Goal: Task Accomplishment & Management: Complete application form

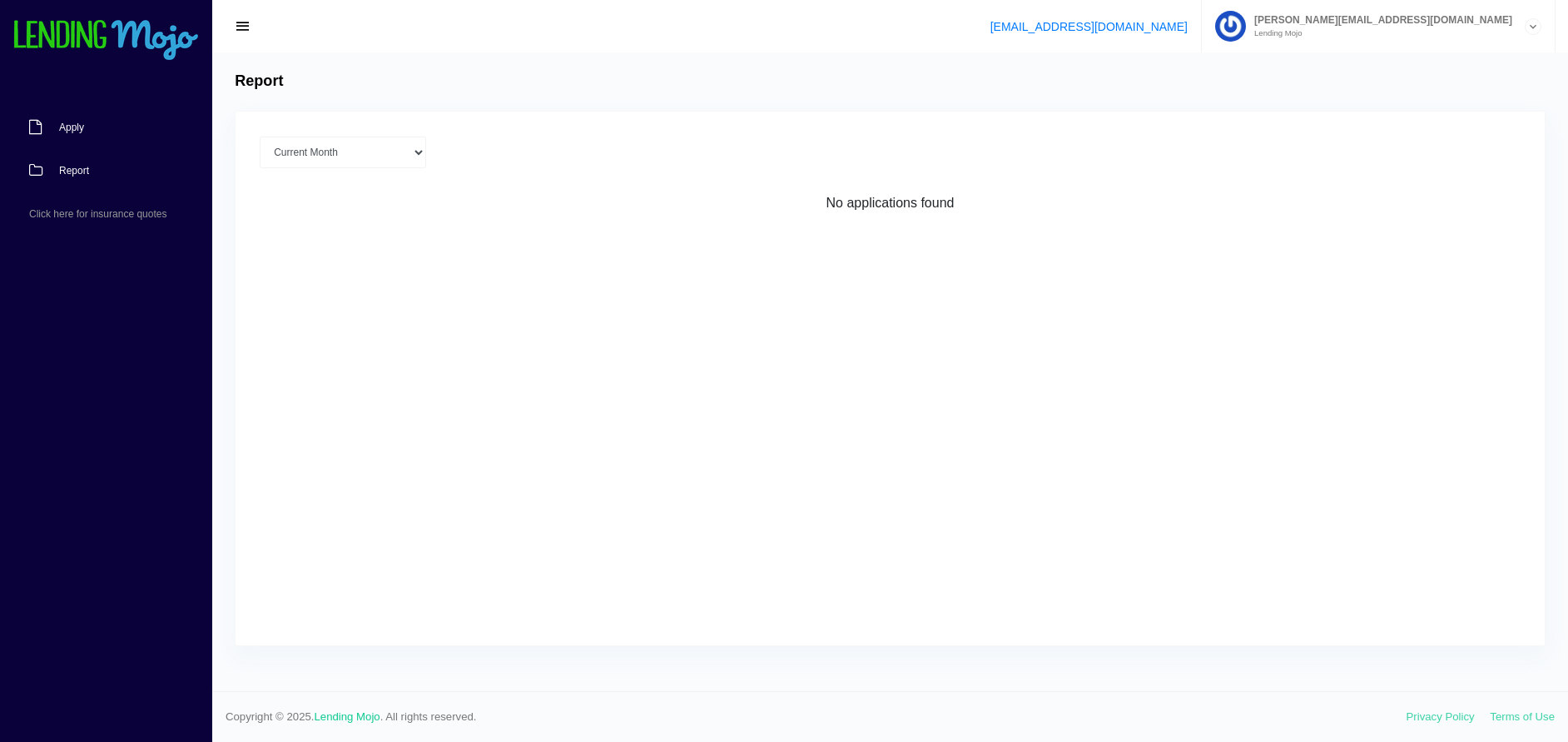
click at [88, 134] on link "Apply" at bounding box center [98, 127] width 196 height 43
click at [70, 130] on span "Apply" at bounding box center [71, 127] width 25 height 10
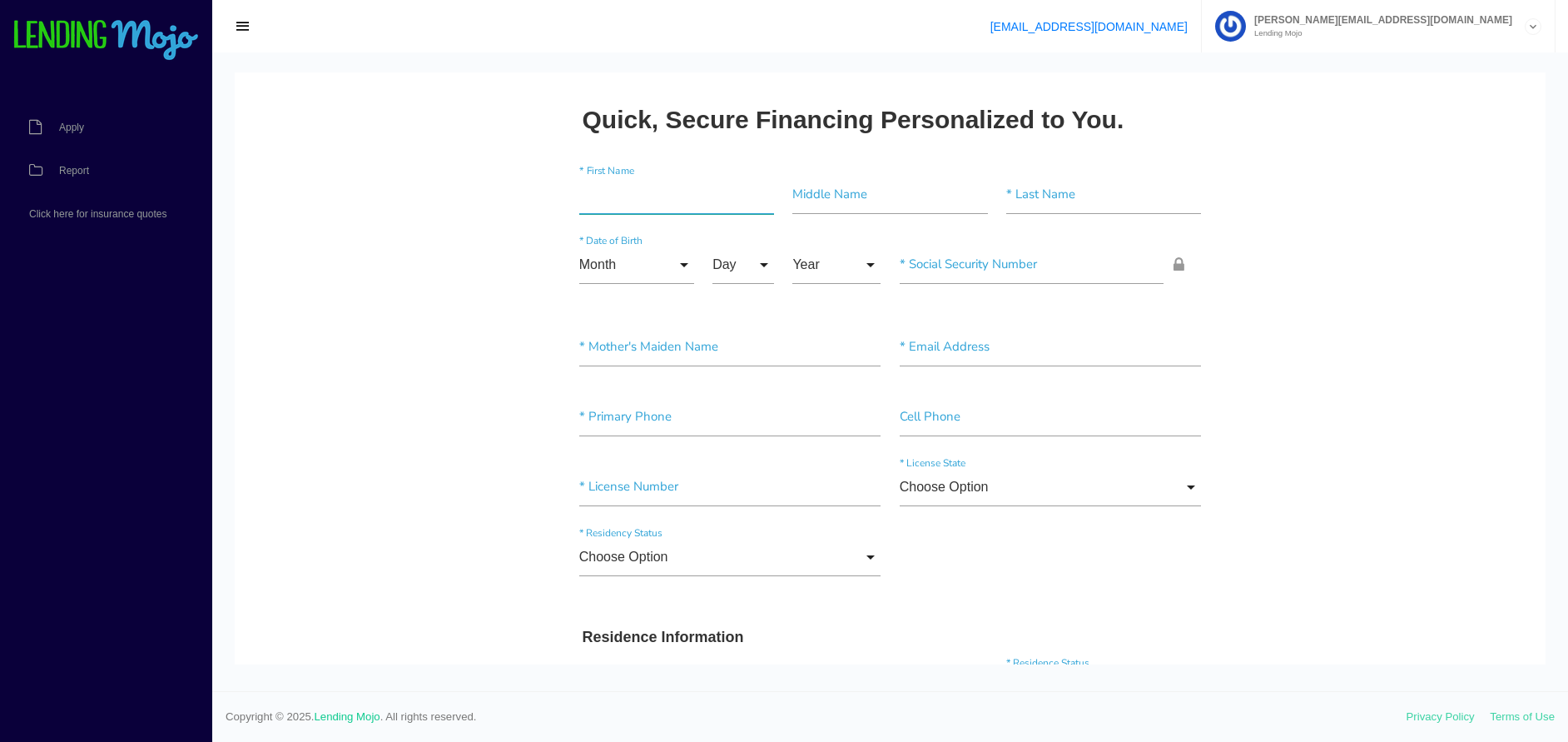
click at [607, 191] on input"] "text" at bounding box center [677, 194] width 195 height 38
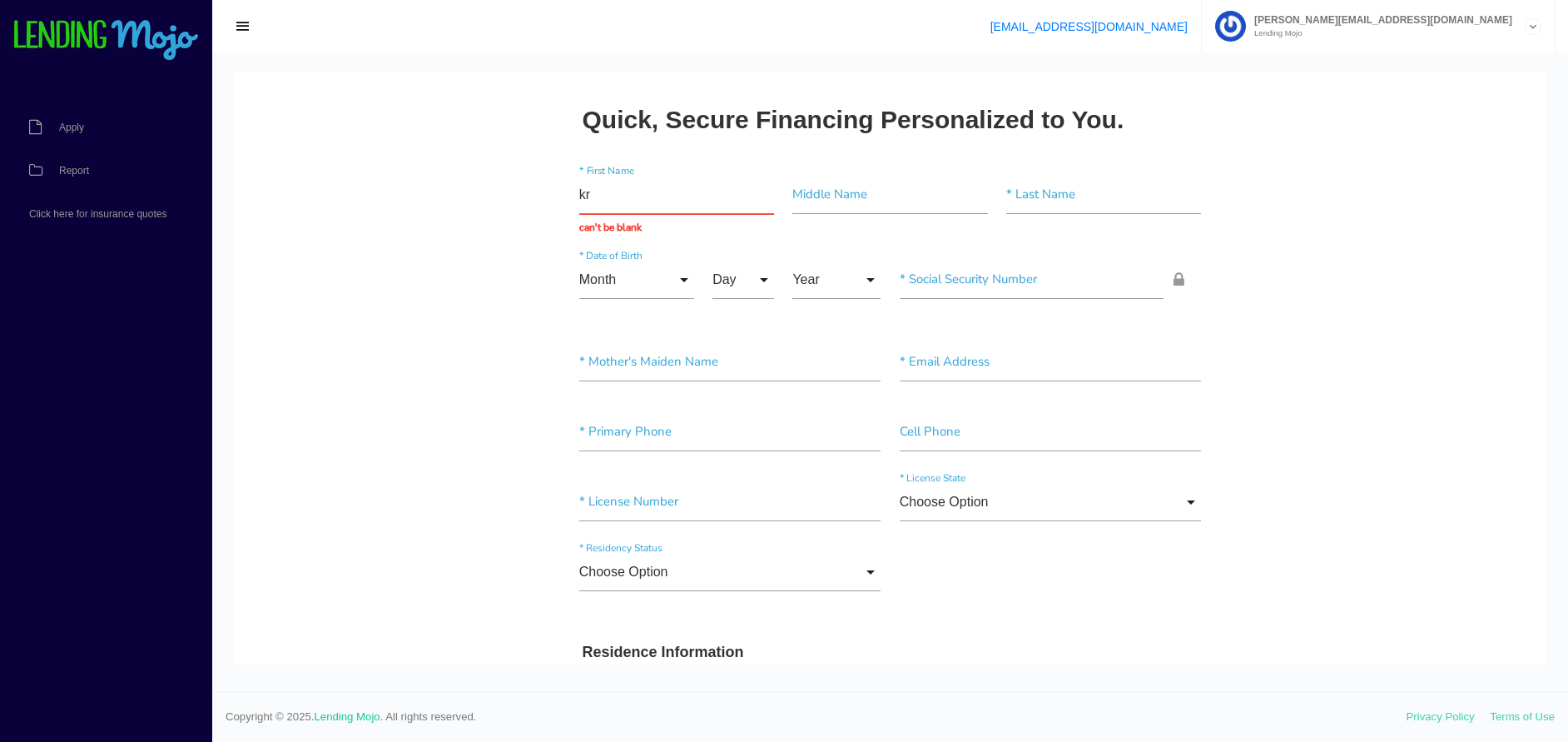
type input "k"
type input "[PERSON_NAME]"
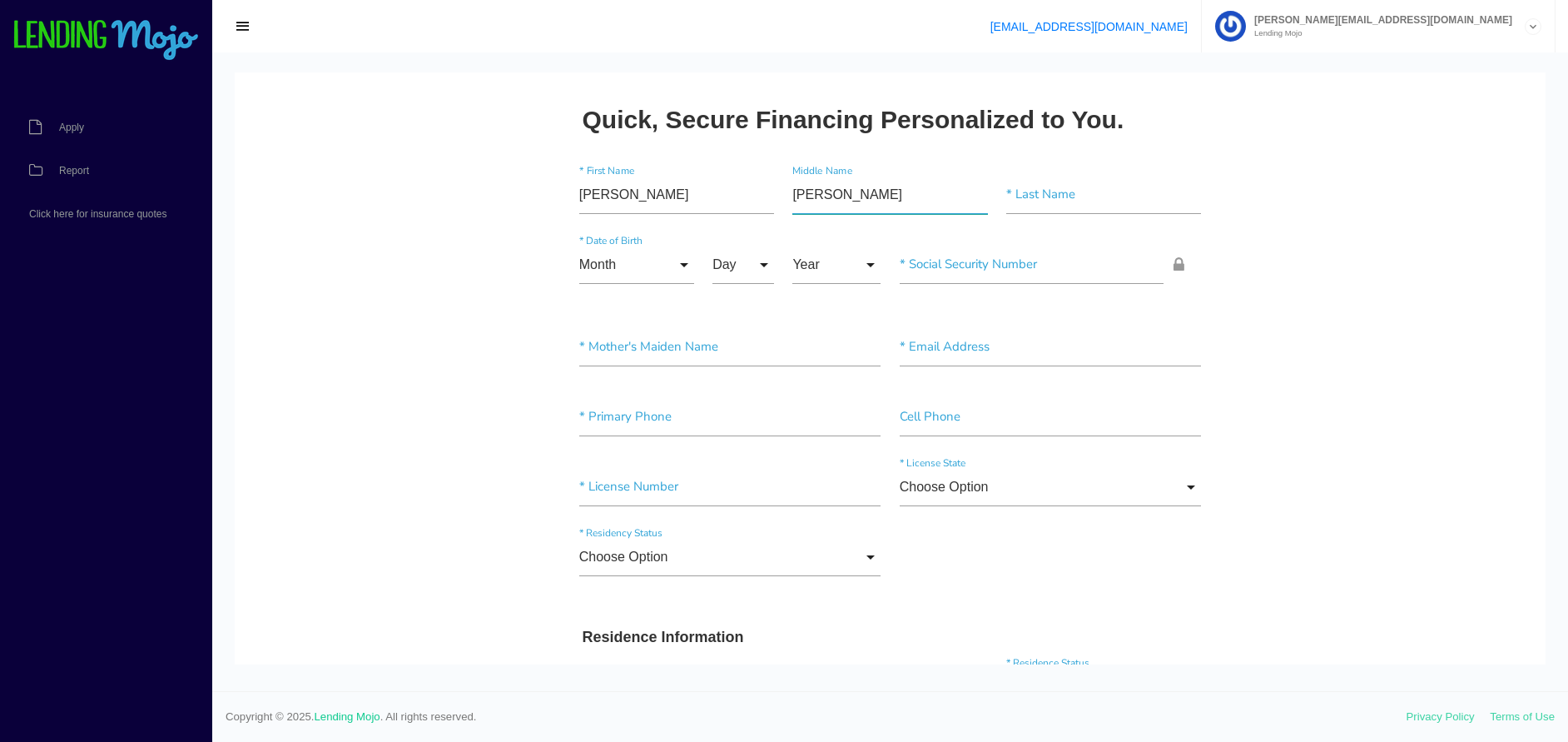
type input"] "[PERSON_NAME]"
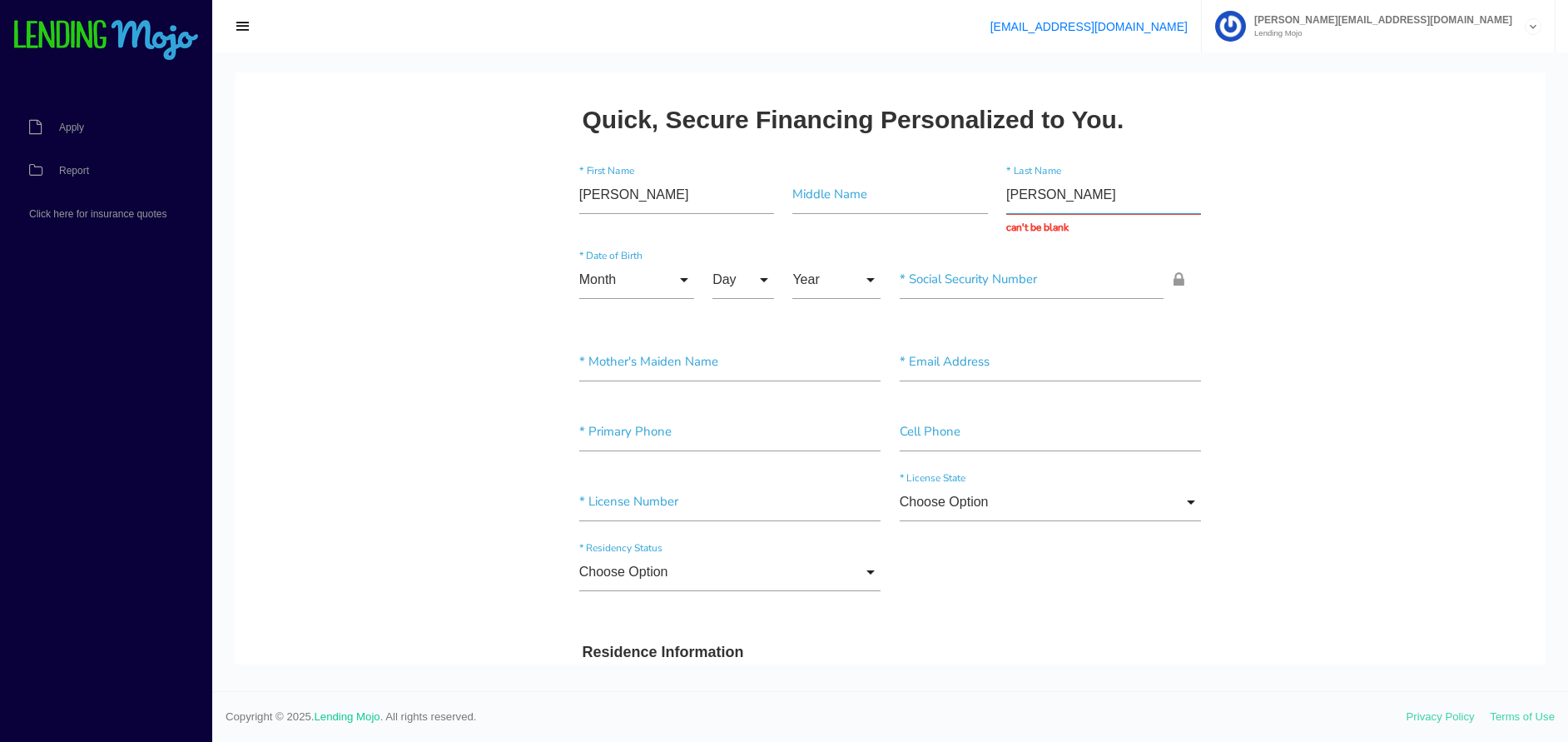
type input "[PERSON_NAME]"
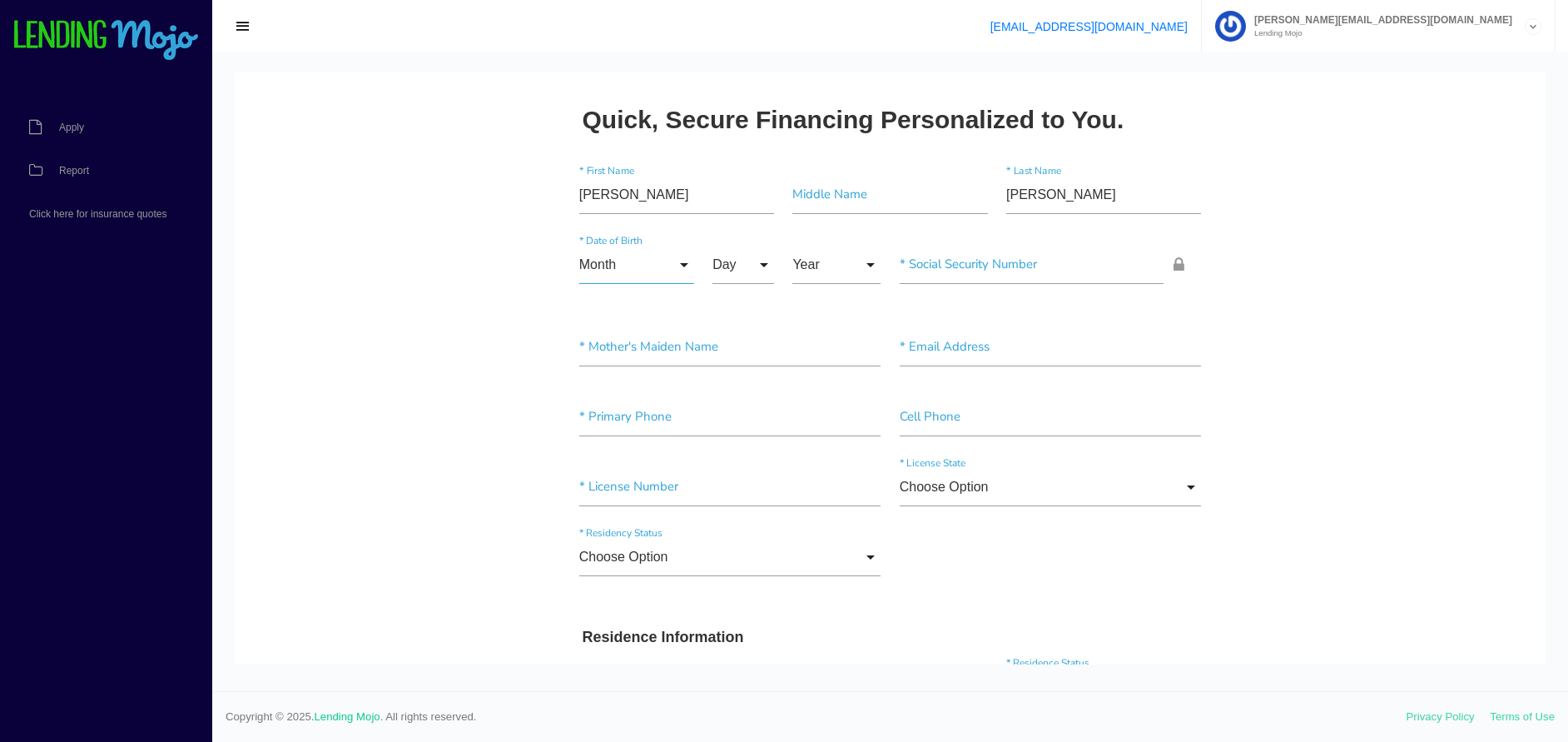
click at [677, 269] on input "Month" at bounding box center [636, 265] width 115 height 38
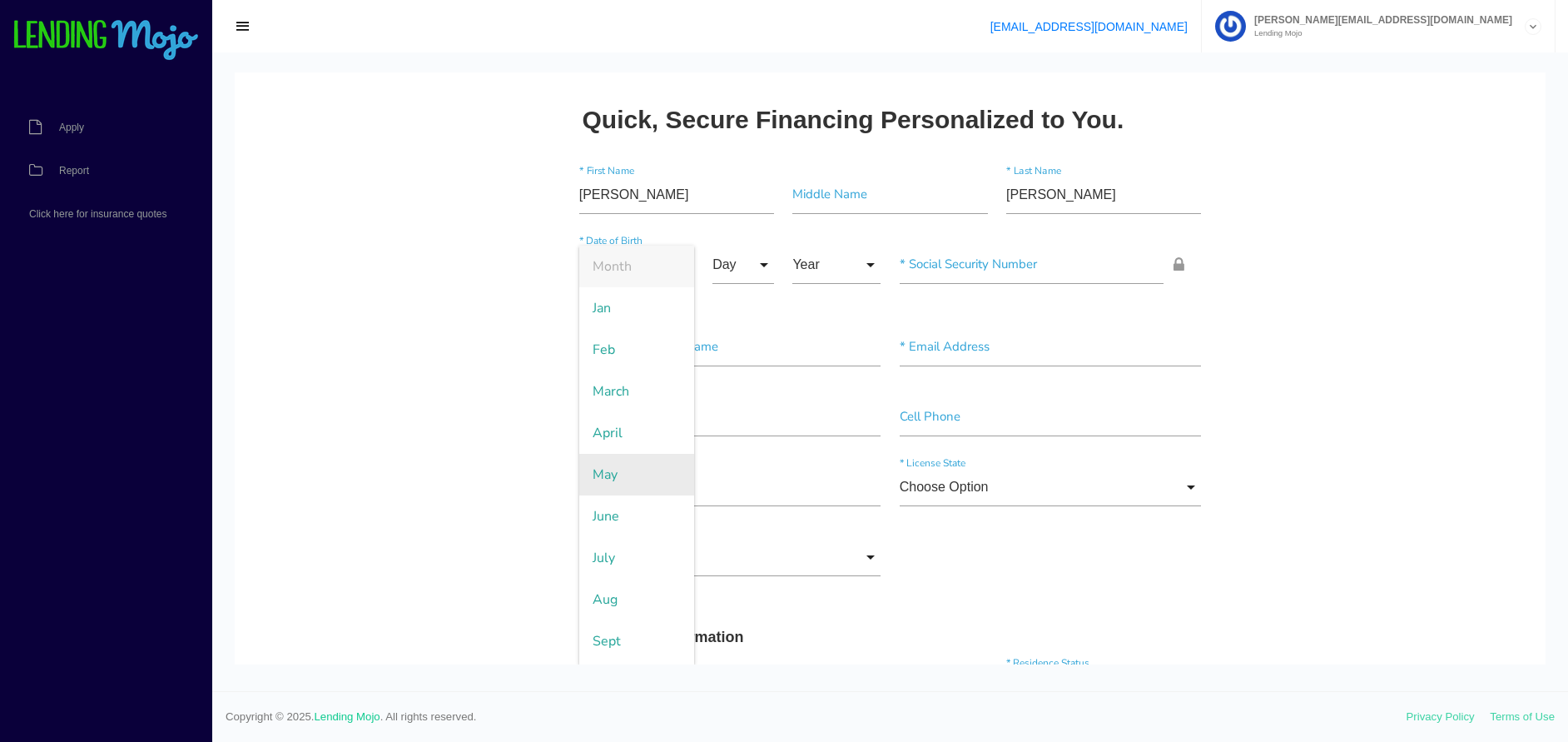
click at [622, 476] on span "May" at bounding box center [636, 474] width 115 height 42
type input "May"
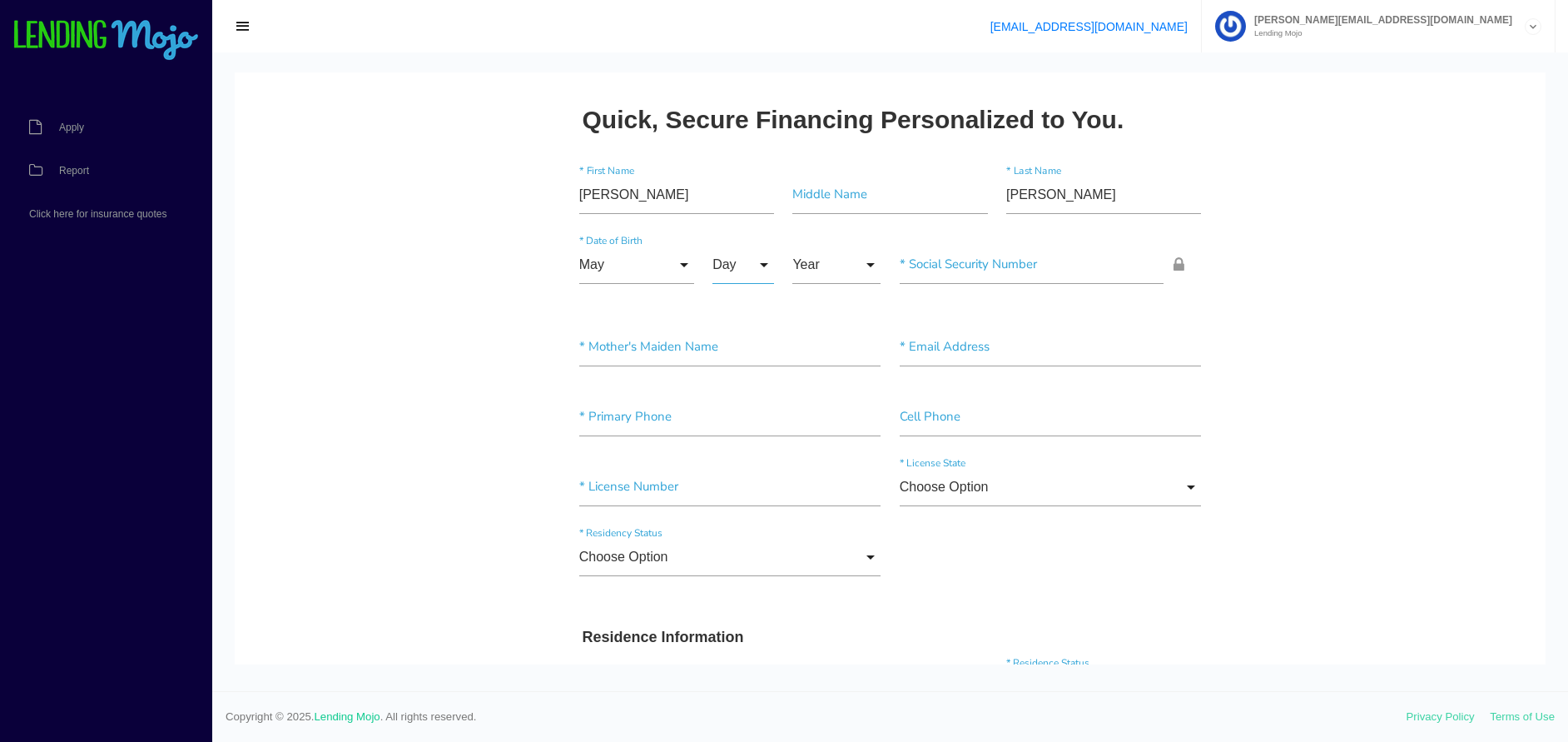
click at [743, 268] on input "Day" at bounding box center [743, 265] width 61 height 38
click at [732, 632] on span "9" at bounding box center [754, 642] width 83 height 42
type input "9"
click at [835, 272] on input "Year" at bounding box center [836, 265] width 89 height 38
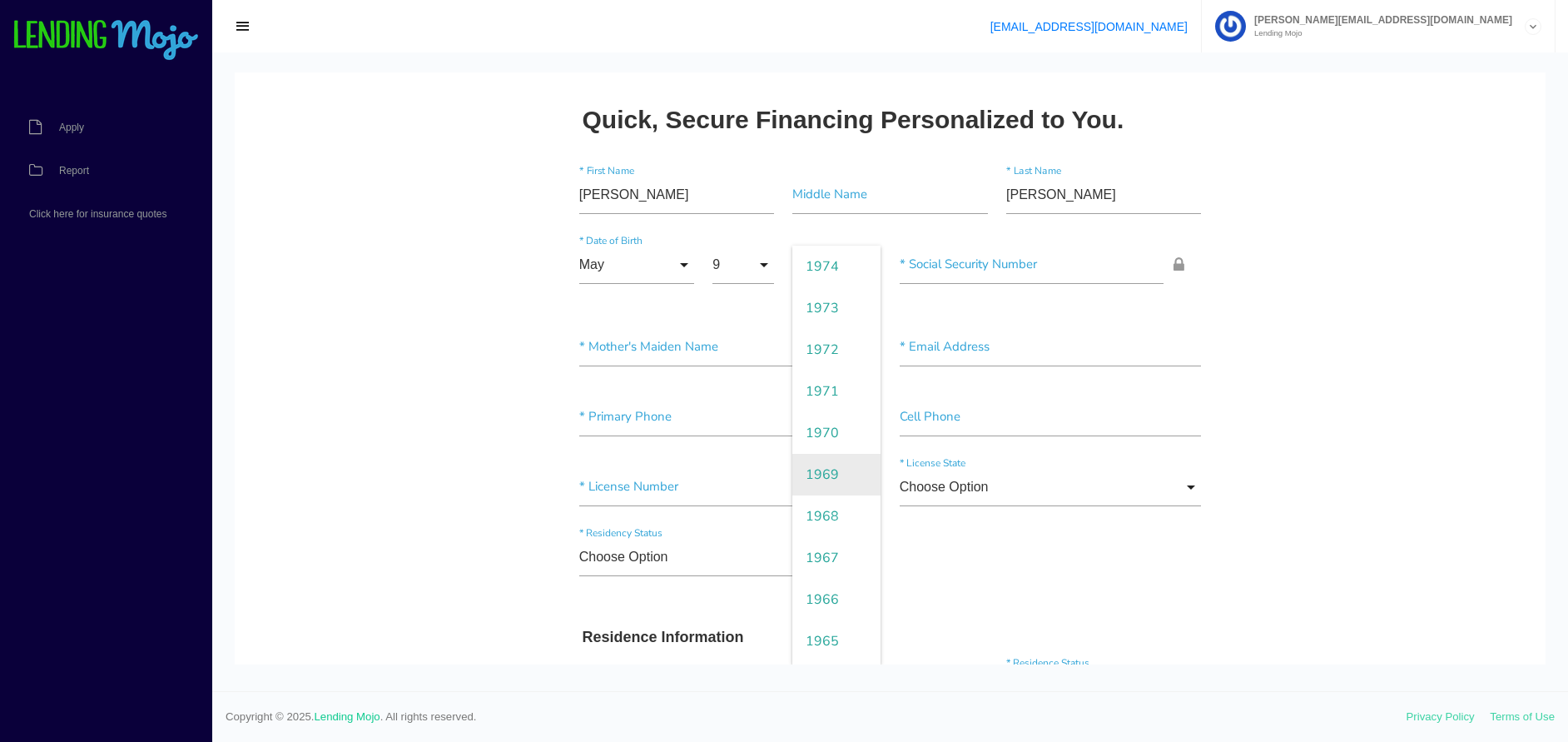
click at [807, 493] on span "1969" at bounding box center [836, 474] width 89 height 42
type input "1969"
click at [927, 263] on input"] "text" at bounding box center [1031, 265] width 265 height 38
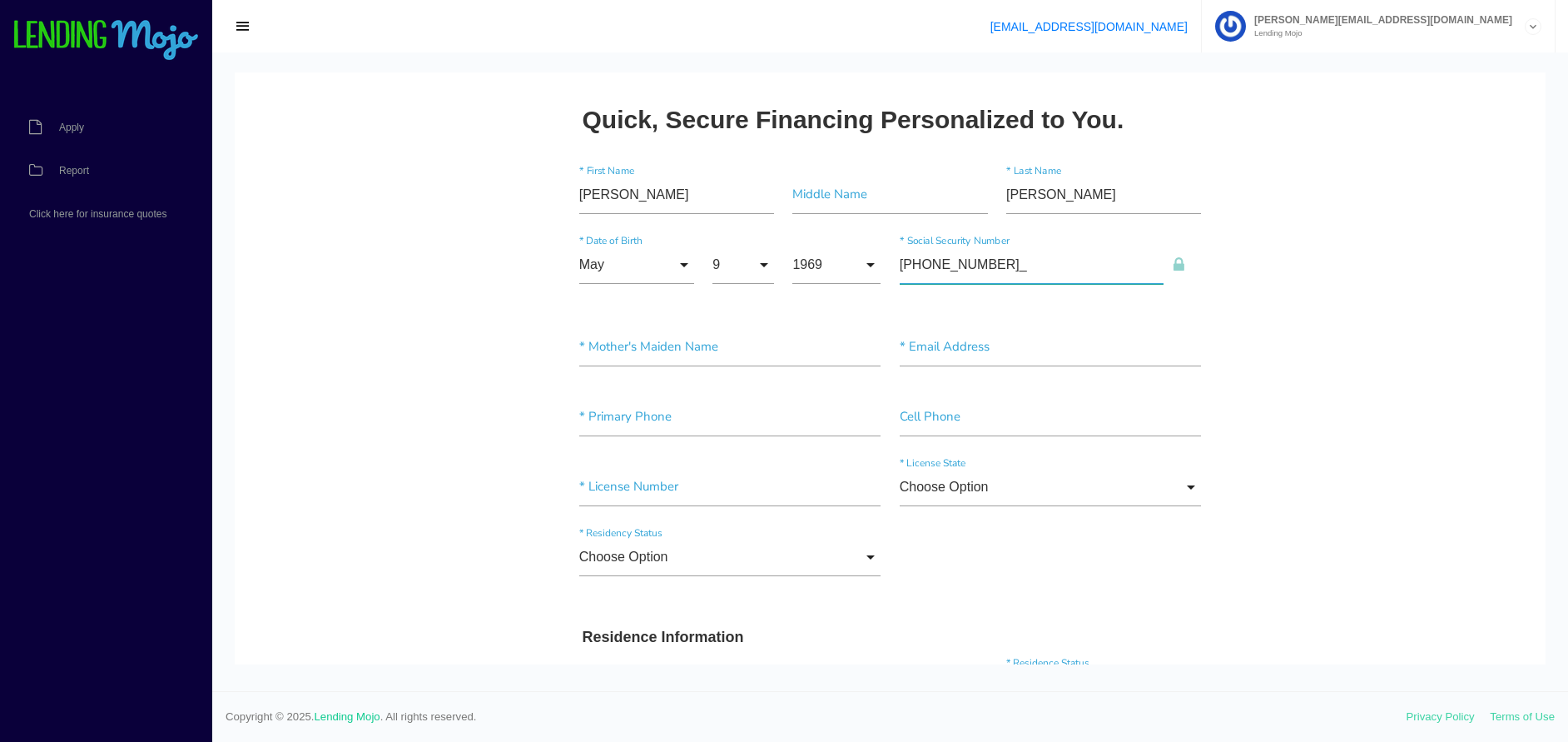
type input"] "438-08-3362"
click at [660, 364] on input"] "text" at bounding box center [730, 347] width 303 height 38
type input"] "GUTIERREZ"
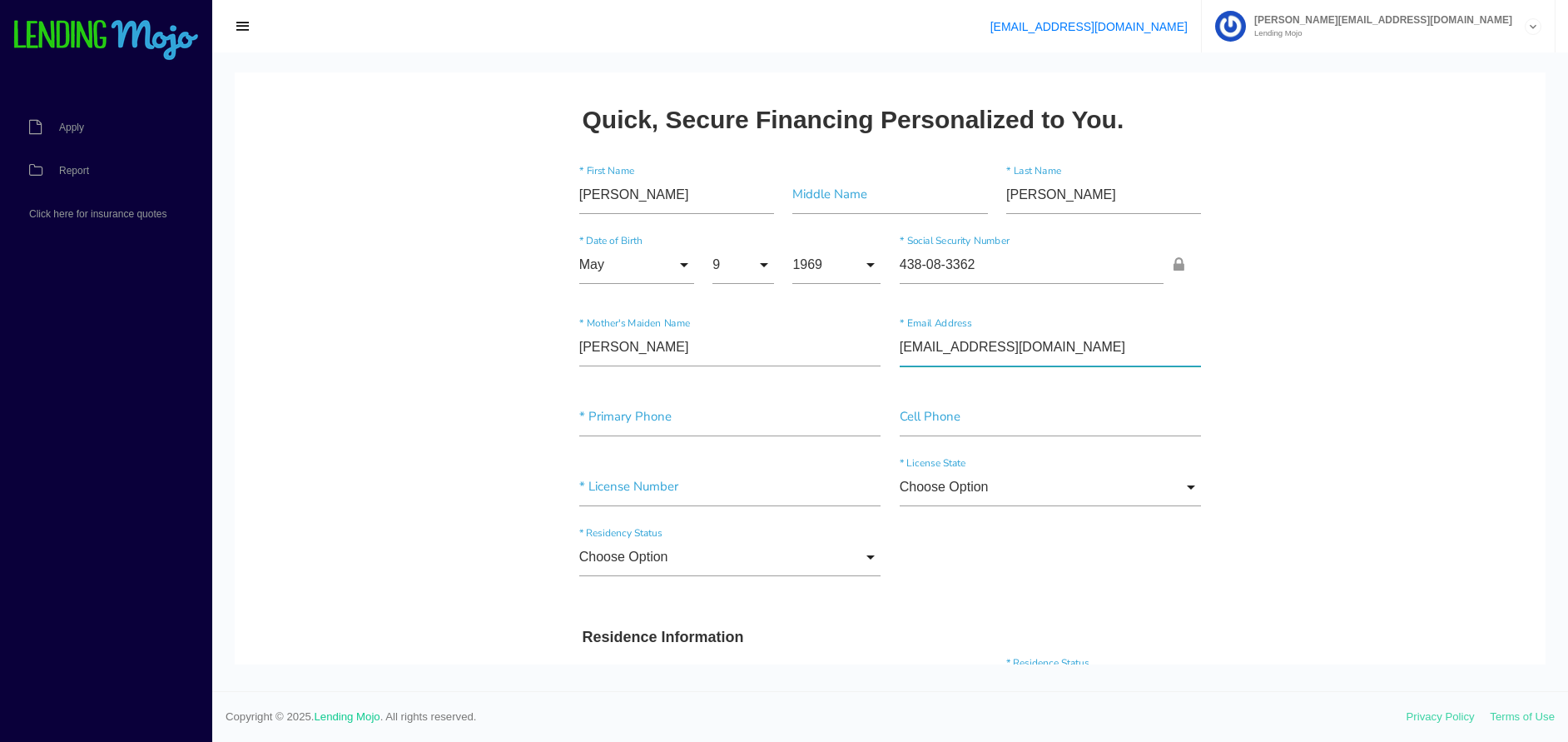
type input"] "KRISTIQUALLS11@GMAIL.COM"
type input"] "(337) 563-7016"
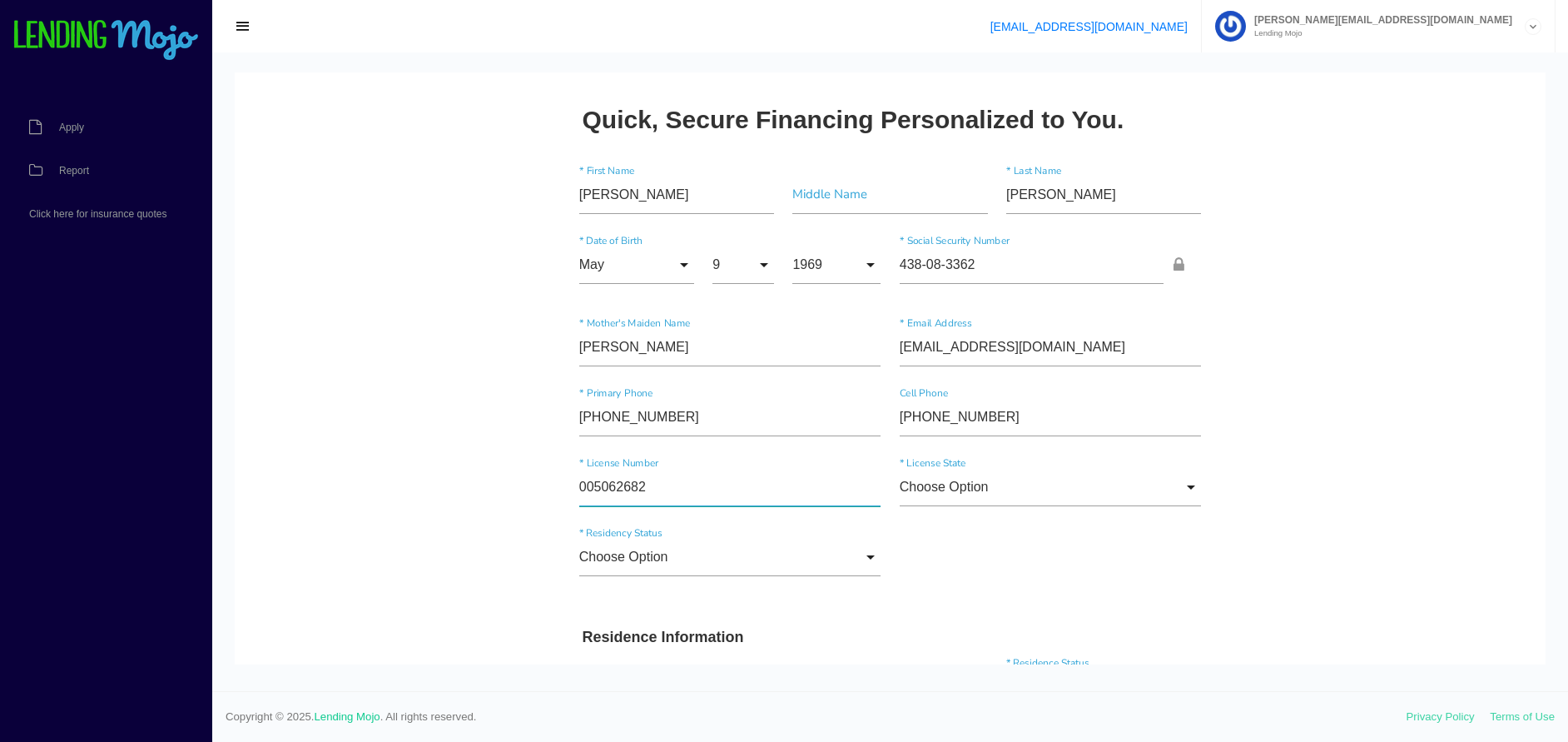
type input"] "005062682"
click at [916, 487] on input "Choose Option" at bounding box center [1050, 487] width 303 height 38
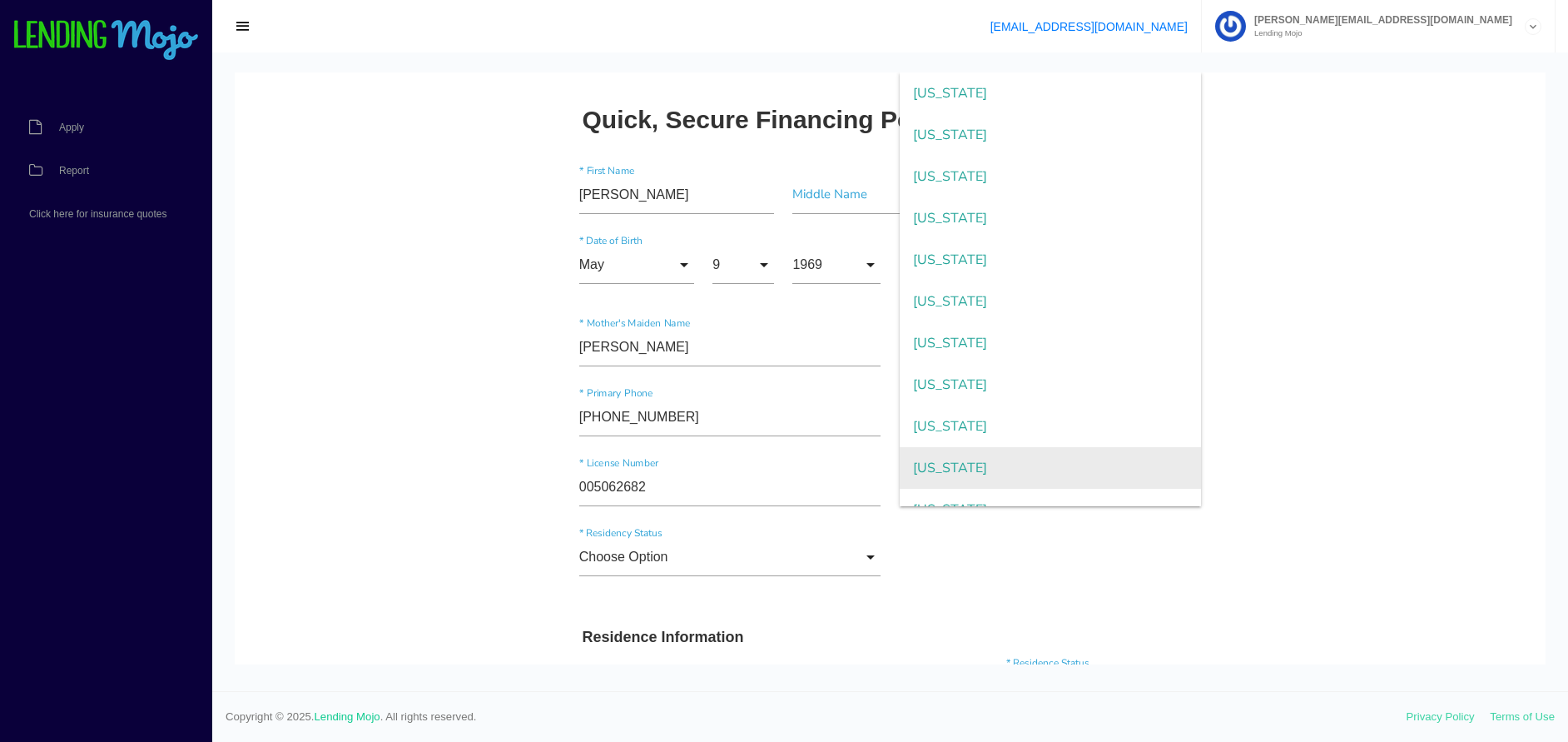
scroll to position [417, 0]
click at [934, 468] on span "Louisiana" at bounding box center [1050, 468] width 303 height 42
type input "Louisiana"
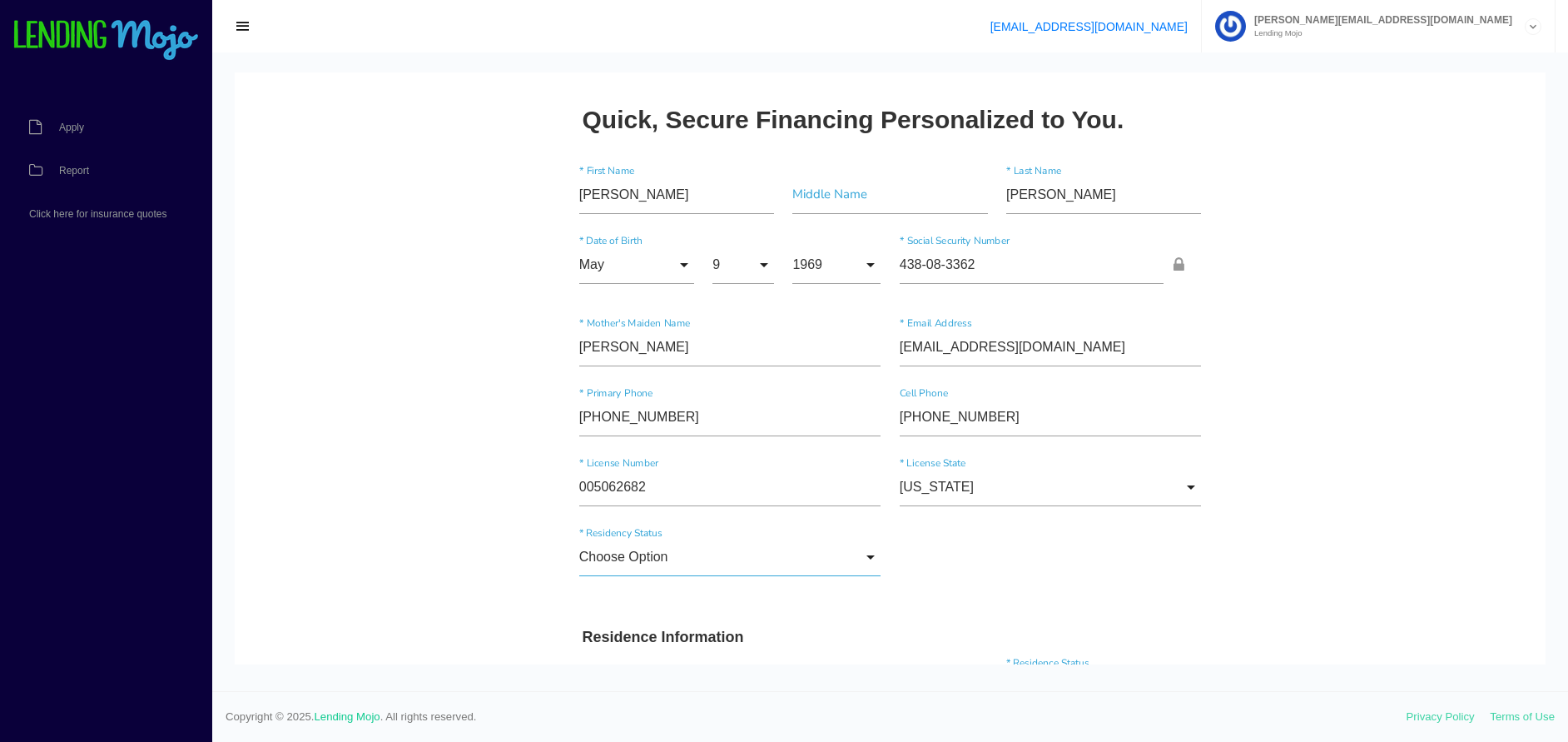
click at [678, 559] on input "Choose Option" at bounding box center [730, 557] width 303 height 38
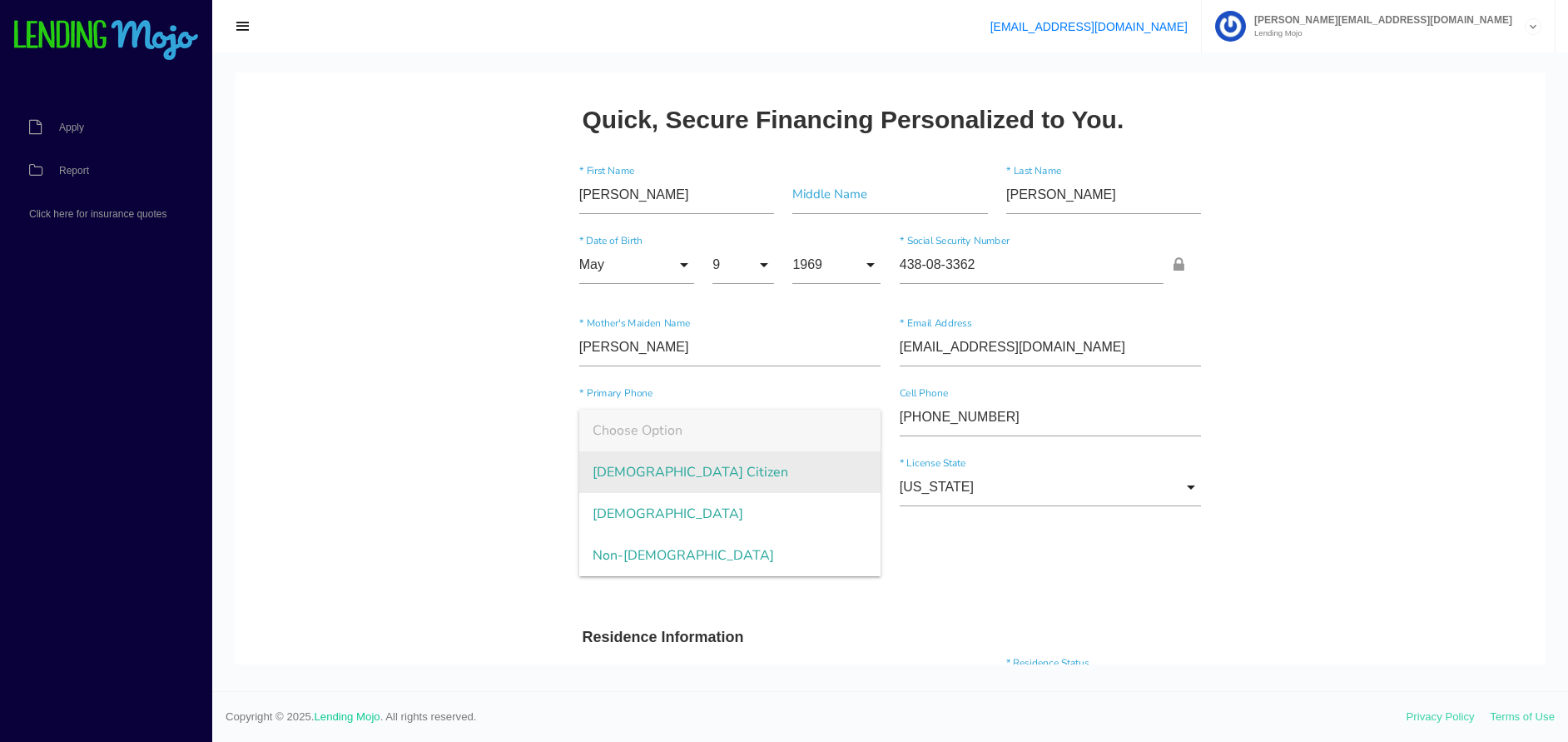
click at [626, 470] on span "US Citizen" at bounding box center [730, 472] width 303 height 42
type input "US Citizen"
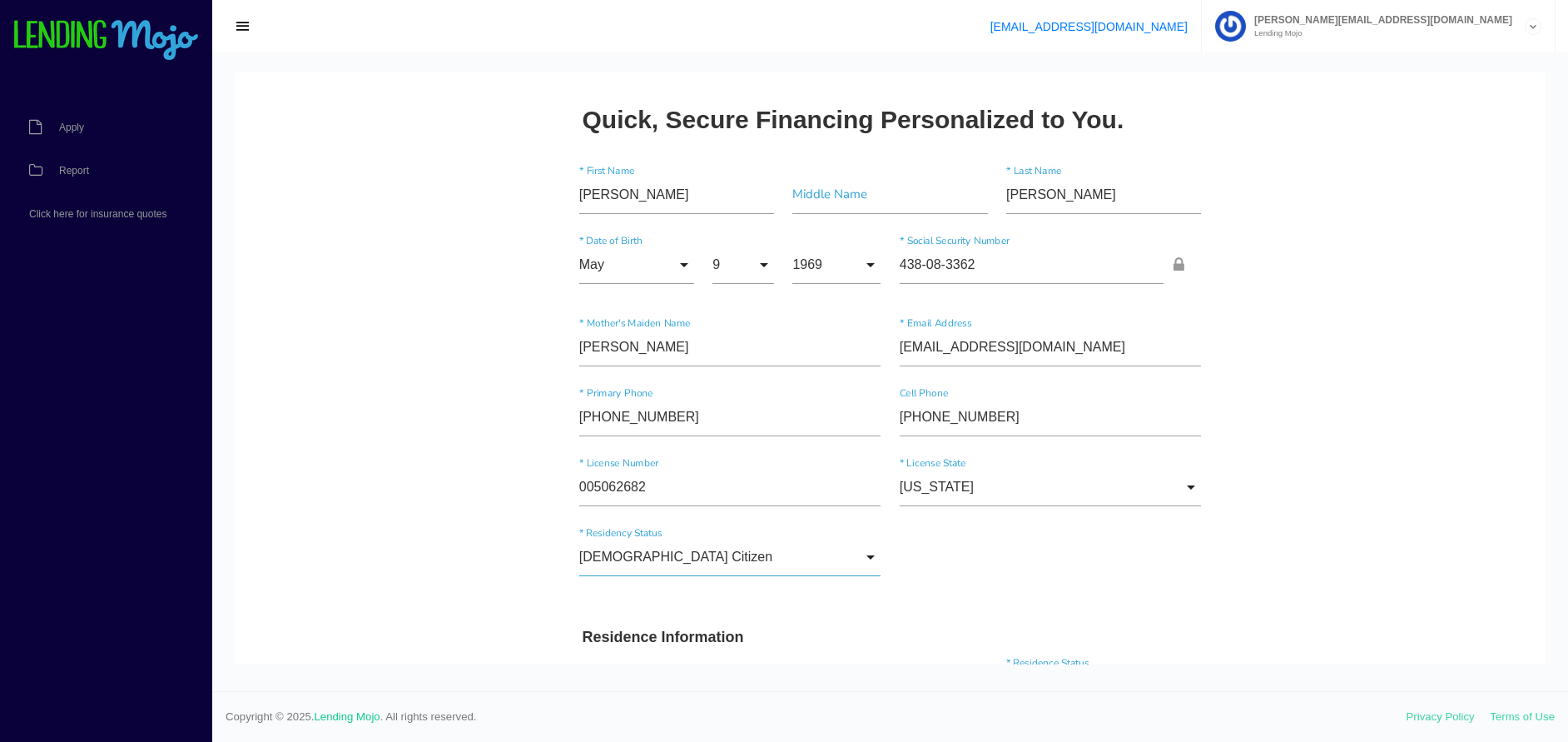
scroll to position [166, 0]
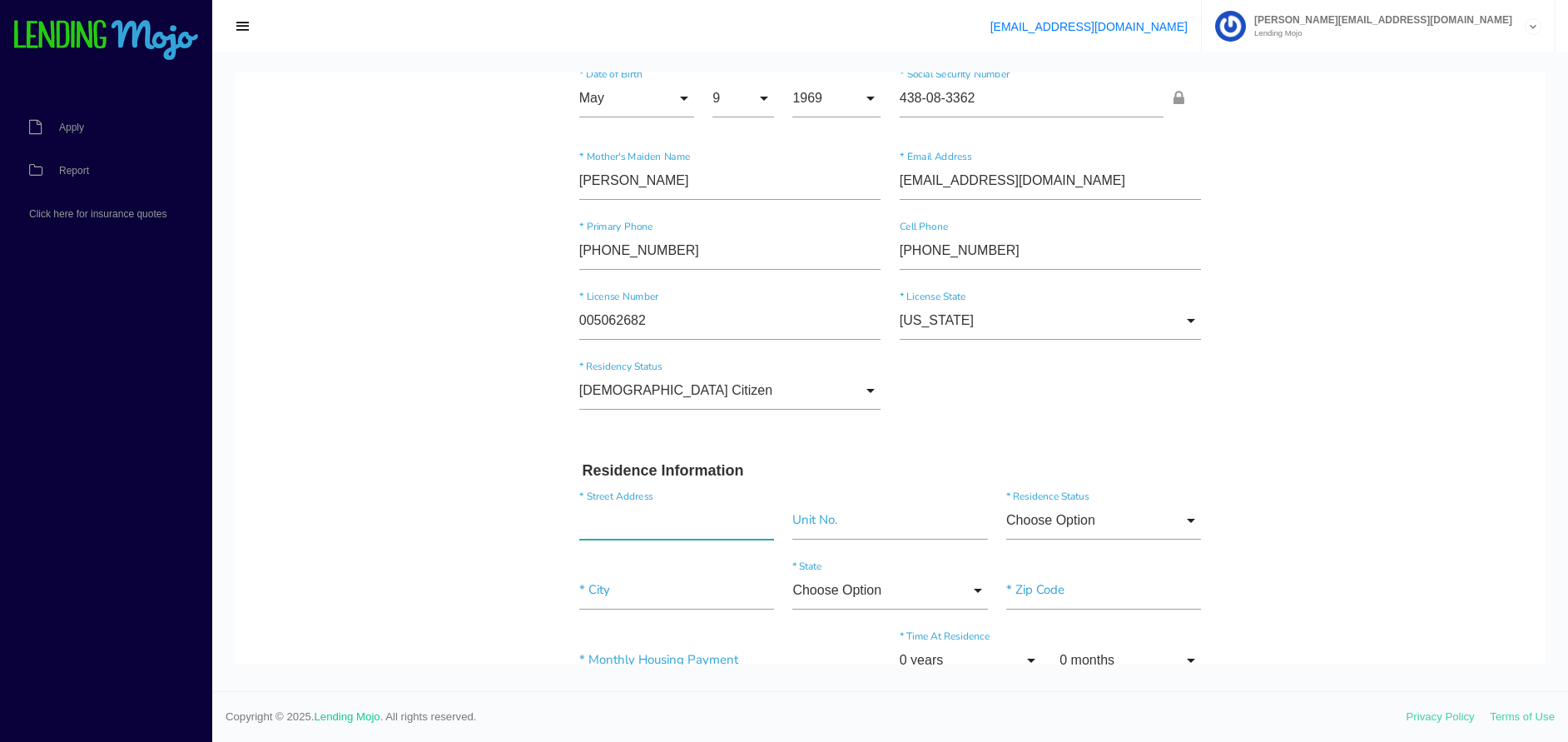
click at [645, 526] on input "text" at bounding box center [677, 521] width 195 height 38
type input "1169 N Ella Kate Ln"
type input"] "Lake Charles"
type input"] "70605"
click at [1072, 514] on input "Choose Option" at bounding box center [1104, 521] width 195 height 38
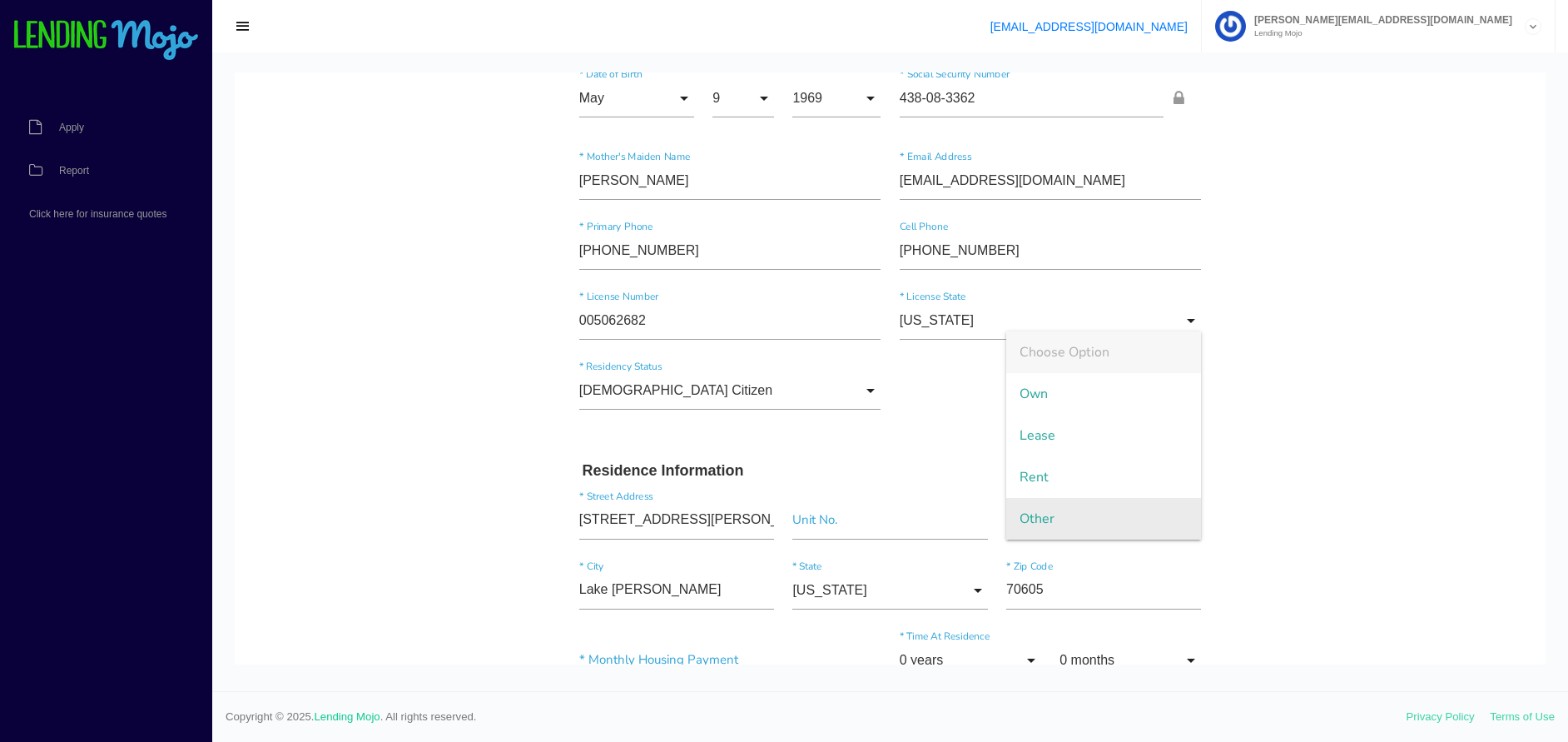
scroll to position [417, 0]
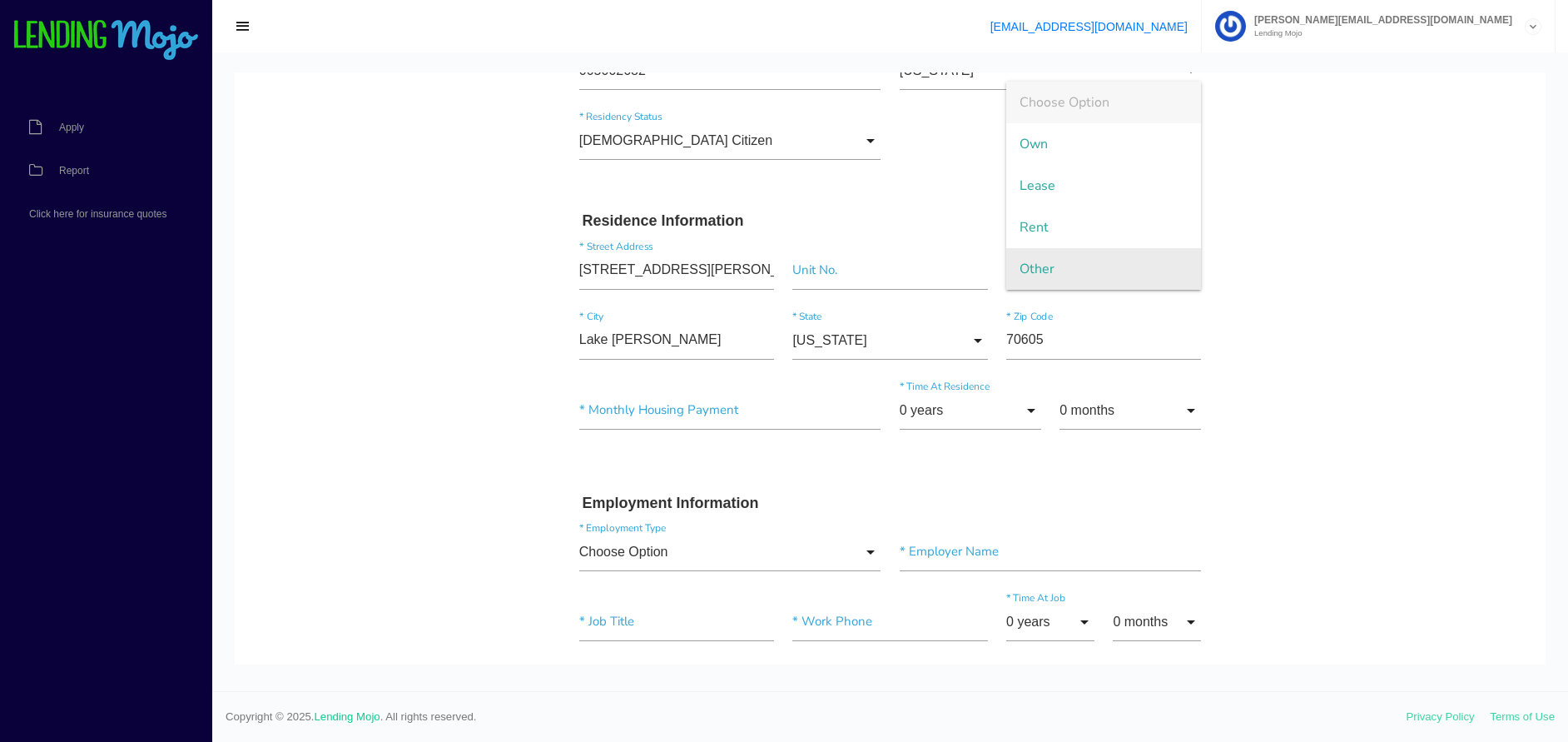
click at [1024, 262] on span "Other" at bounding box center [1104, 269] width 195 height 42
type input "Other"
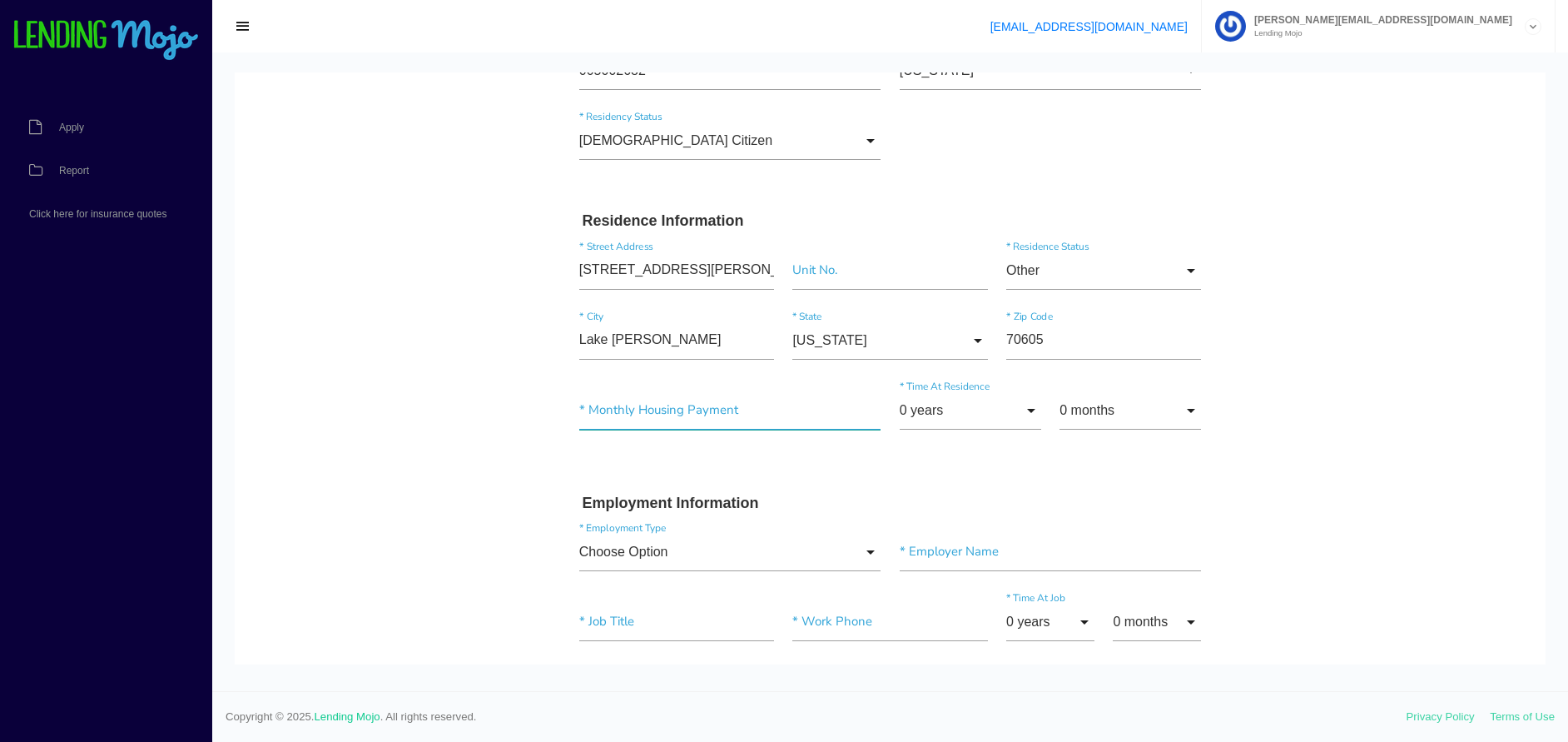
click at [619, 402] on input"] "text" at bounding box center [730, 410] width 303 height 38
click at [951, 415] on input "0 years" at bounding box center [970, 410] width 142 height 38
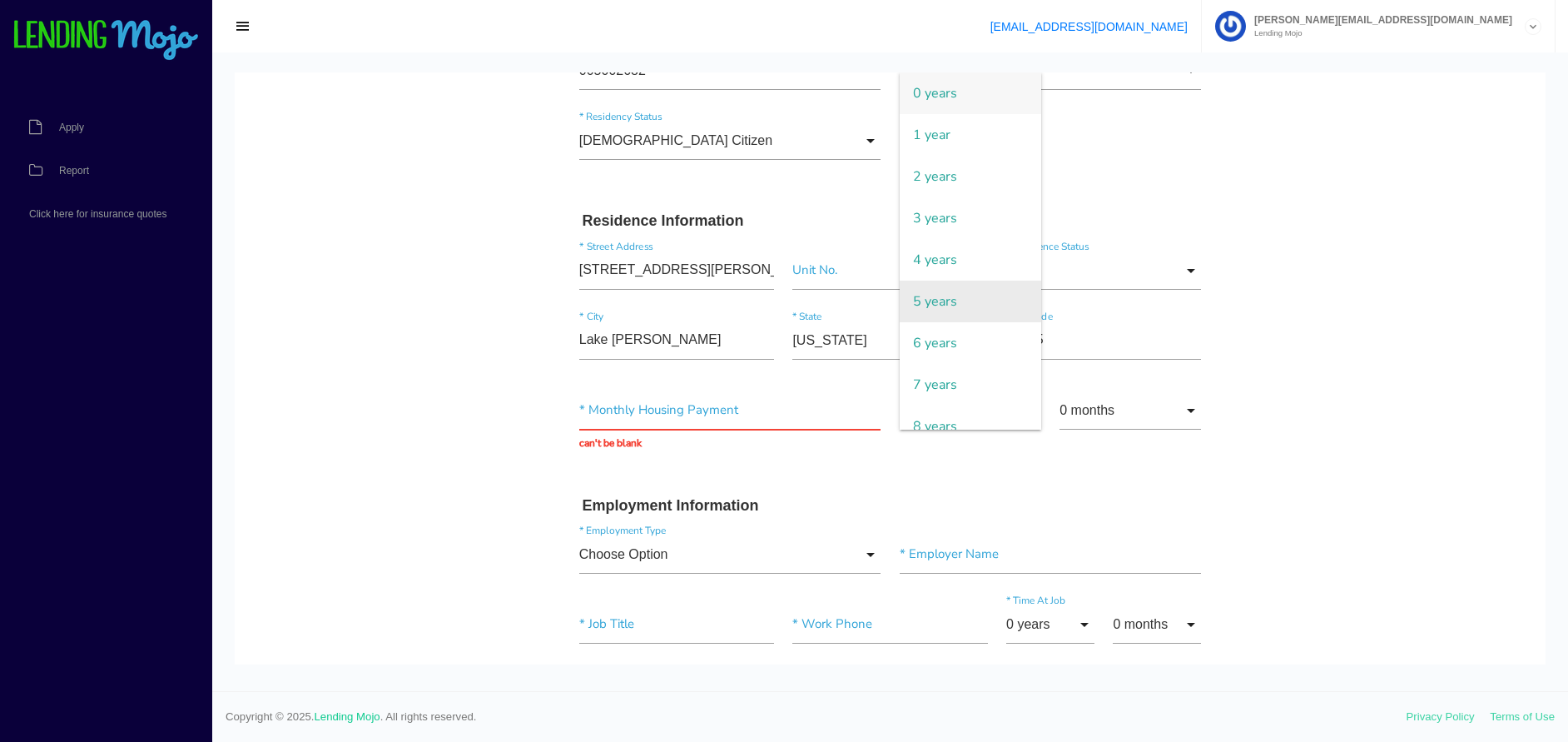
click at [917, 289] on span "5 years" at bounding box center [970, 302] width 142 height 42
type input "5 years"
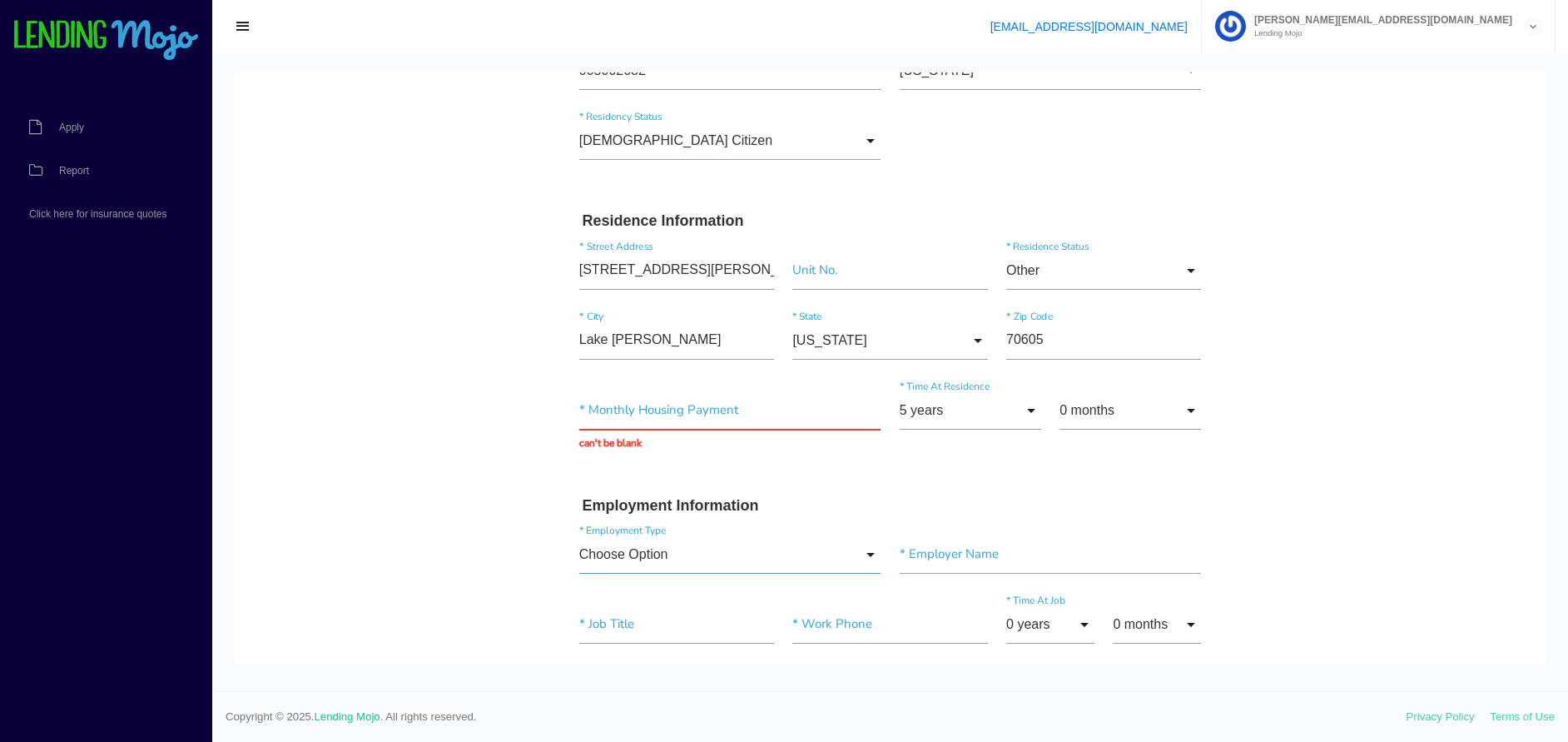
click at [629, 560] on input "Choose Option" at bounding box center [730, 555] width 303 height 38
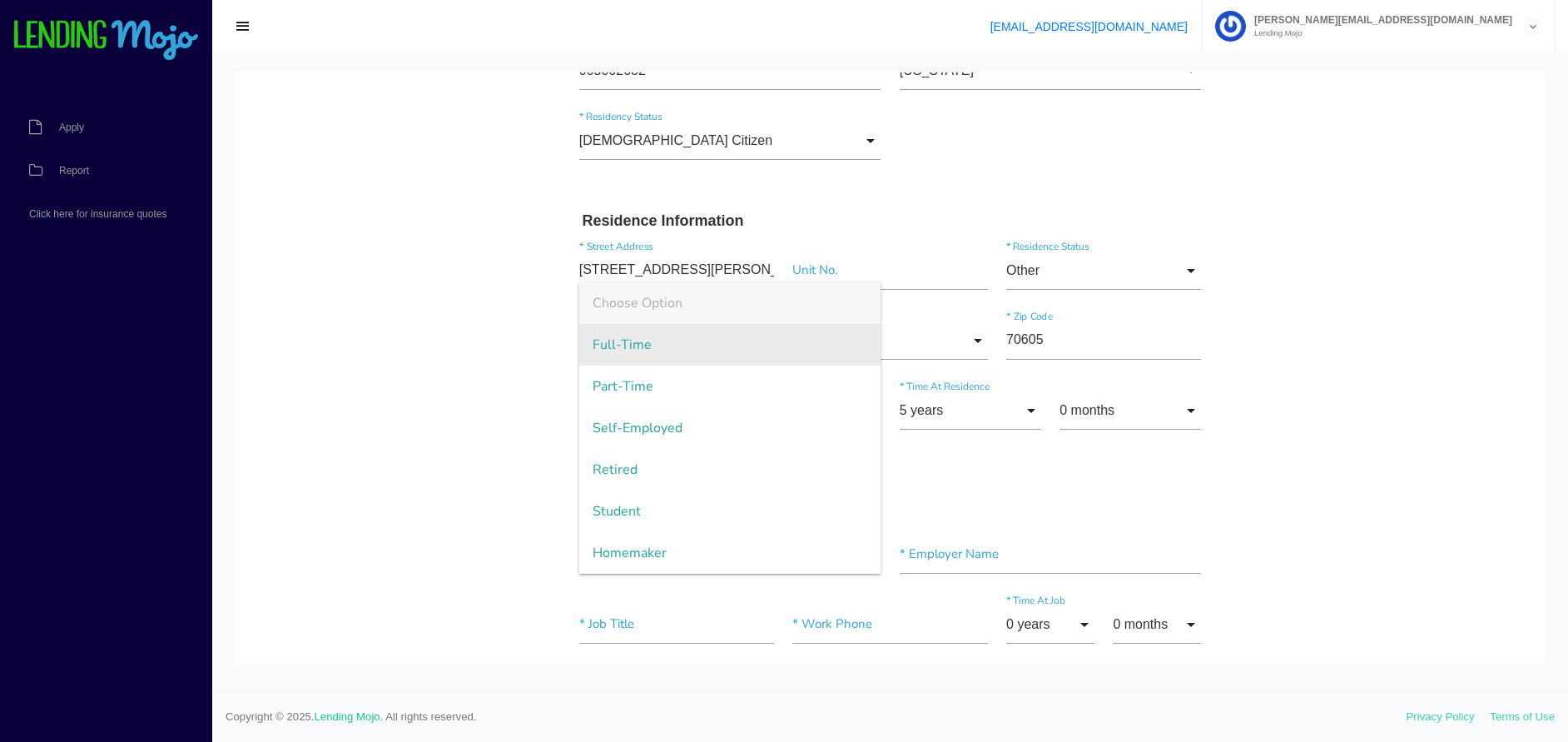
click at [609, 341] on span "Full-Time" at bounding box center [730, 344] width 303 height 42
type input "Full-Time"
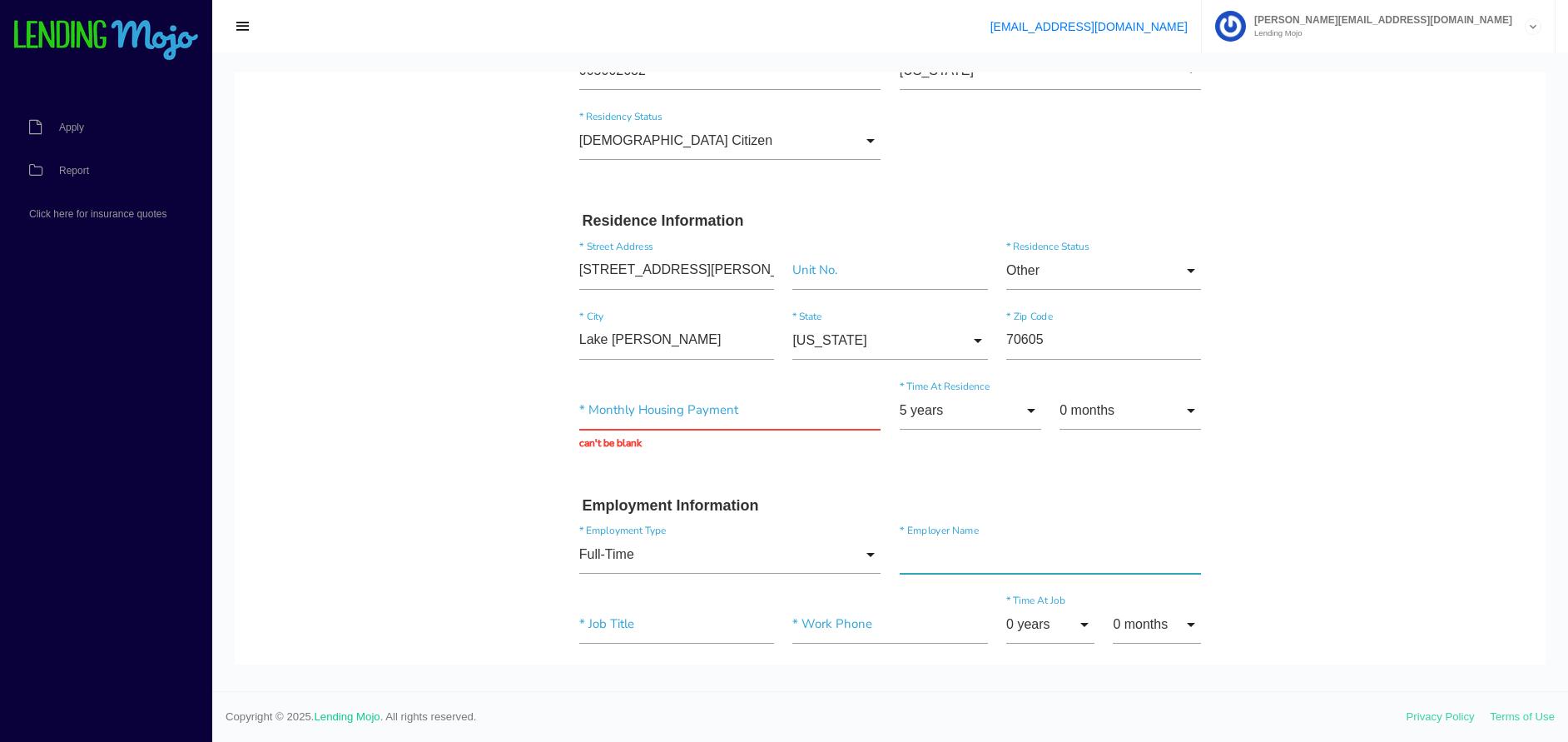
click at [1010, 566] on input"] "text" at bounding box center [1050, 555] width 303 height 38
type input"] "HOMAGLOW"
type input"] "TECH"
type input"] "(833) 450-3829"
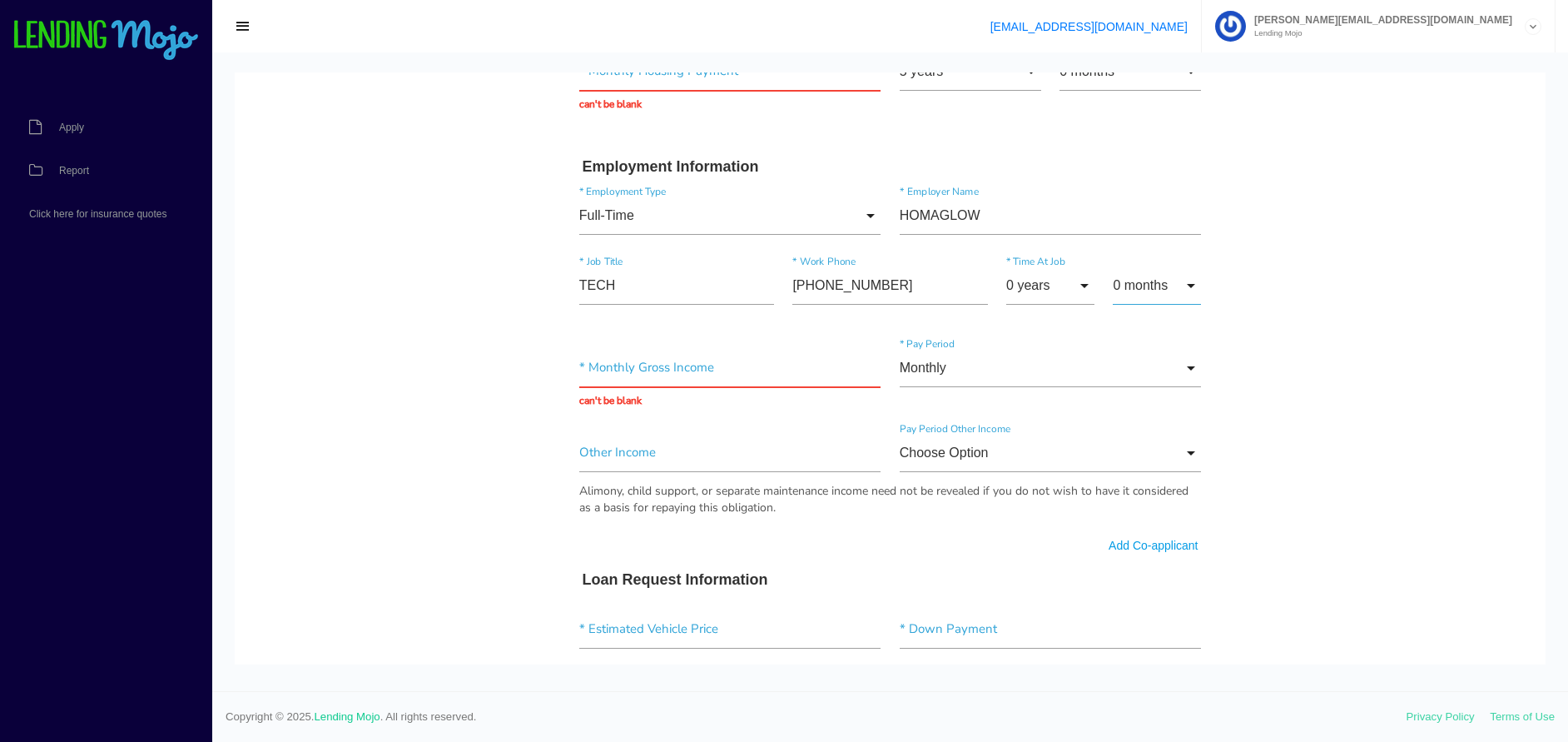
click at [1187, 286] on input "0 months" at bounding box center [1157, 286] width 89 height 38
click at [1134, 558] on span "6 months" at bounding box center [1157, 537] width 89 height 42
type input "6 months"
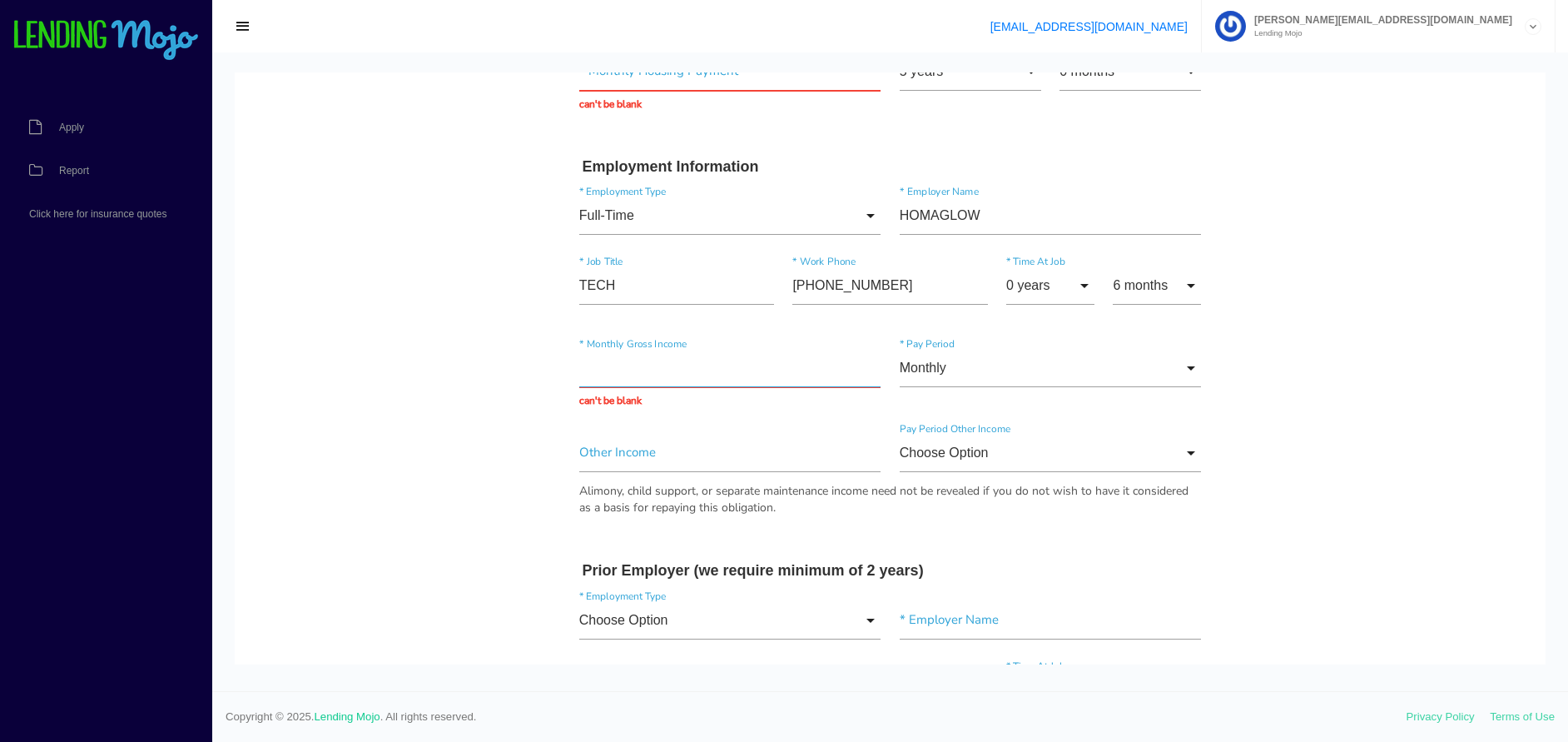
click at [587, 369] on input "text" at bounding box center [730, 368] width 303 height 38
drag, startPoint x: 611, startPoint y: 369, endPoint x: 565, endPoint y: 374, distance: 46.3
click at [570, 374] on div "* Monthly Gross Income can't be blank" at bounding box center [730, 379] width 321 height 60
type input "$4,000.00"
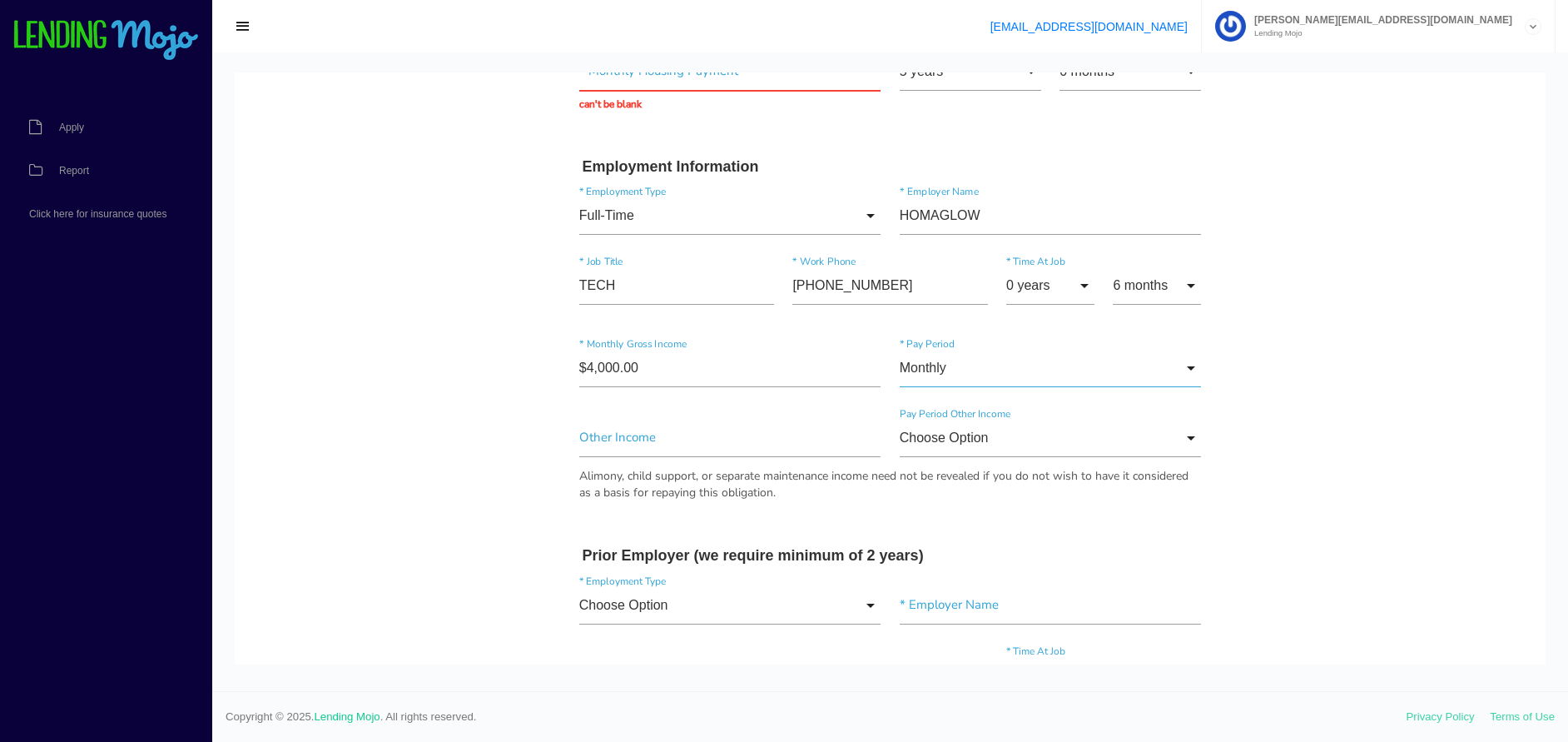
click at [916, 364] on input "Monthly" at bounding box center [1050, 368] width 303 height 38
click at [610, 438] on input"] "text" at bounding box center [730, 438] width 303 height 38
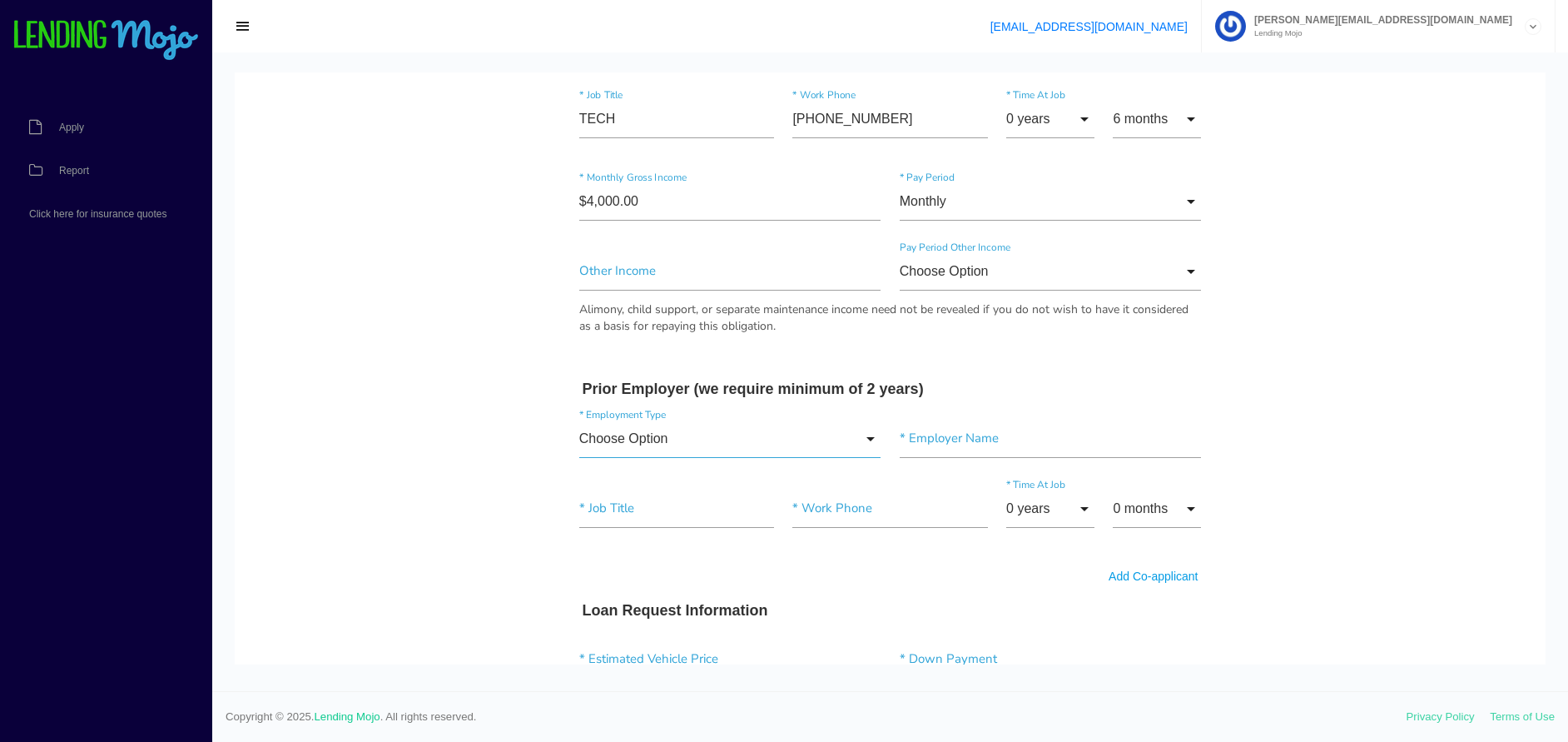
click at [613, 448] on input "Choose Option" at bounding box center [730, 438] width 303 height 38
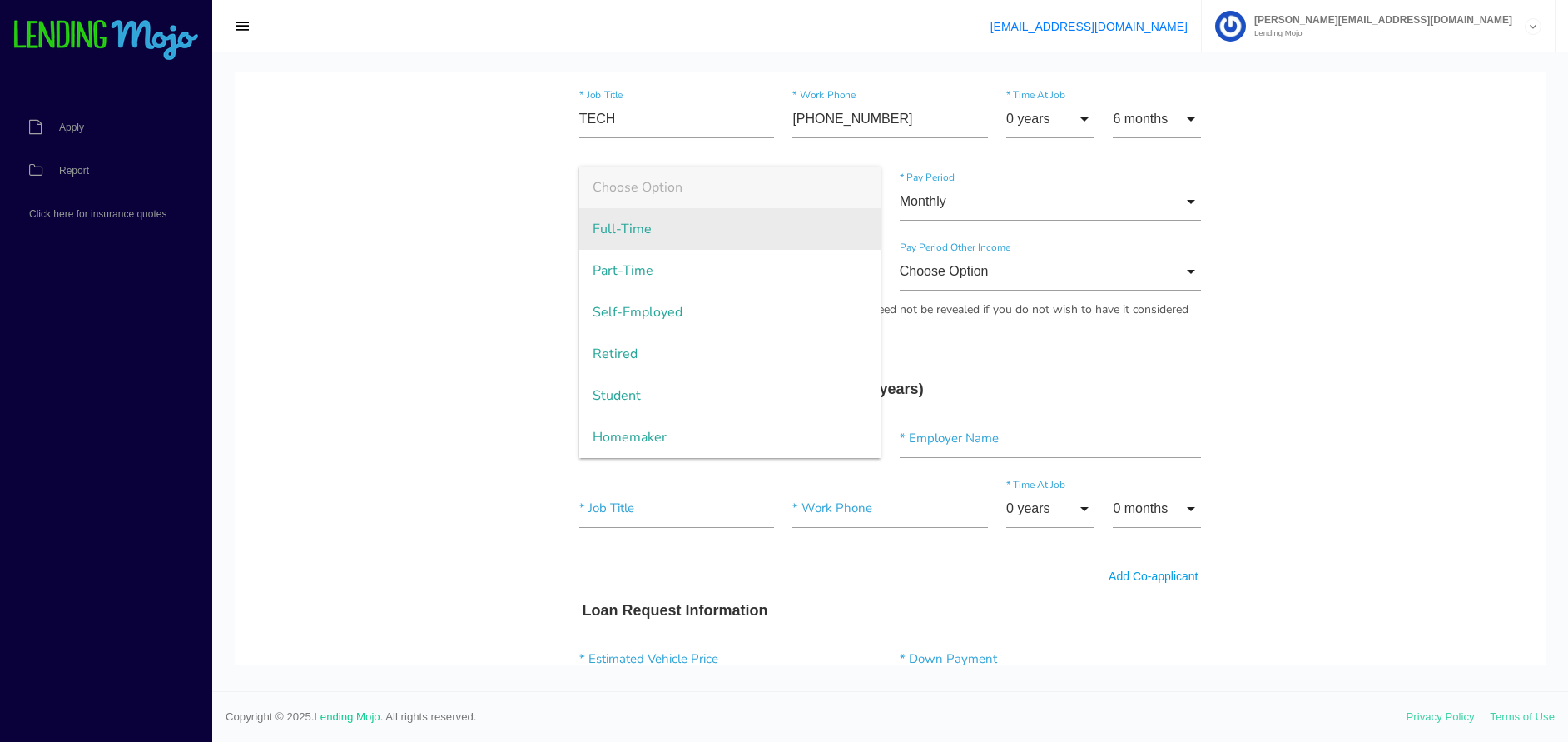
click at [610, 235] on span "Full-Time" at bounding box center [730, 229] width 303 height 42
type input "Full-Time"
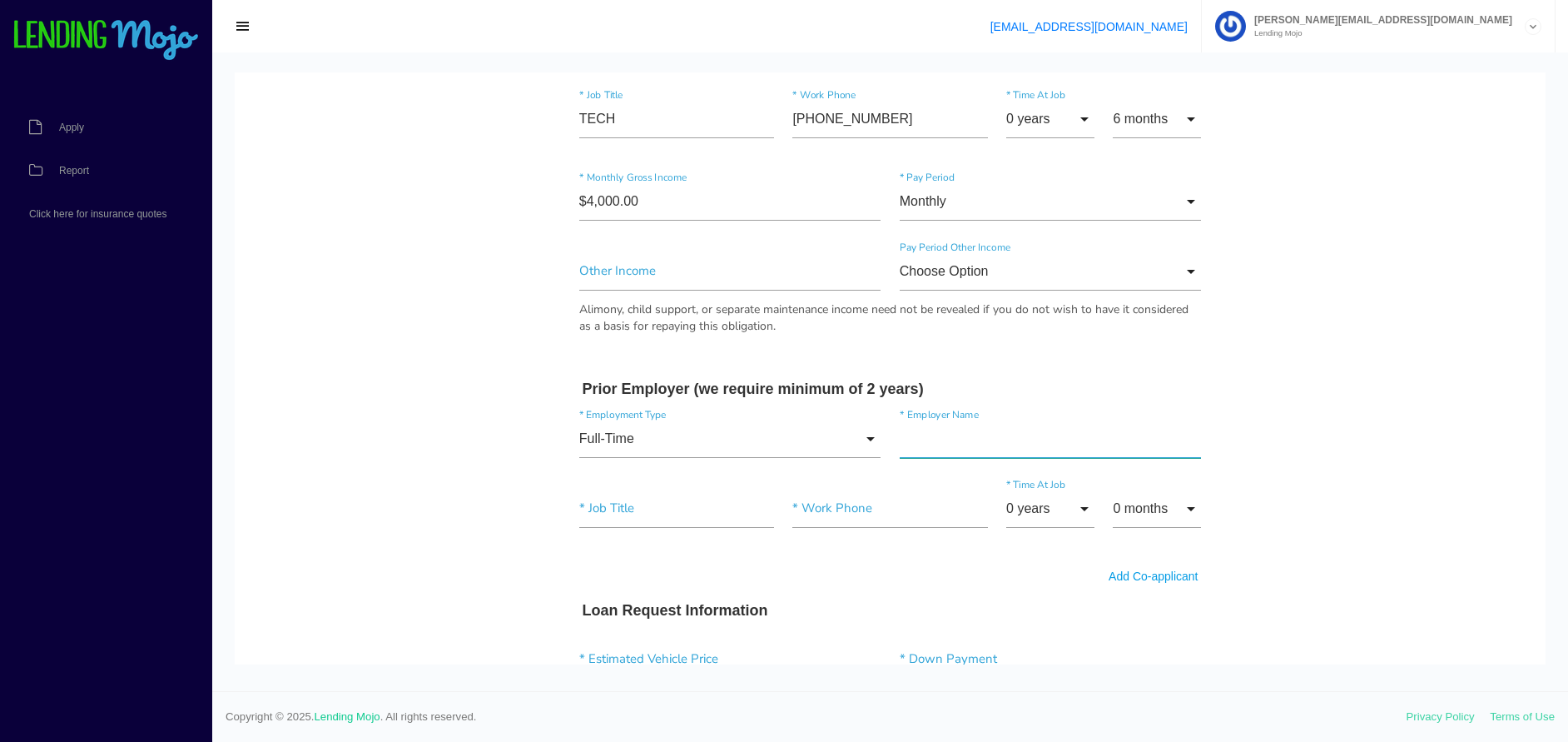
click at [945, 440] on input"] "text" at bounding box center [1050, 438] width 303 height 38
type input"] "SPARK"
type input"] "CUSTOMER SERVICE"
type input"] "(855) 743-0457"
click at [1006, 504] on input "0 years" at bounding box center [1050, 509] width 89 height 38
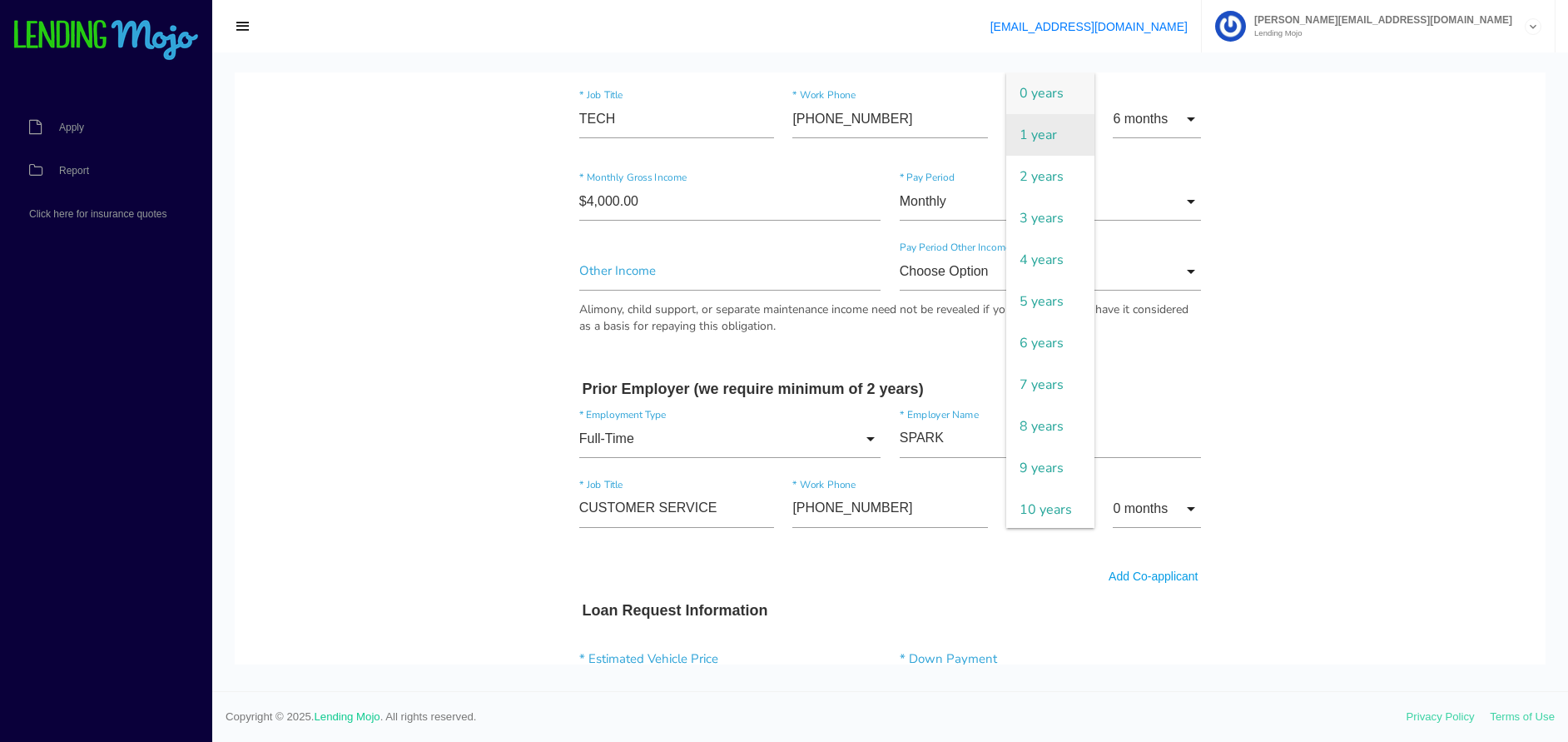
click at [1024, 146] on span "1 year" at bounding box center [1050, 135] width 89 height 42
type input "1 year"
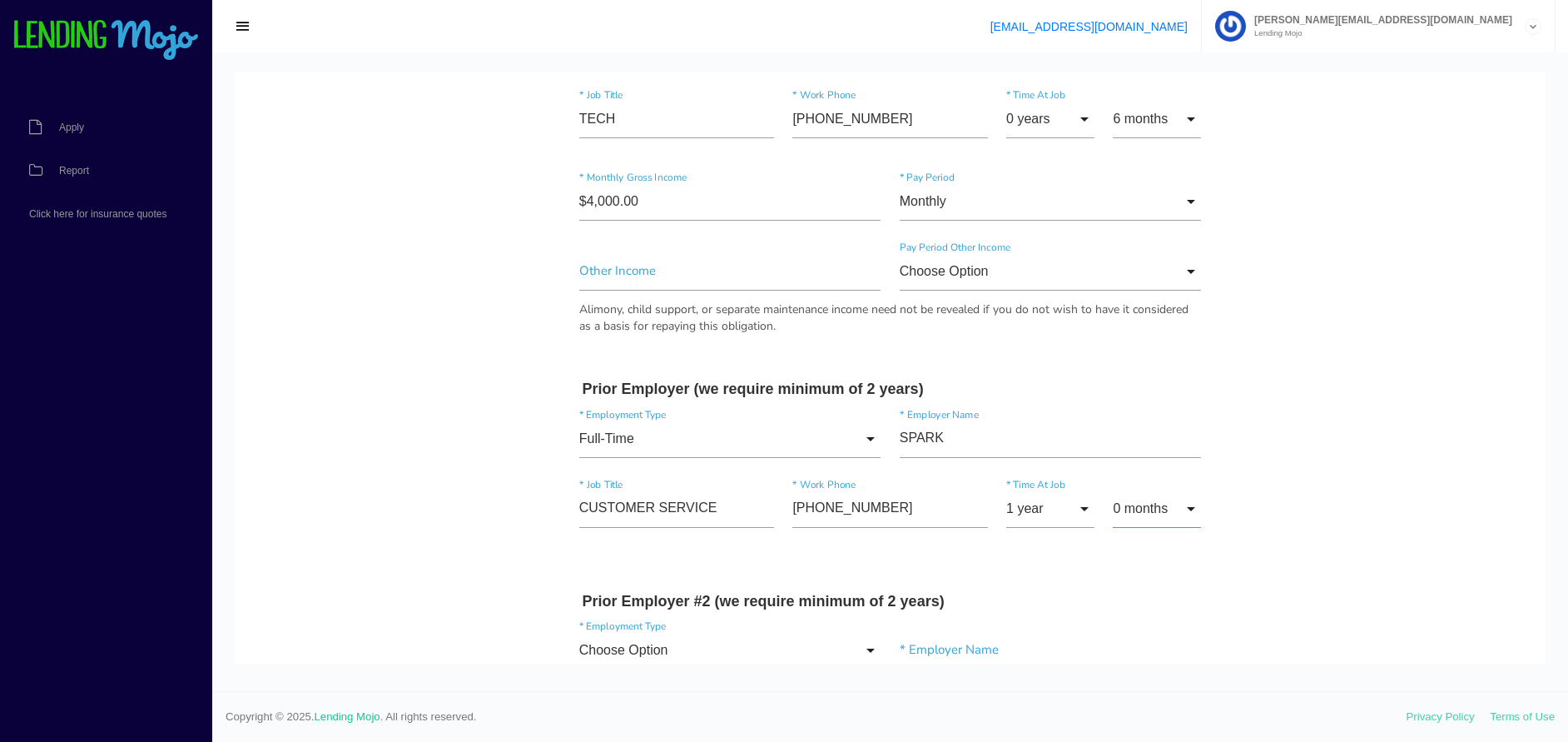
click at [1134, 502] on input "0 months" at bounding box center [1157, 509] width 89 height 38
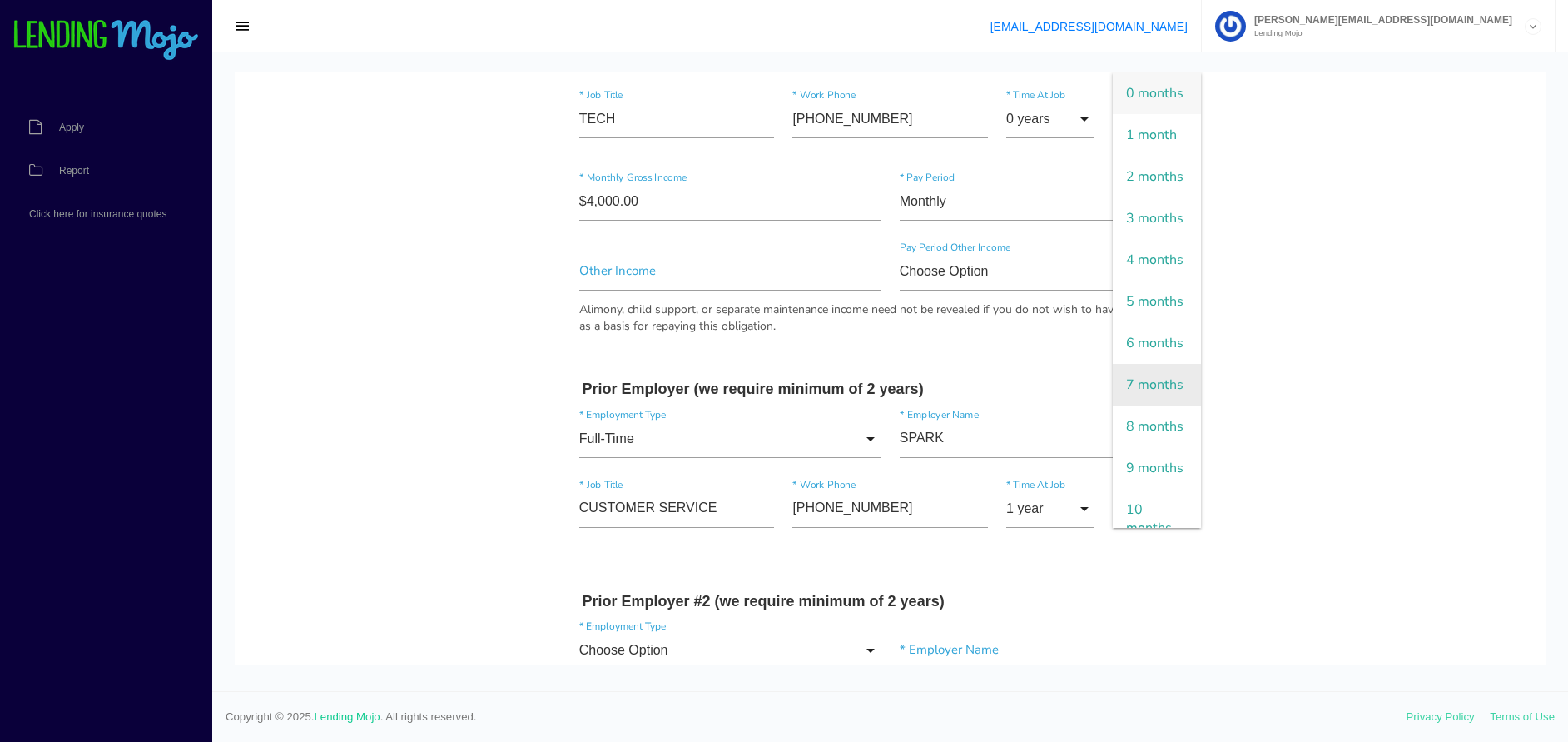
scroll to position [83, 0]
click at [1138, 366] on span "8 months" at bounding box center [1157, 345] width 89 height 42
type input "8 months"
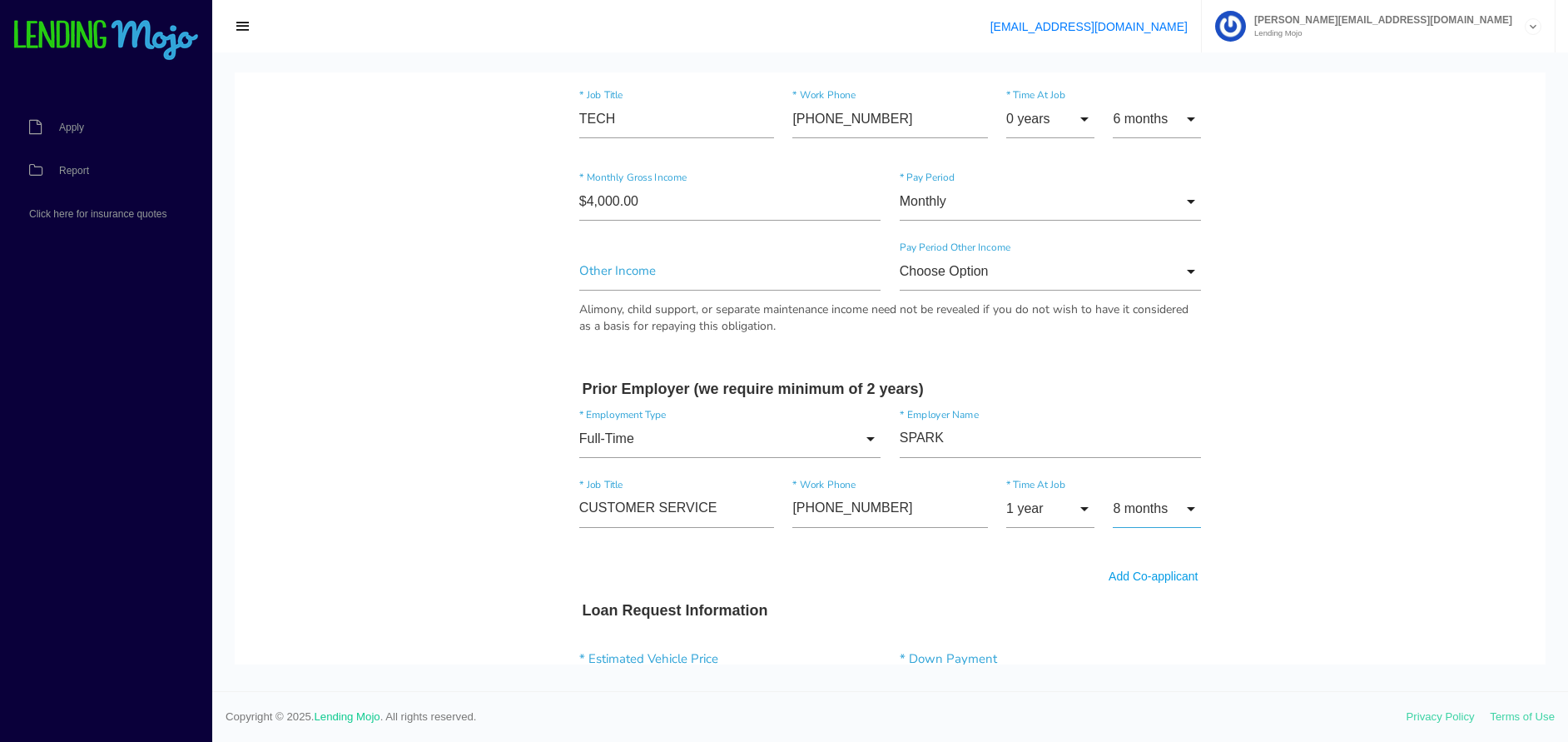
scroll to position [1172, 0]
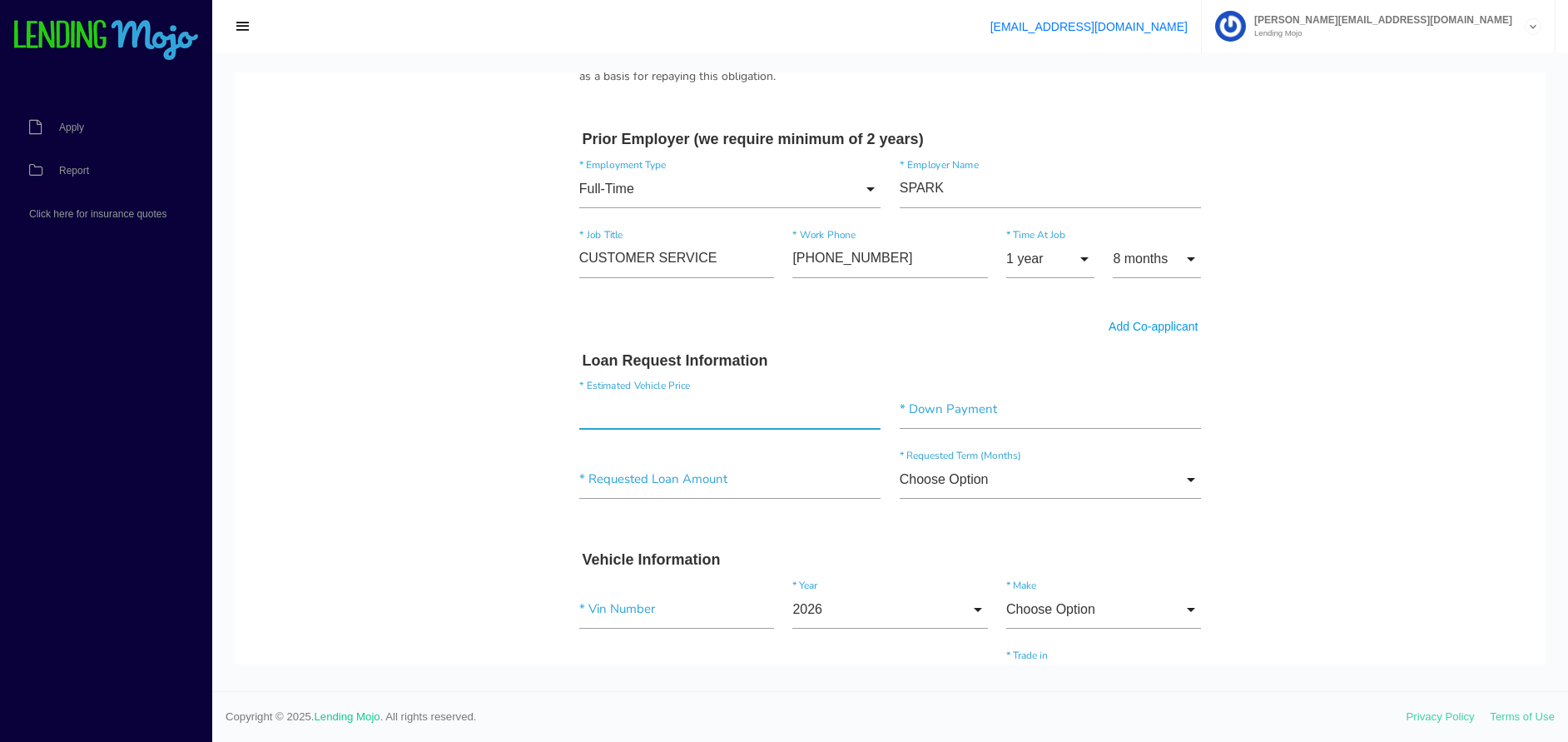
click at [624, 416] on input"] "text" at bounding box center [730, 409] width 303 height 38
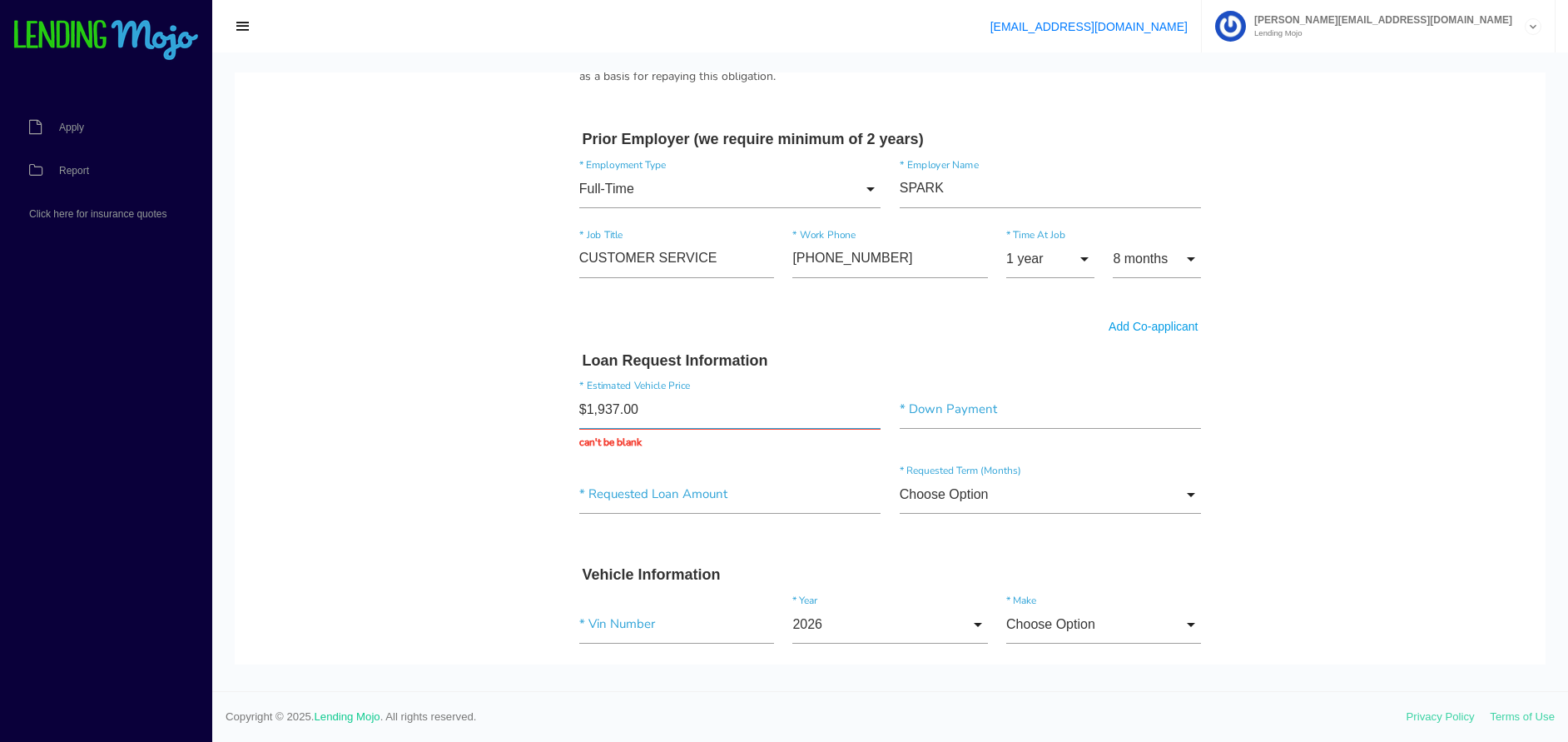
type input "$19,375.00"
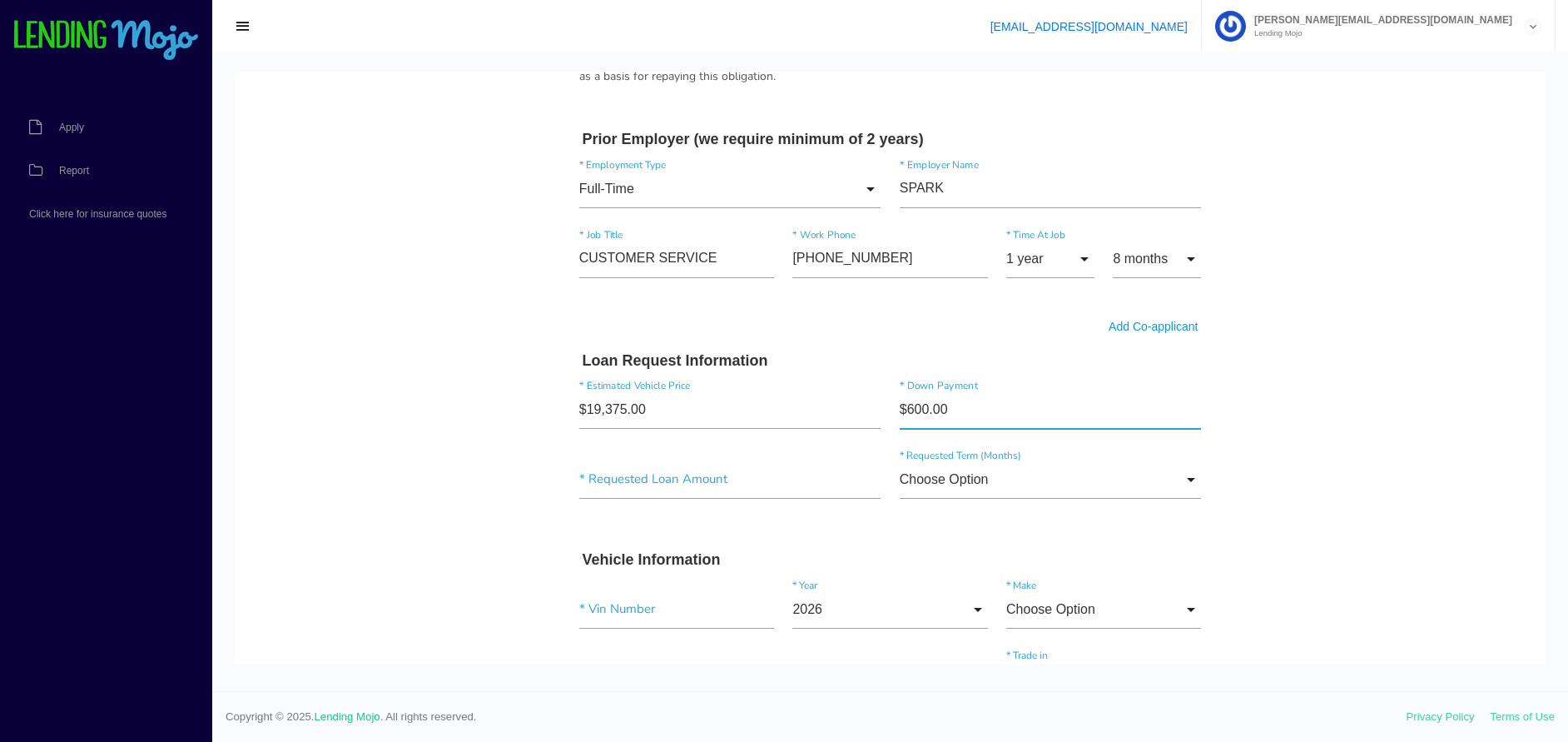
type input"] "$6,000.00"
type input"] "$15,869.31"
click at [995, 493] on input "Choose Option" at bounding box center [1050, 480] width 303 height 38
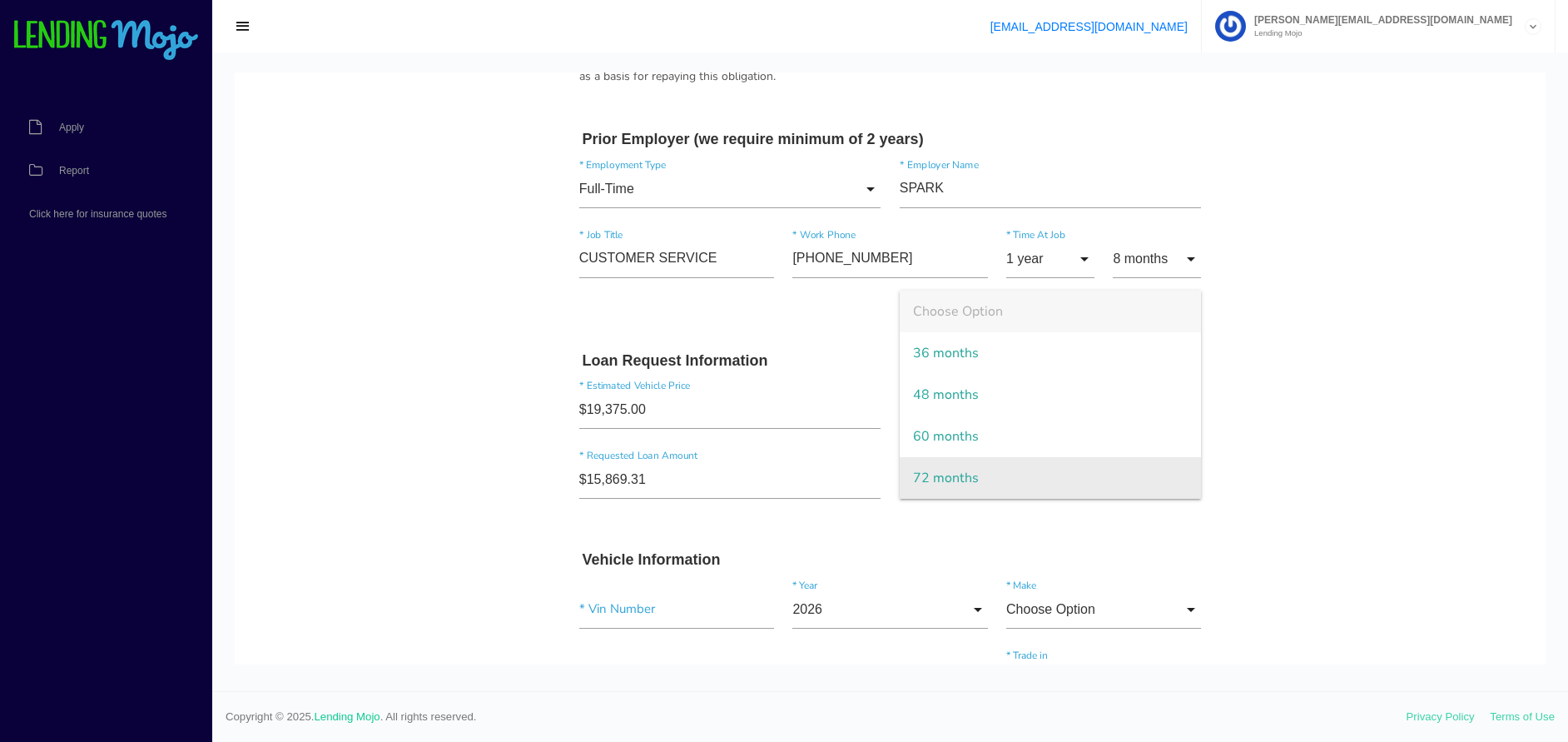
click at [961, 463] on span "72 months" at bounding box center [1050, 478] width 303 height 42
type input "72 months"
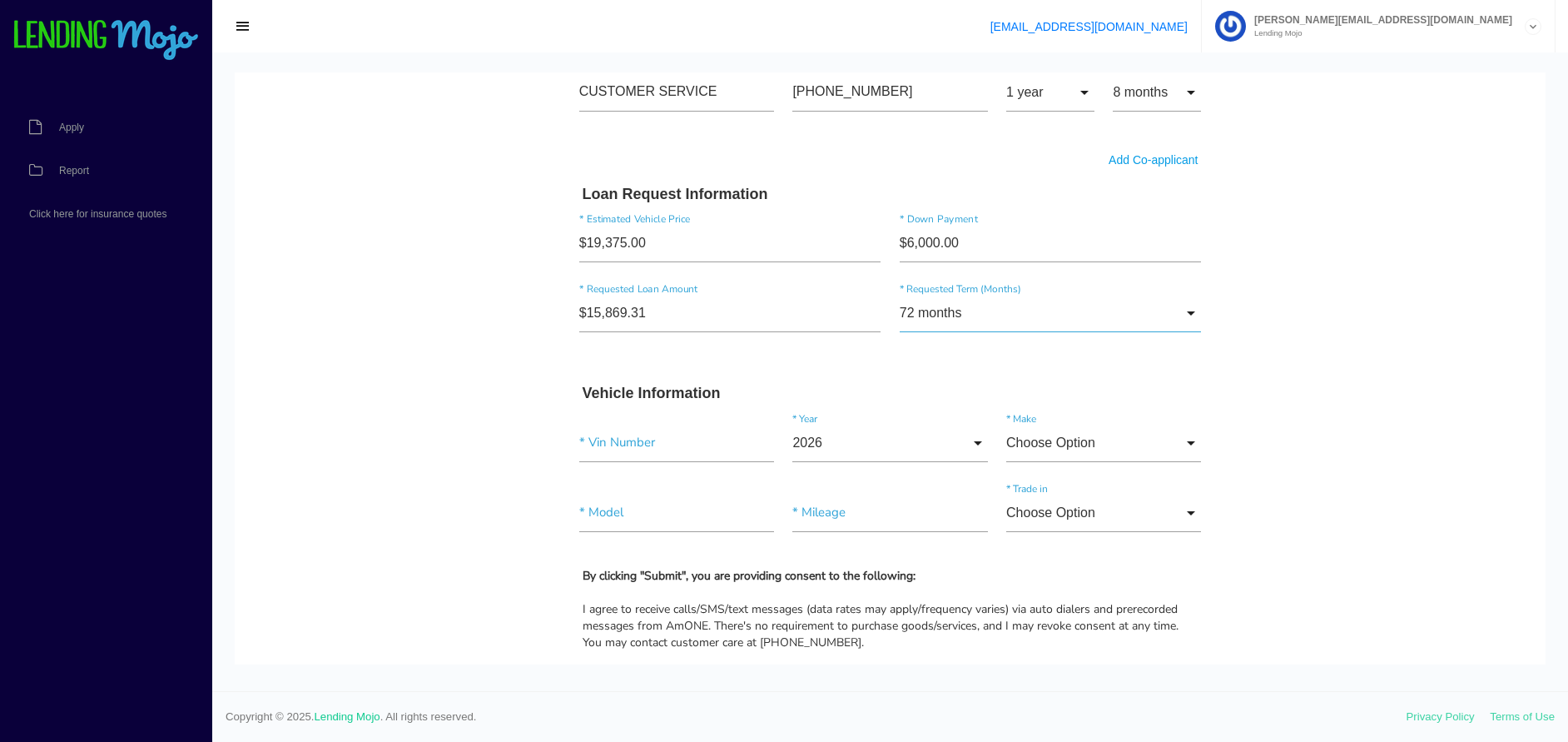
scroll to position [1505, 0]
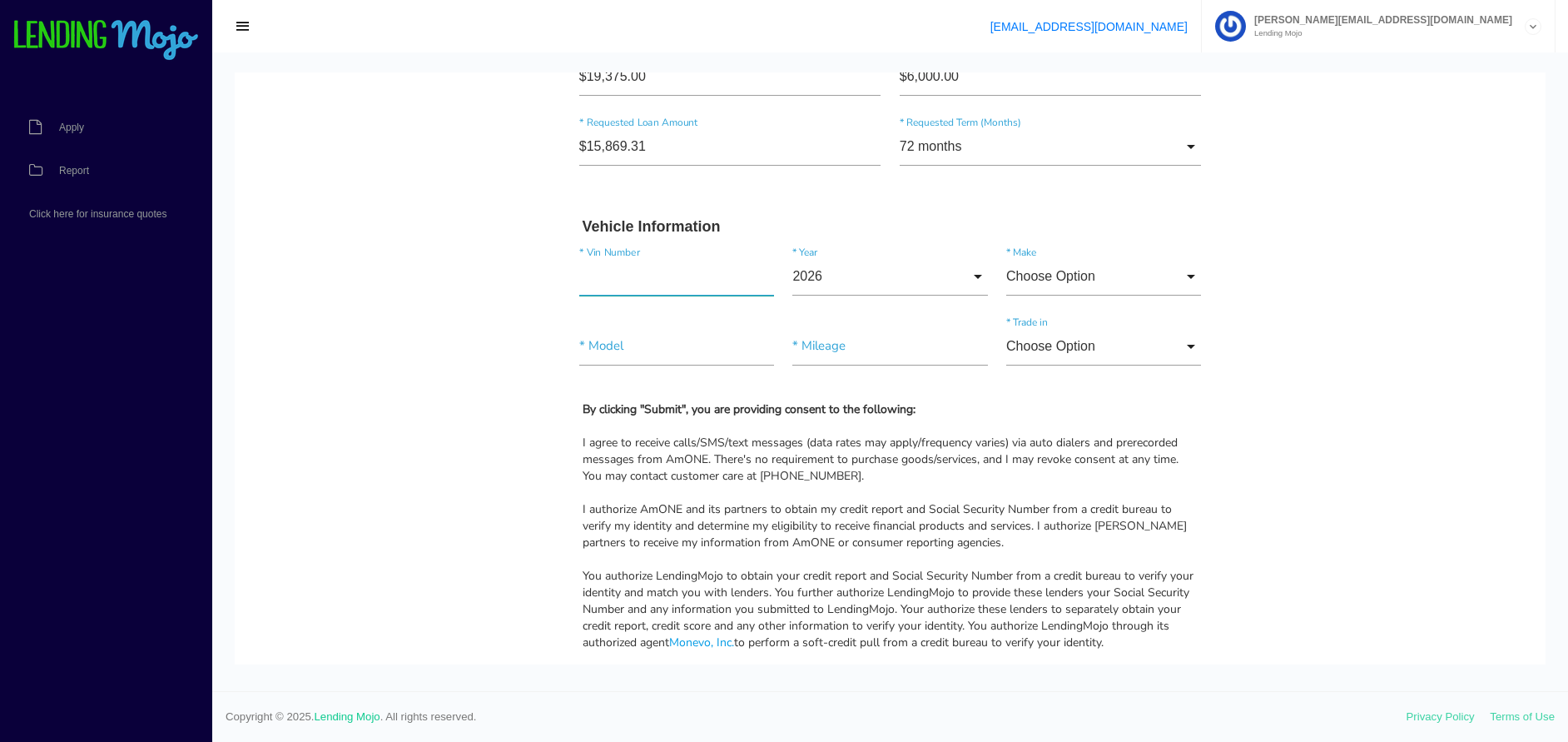
click at [612, 273] on input"] "text" at bounding box center [677, 277] width 195 height 38
type input"] "[US_VEHICLE_IDENTIFICATION_NUMBER]"
click at [982, 277] on div "2026 2026 2025 2024 2023 2022 2021 2020 2019 2018 2017 2016 2015 2014 2013 2012…" at bounding box center [890, 280] width 214 height 45
click at [841, 283] on input "2026" at bounding box center [890, 277] width 195 height 38
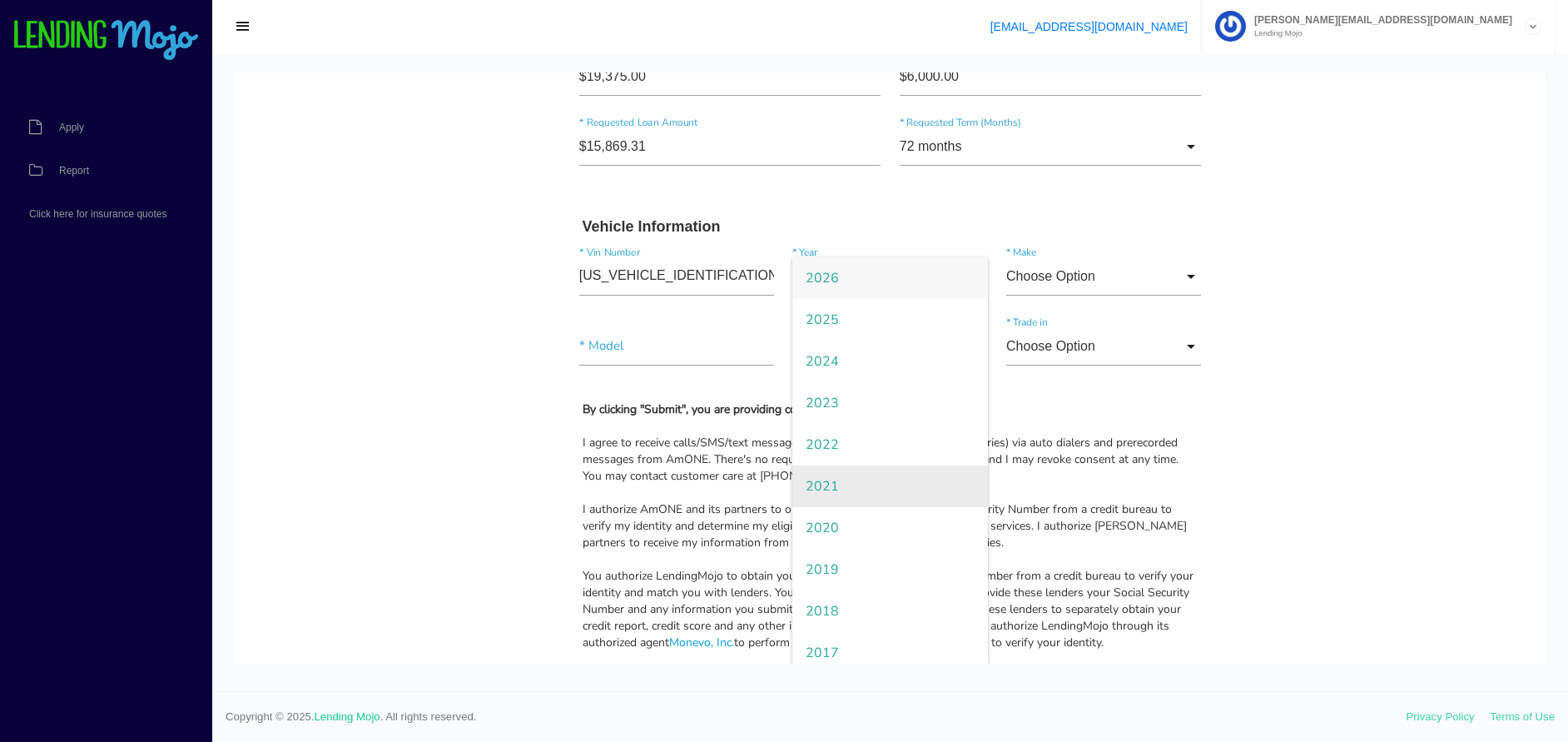
click at [815, 487] on span "2021" at bounding box center [890, 486] width 195 height 42
type input "2021"
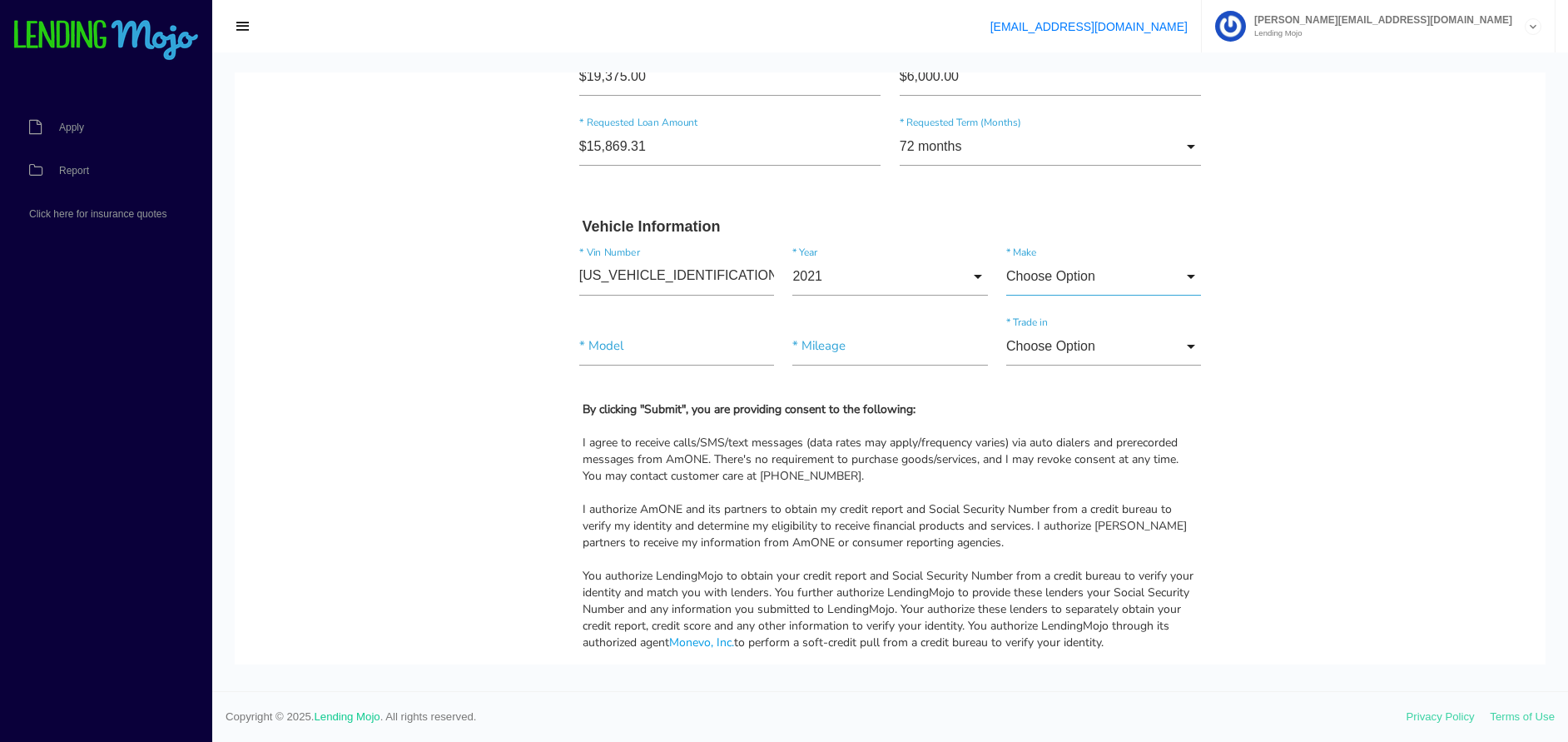
click at [1022, 281] on input "Choose Option" at bounding box center [1104, 277] width 195 height 38
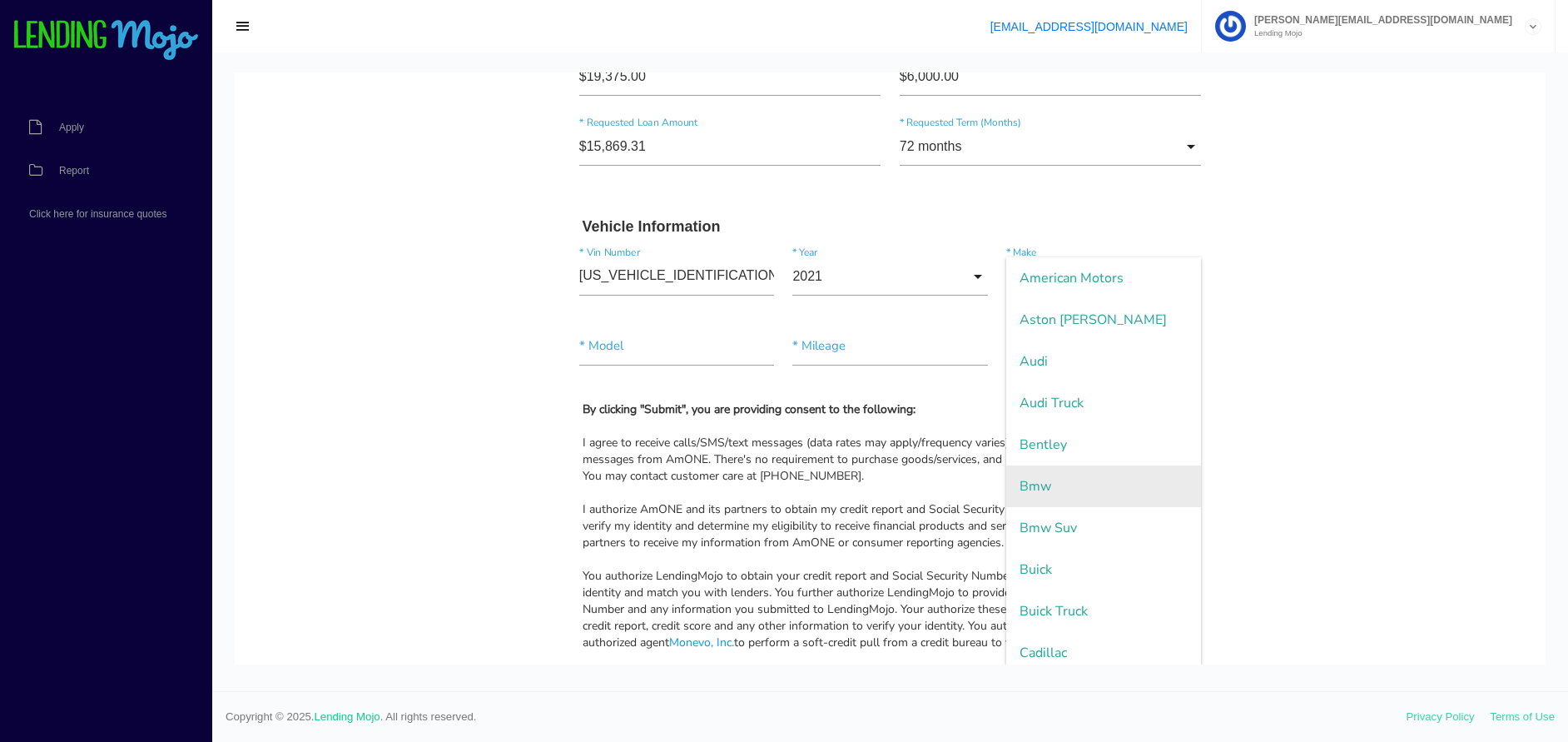
scroll to position [417, 0]
click at [1024, 489] on span "Chevrolet" at bounding box center [1104, 486] width 195 height 42
type input "Chevrolet"
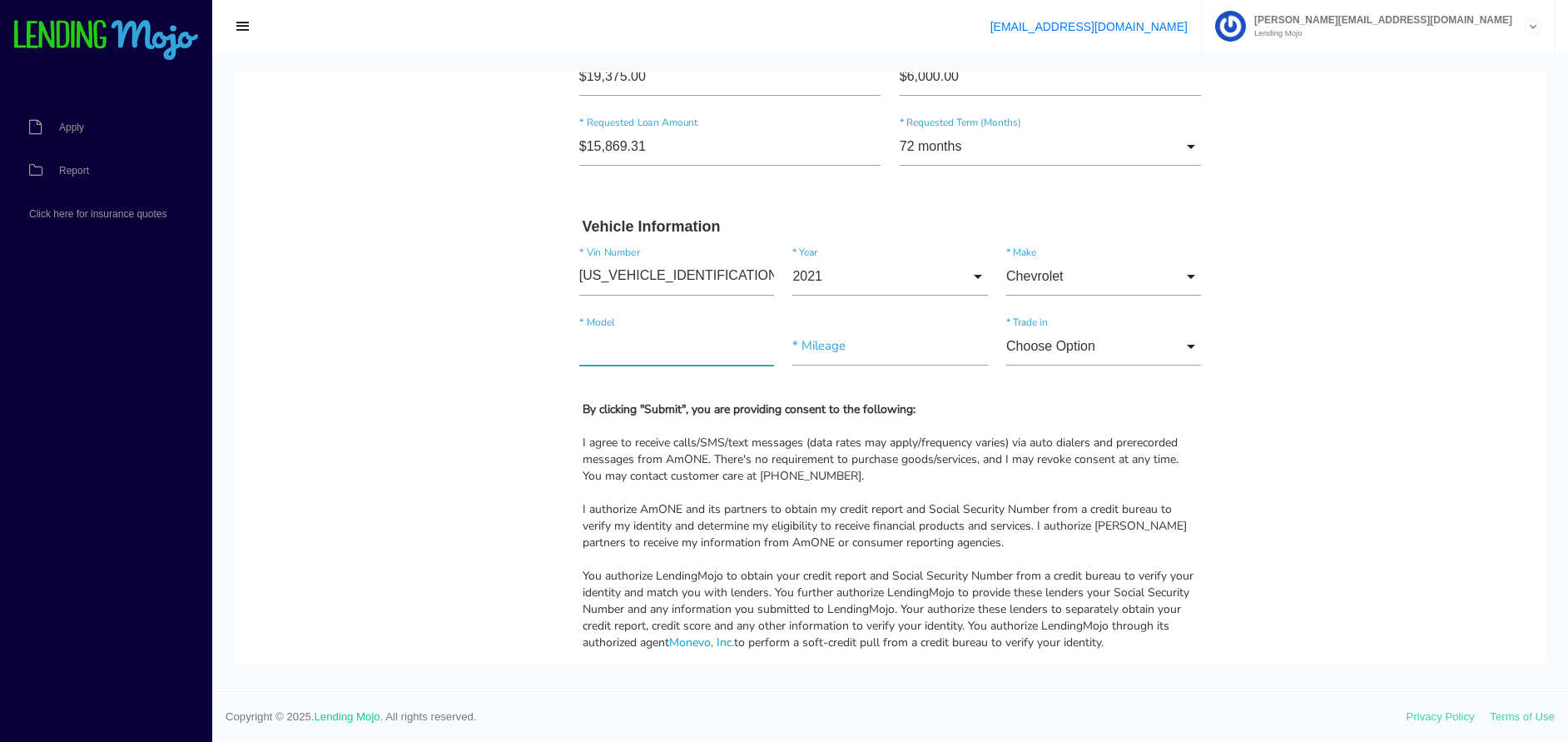
click at [641, 343] on input"] "text" at bounding box center [677, 346] width 195 height 38
type input"] "EQUINOX"
type input"] "70,044"
click at [1091, 349] on input "Choose Option" at bounding box center [1104, 346] width 195 height 38
click at [1041, 440] on span "No" at bounding box center [1104, 431] width 195 height 42
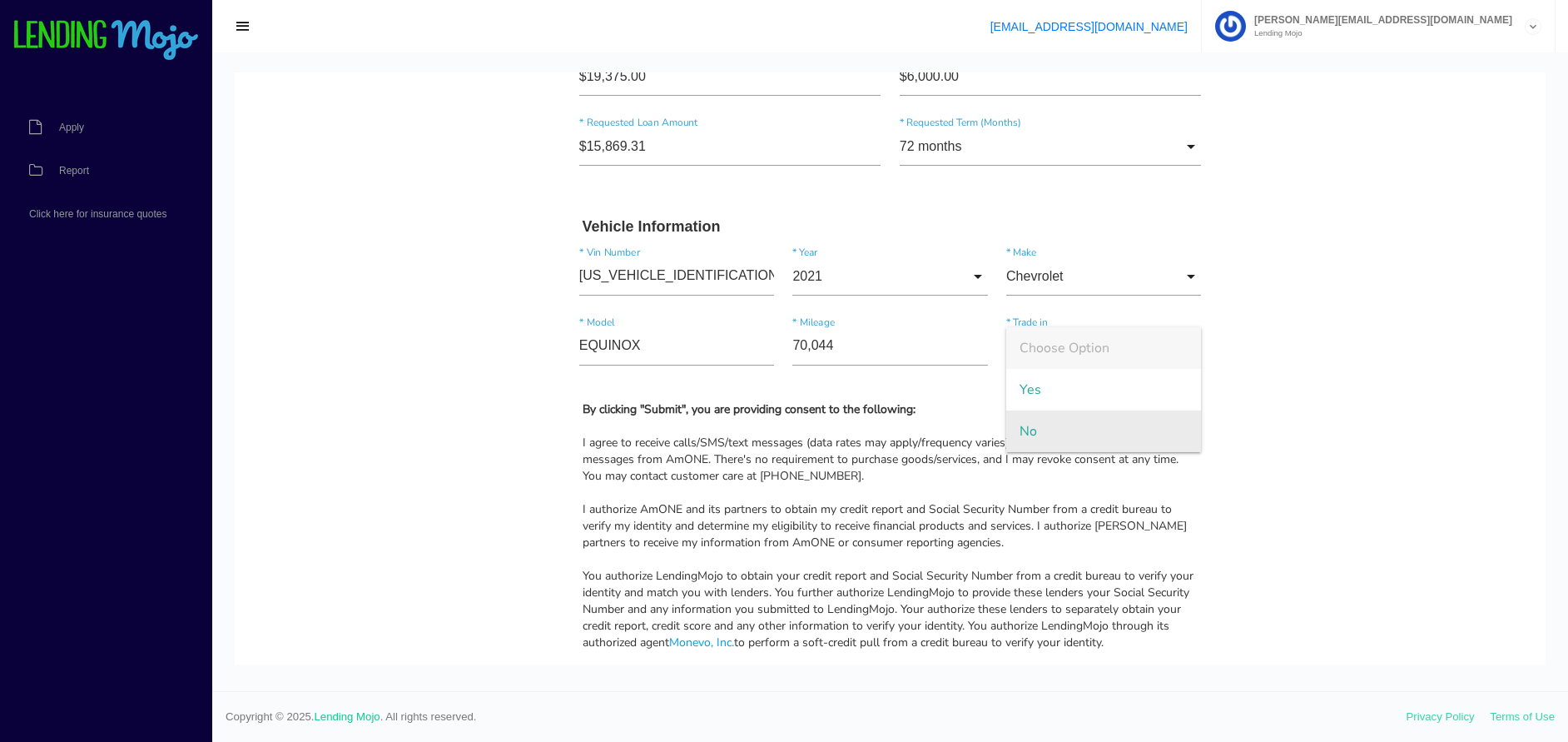
type input "No"
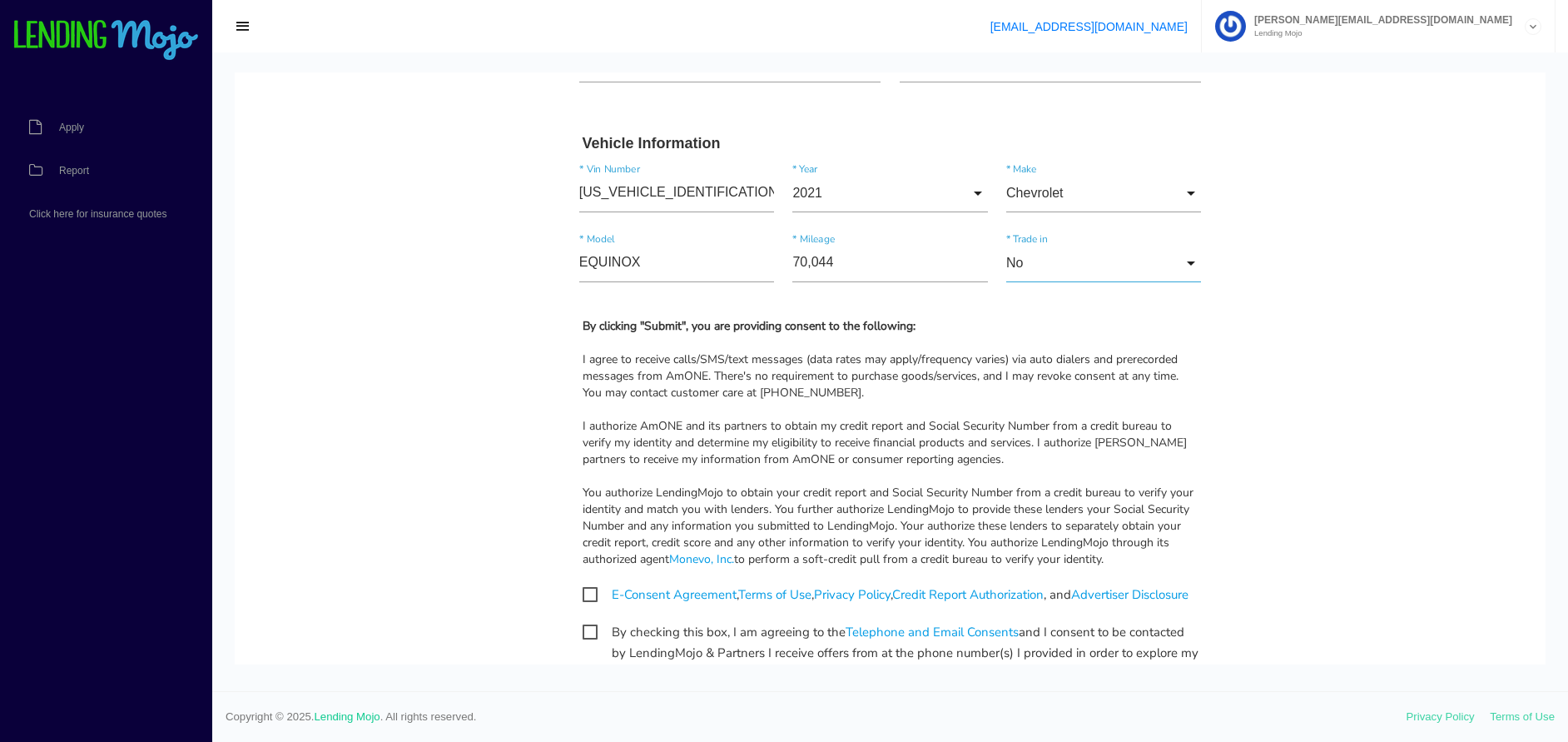
scroll to position [1755, 0]
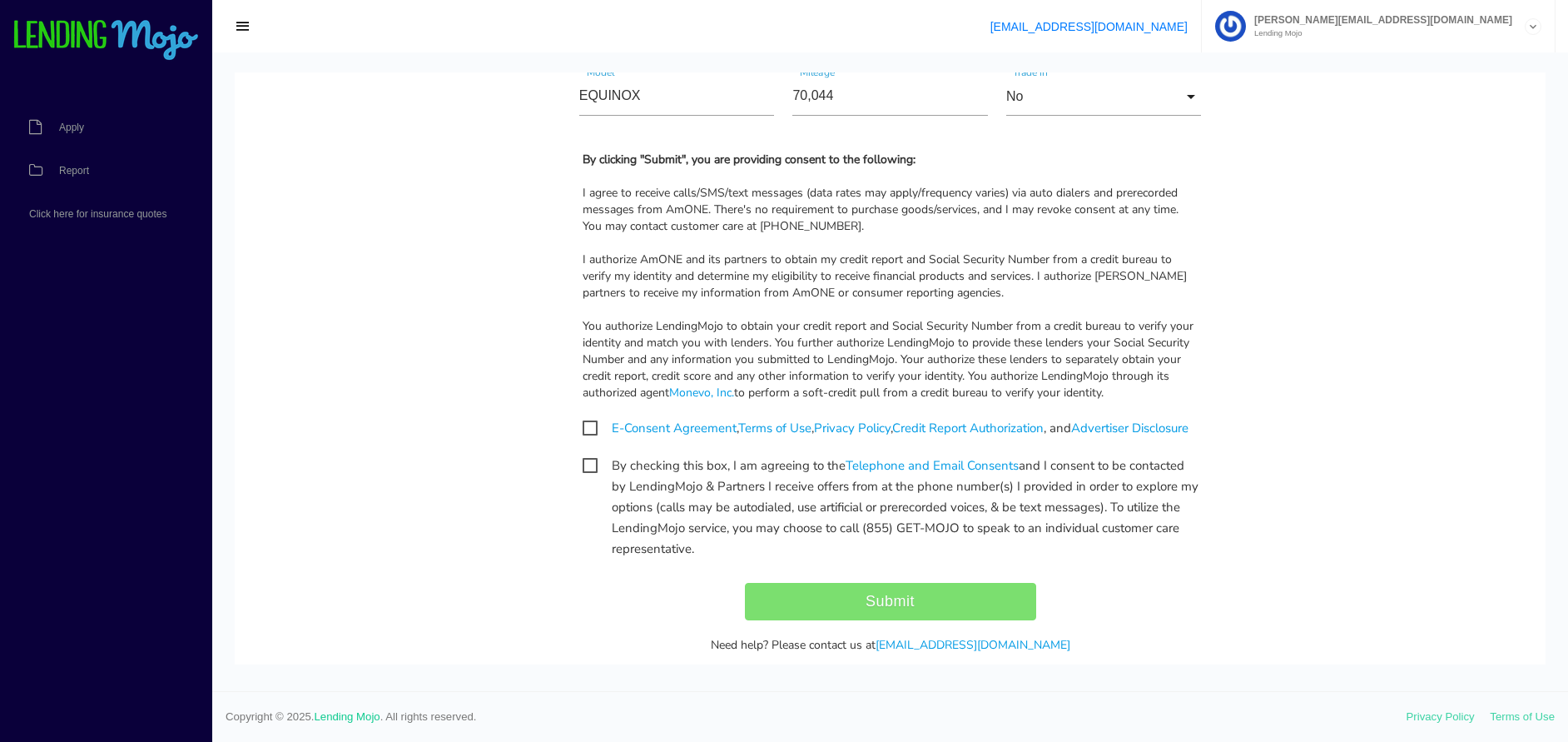
click at [583, 427] on span "E-Consent Agreement , Terms of Use , Privacy Policy , Credit Report Authorizati…" at bounding box center [885, 428] width 606 height 21
checkbox input "true"
click at [583, 476] on span "By checking this box, I am agreeing to the Telephone and Email Consents and I c…" at bounding box center [891, 465] width 616 height 21
checkbox input "true"
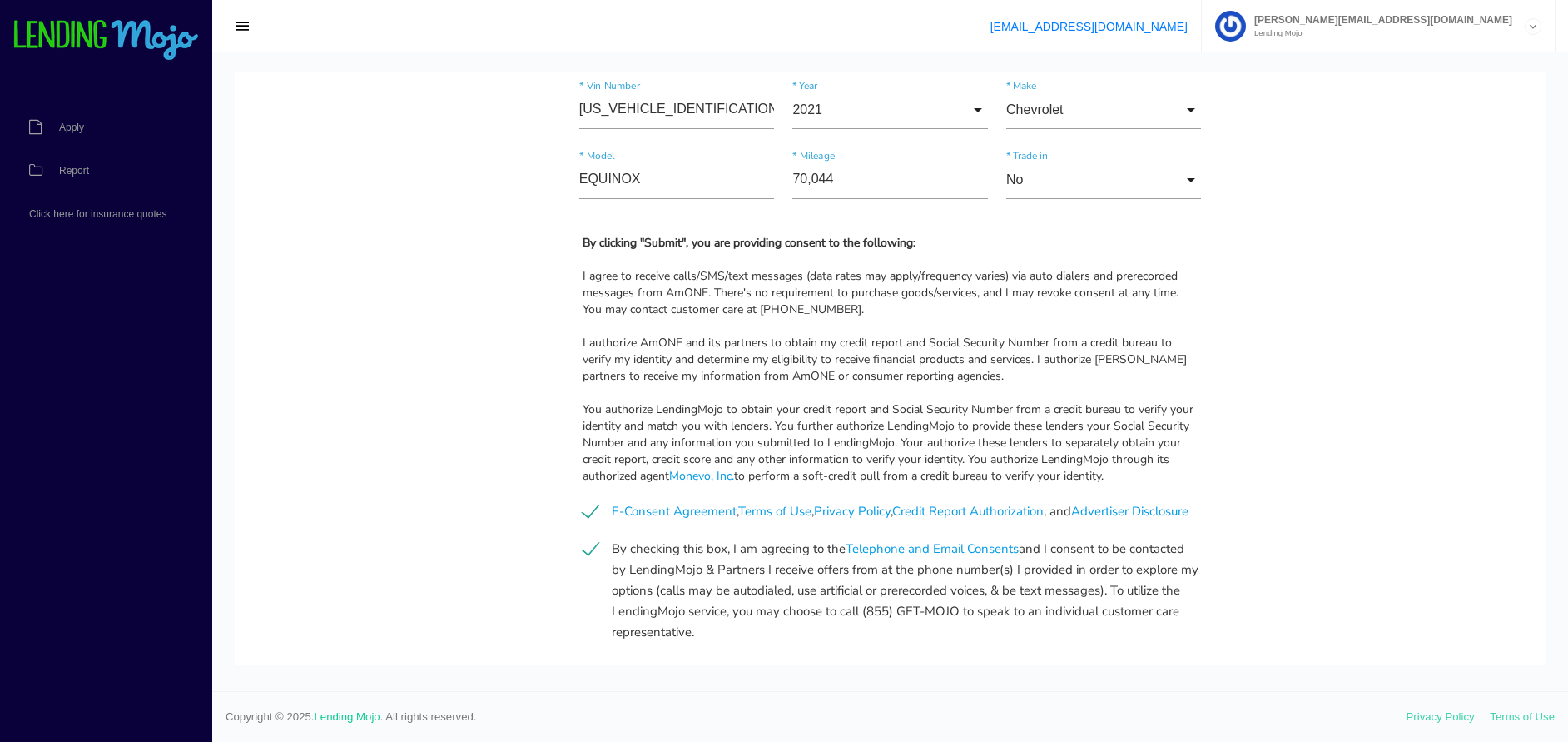
scroll to position [1830, 0]
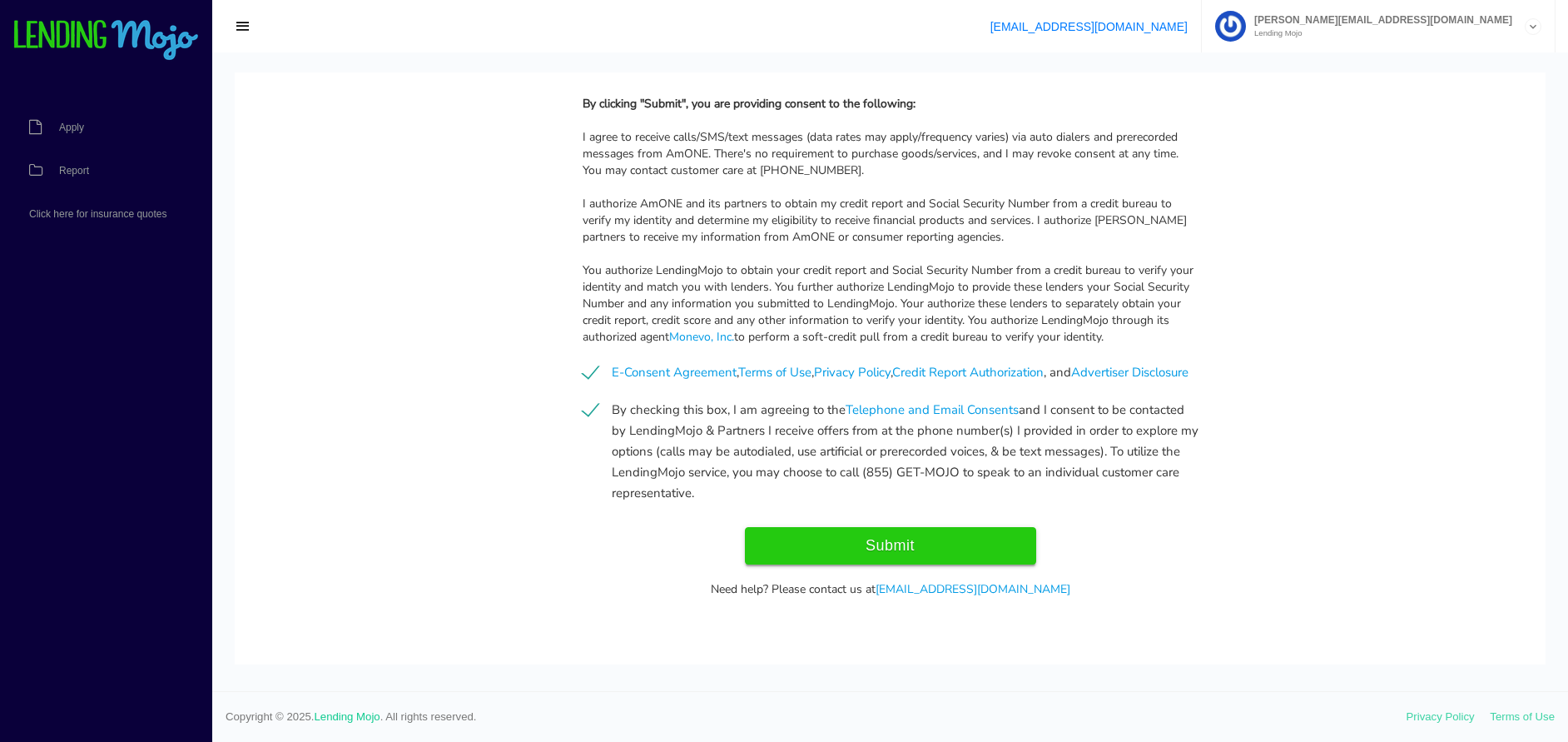
click at [913, 545] on input "Submit" at bounding box center [891, 545] width 292 height 37
type input "Submit"
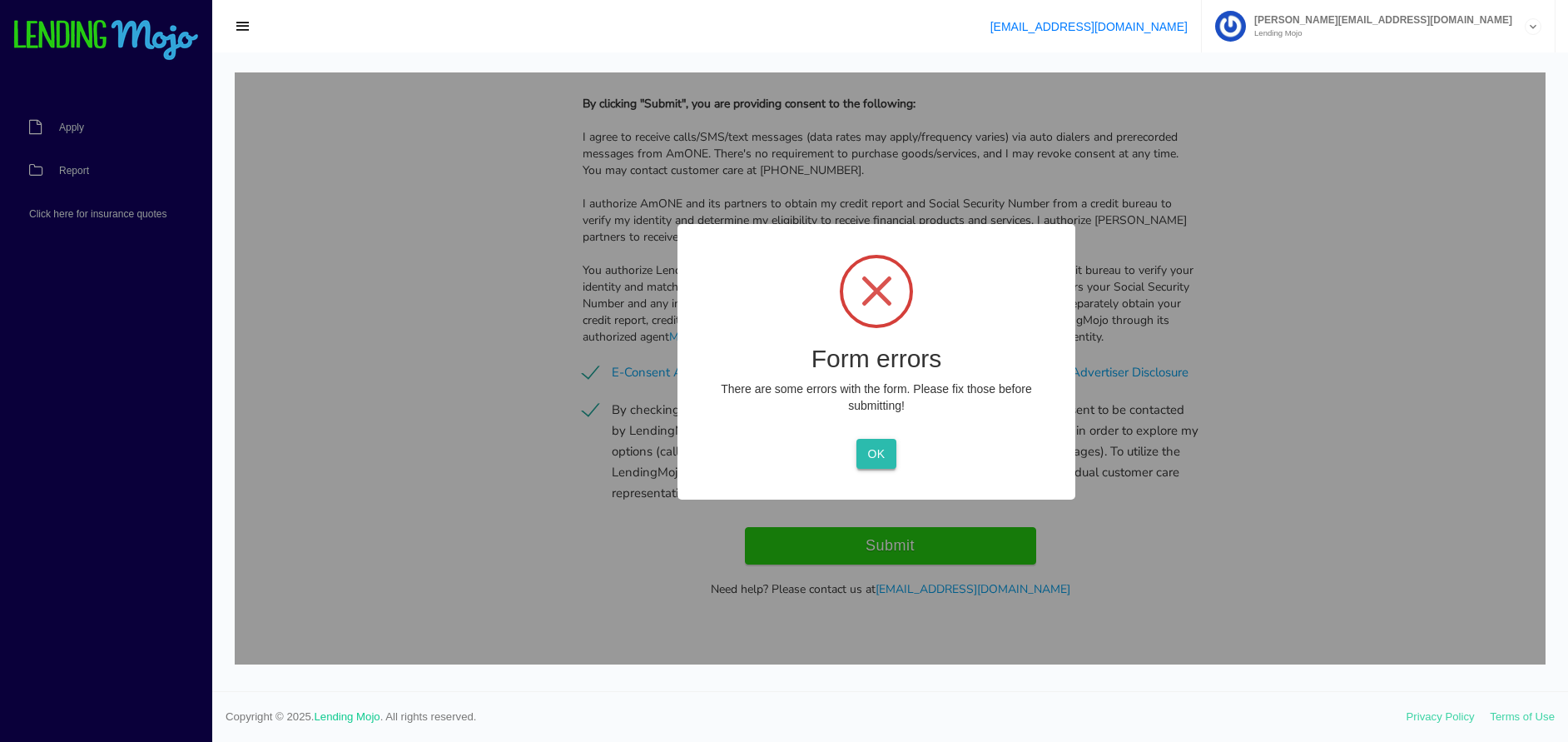
click at [869, 453] on button "OK" at bounding box center [875, 454] width 39 height 30
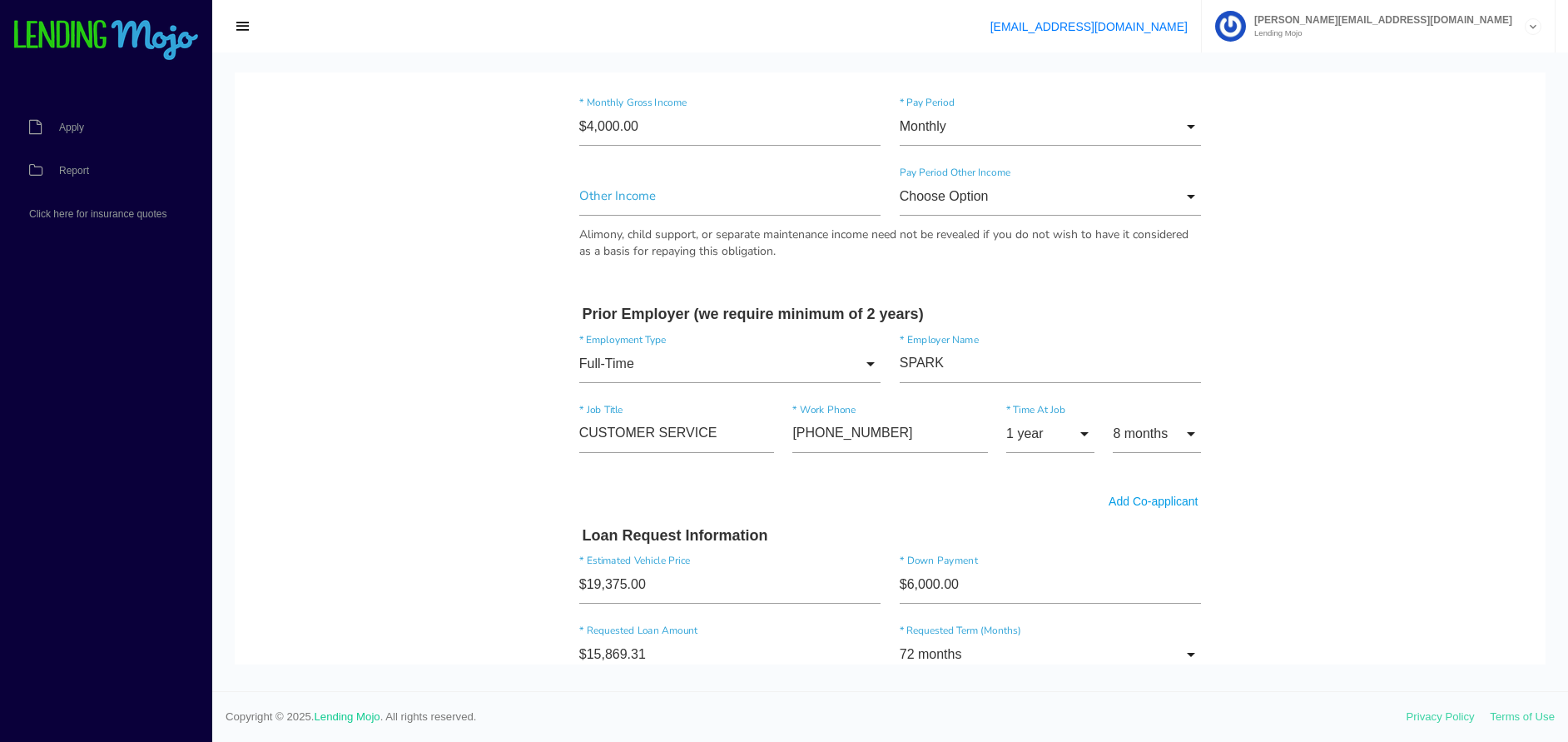
scroll to position [914, 0]
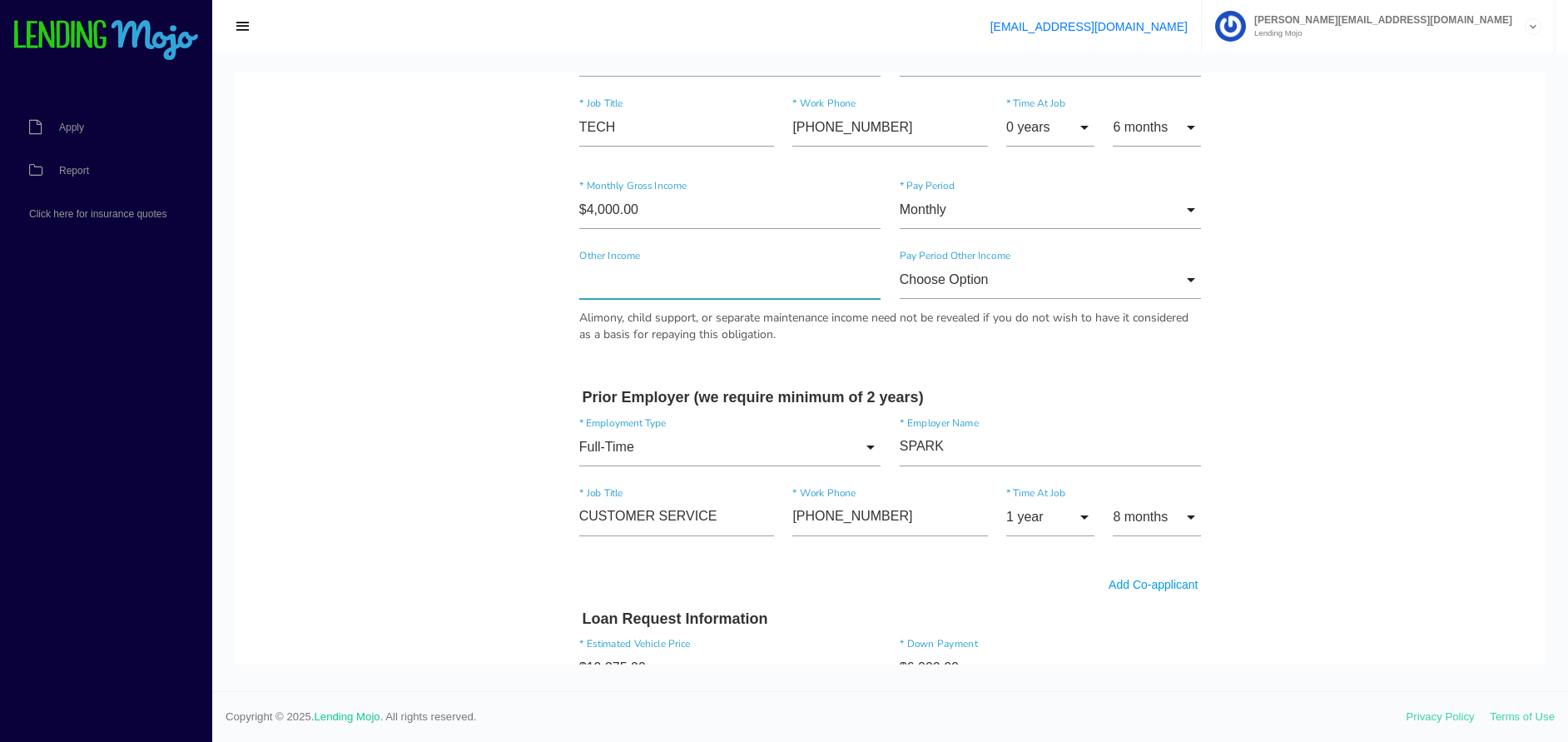
click at [627, 281] on input"] "text" at bounding box center [730, 279] width 303 height 38
click at [951, 281] on input "Choose Option" at bounding box center [1050, 279] width 303 height 38
click at [930, 279] on span "Choose Option" at bounding box center [1050, 281] width 303 height 42
click at [1179, 281] on input "Choose Option" at bounding box center [1050, 279] width 303 height 38
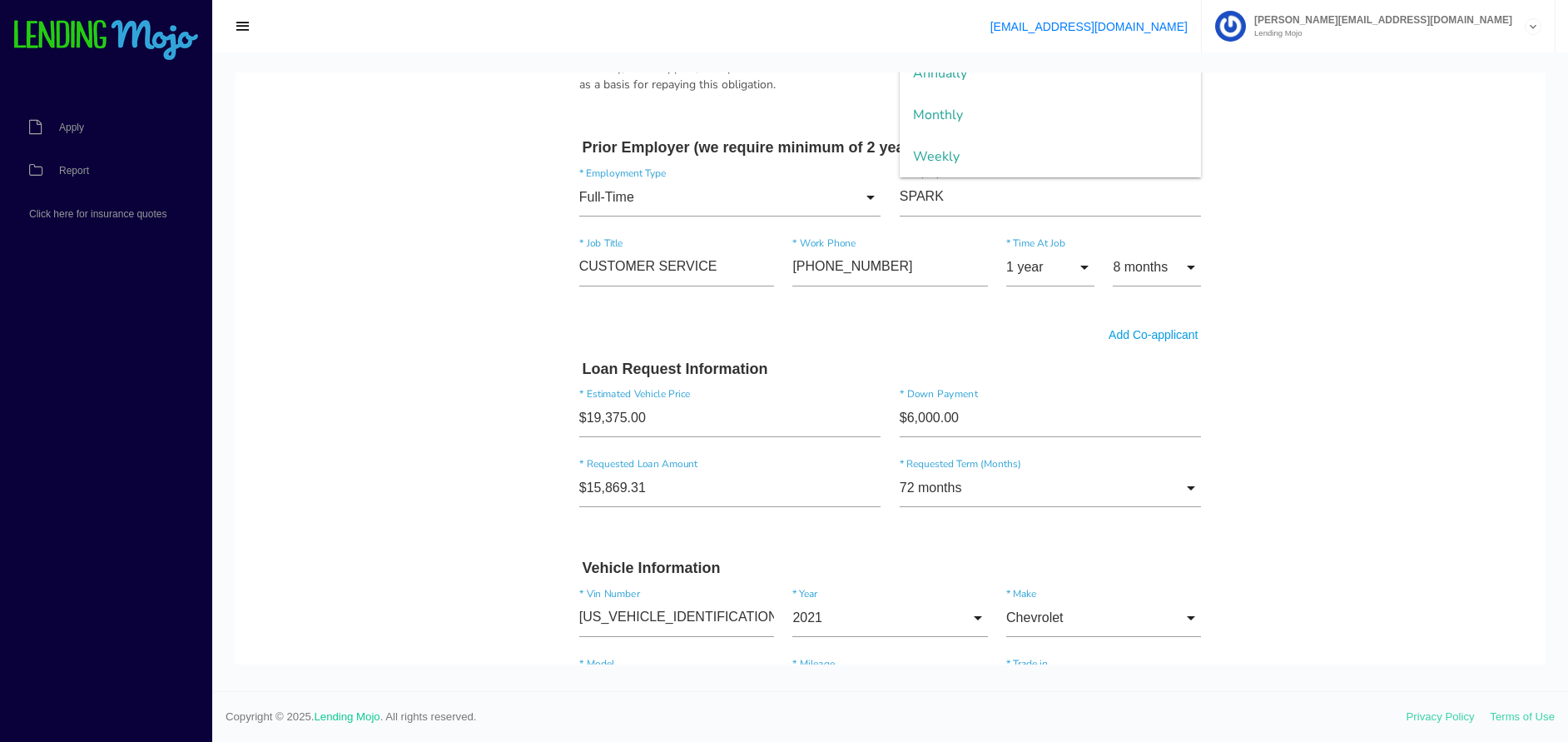
scroll to position [831, 0]
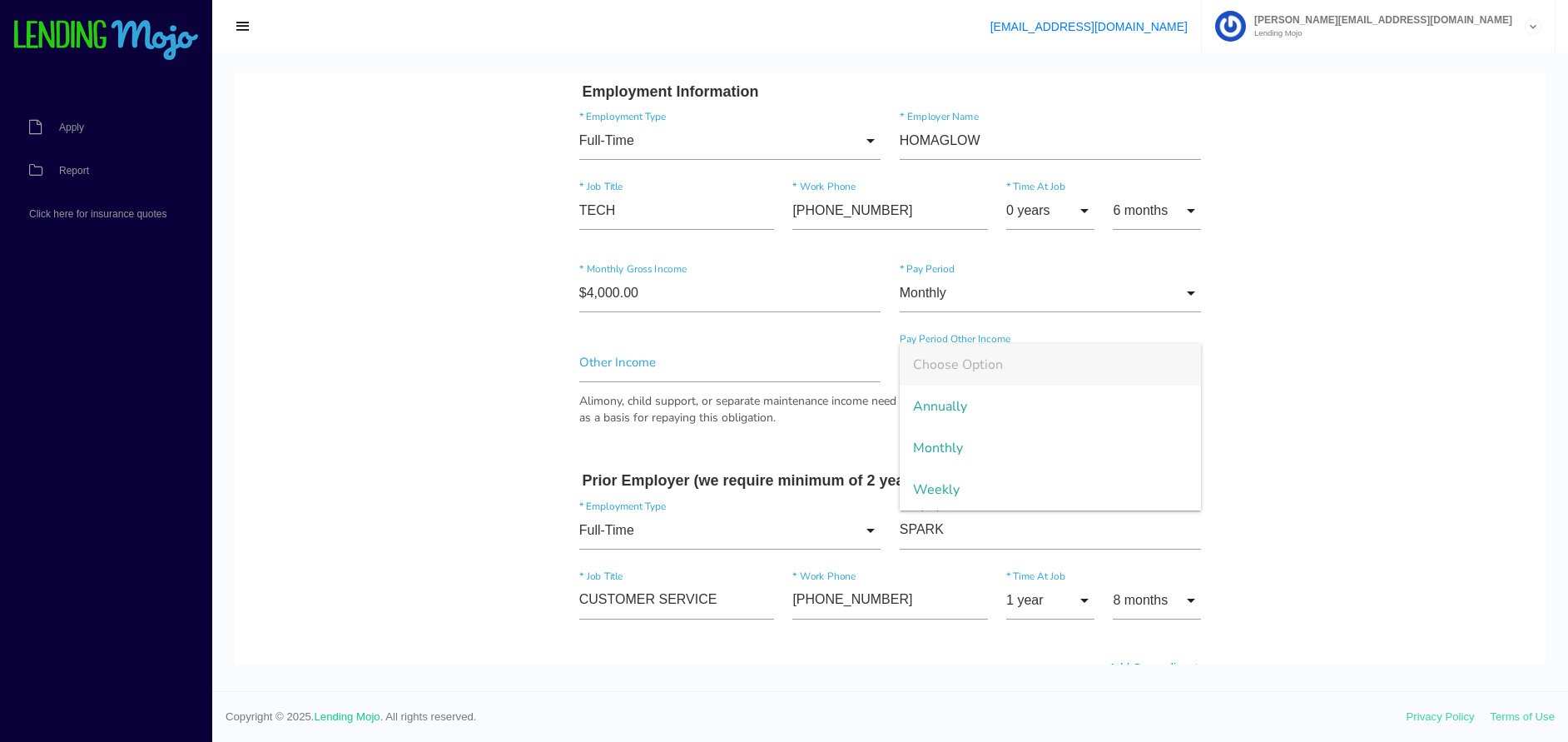
click at [1276, 350] on body "Quick, Secure Financing Personalized to You. KRISTIE * First Name Middle Name Q…" at bounding box center [890, 443] width 1311 height 2402
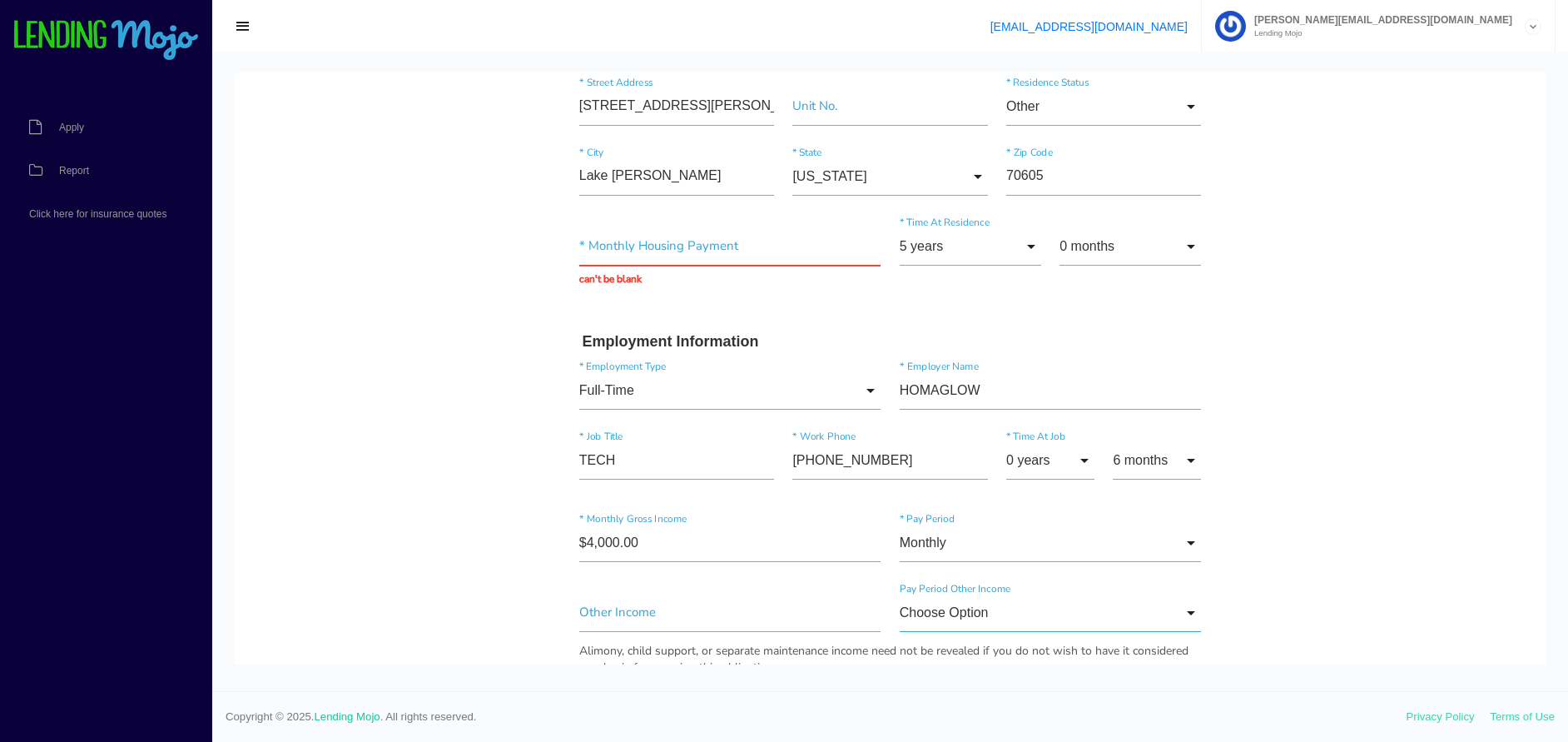
scroll to position [331, 0]
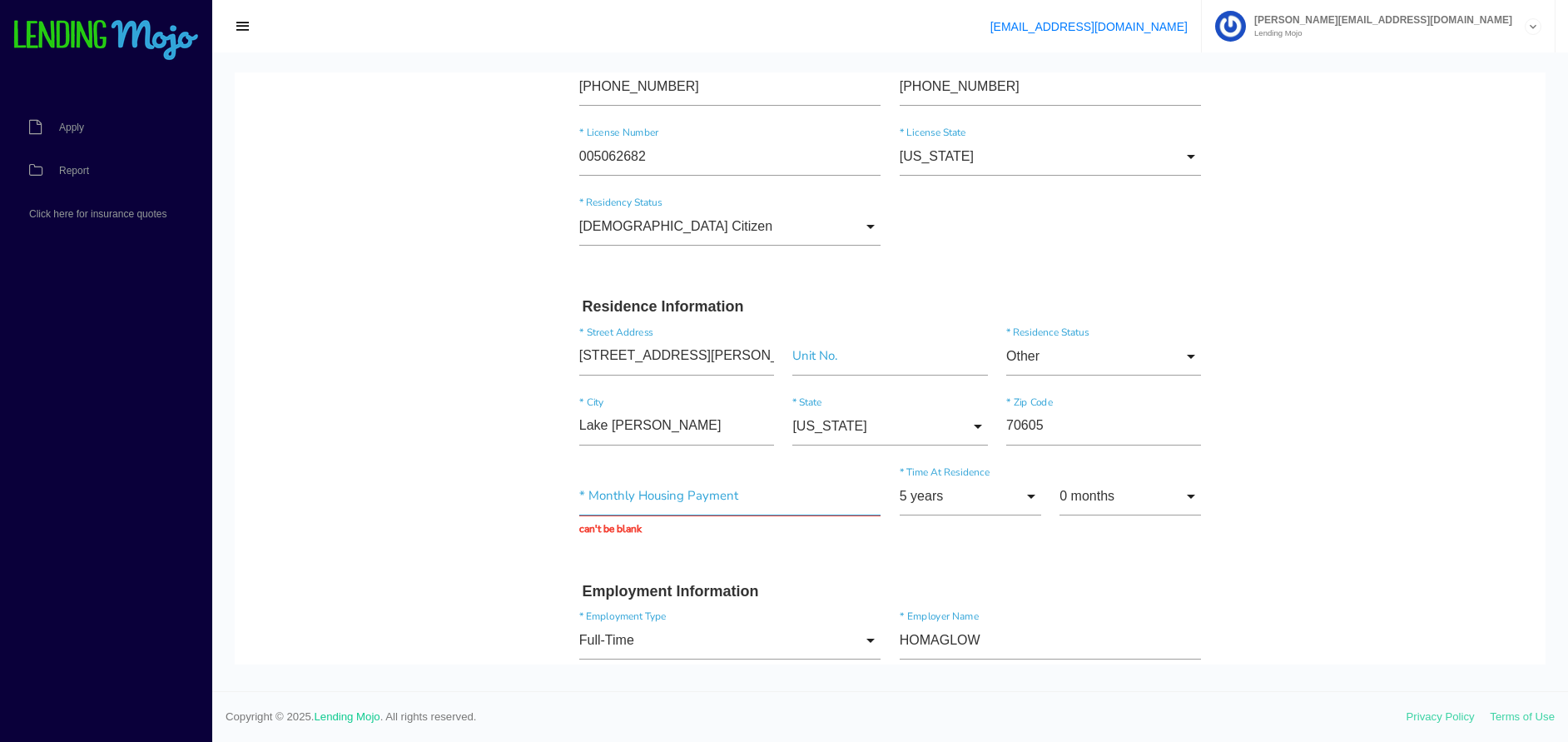
click at [633, 500] on input "text" at bounding box center [730, 496] width 303 height 38
drag, startPoint x: 633, startPoint y: 500, endPoint x: 518, endPoint y: 499, distance: 115.0
drag, startPoint x: 612, startPoint y: 495, endPoint x: 540, endPoint y: 505, distance: 72.7
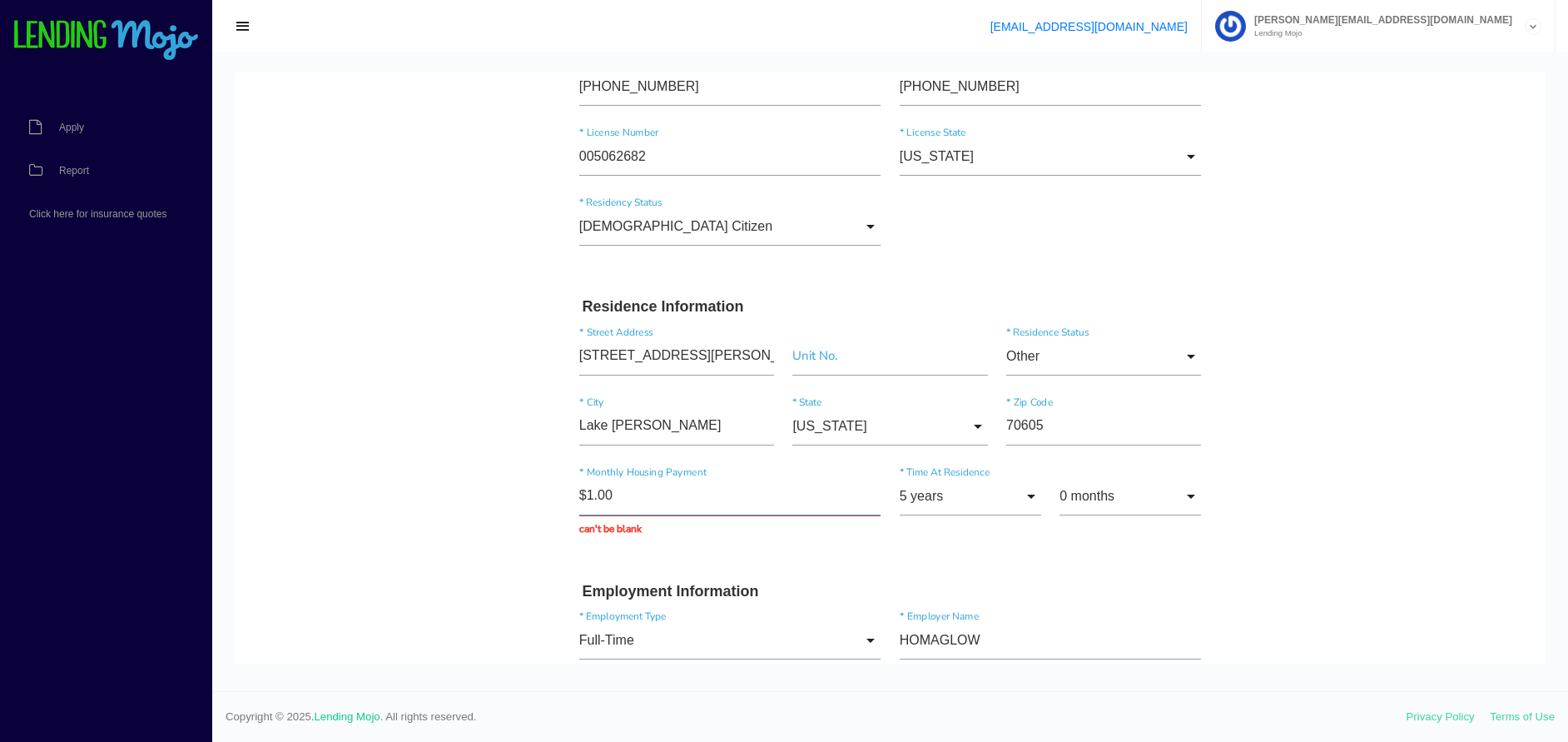
type input "$0.00"
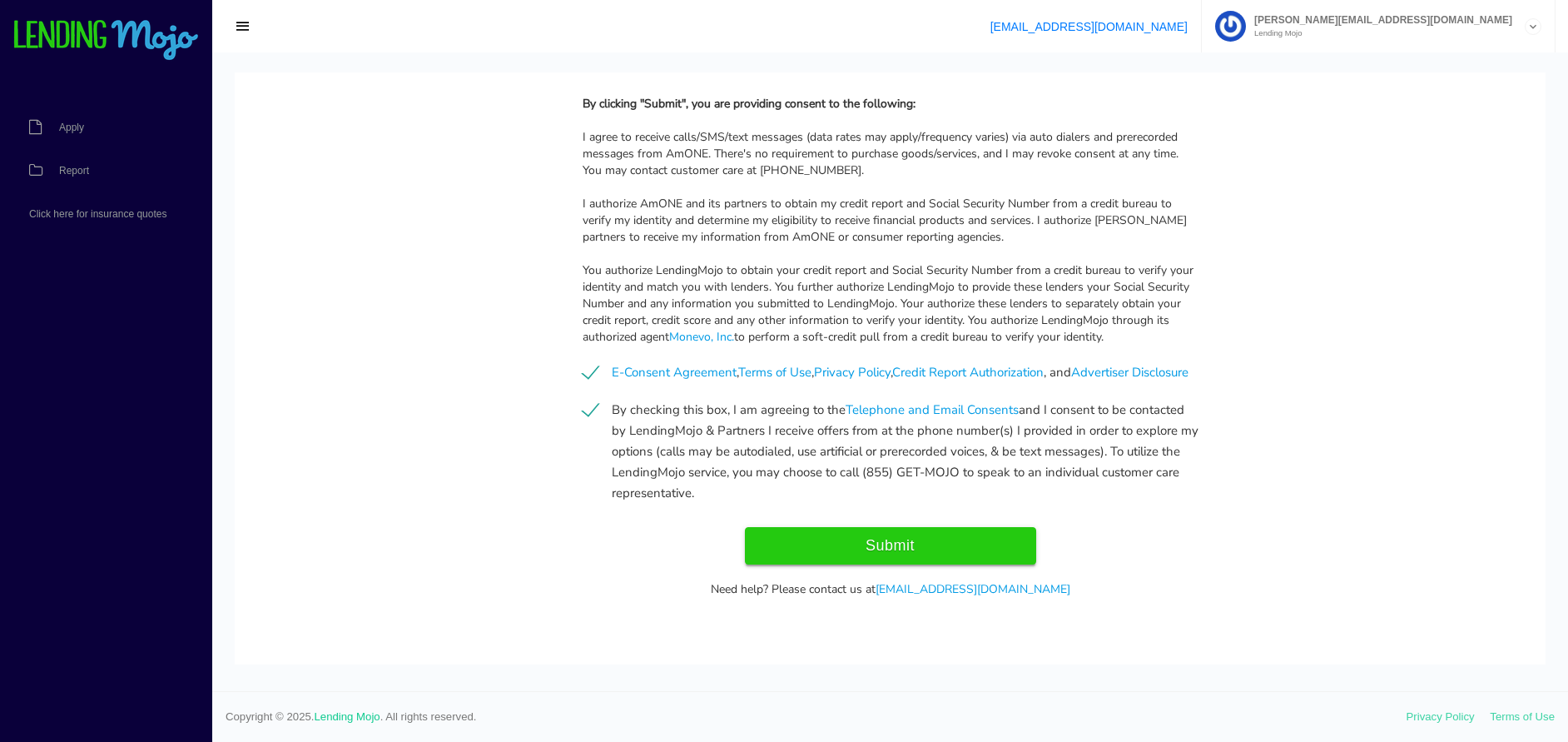
scroll to position [1827, 0]
click at [989, 540] on input "Submit" at bounding box center [891, 545] width 292 height 37
type input "Submitting..."
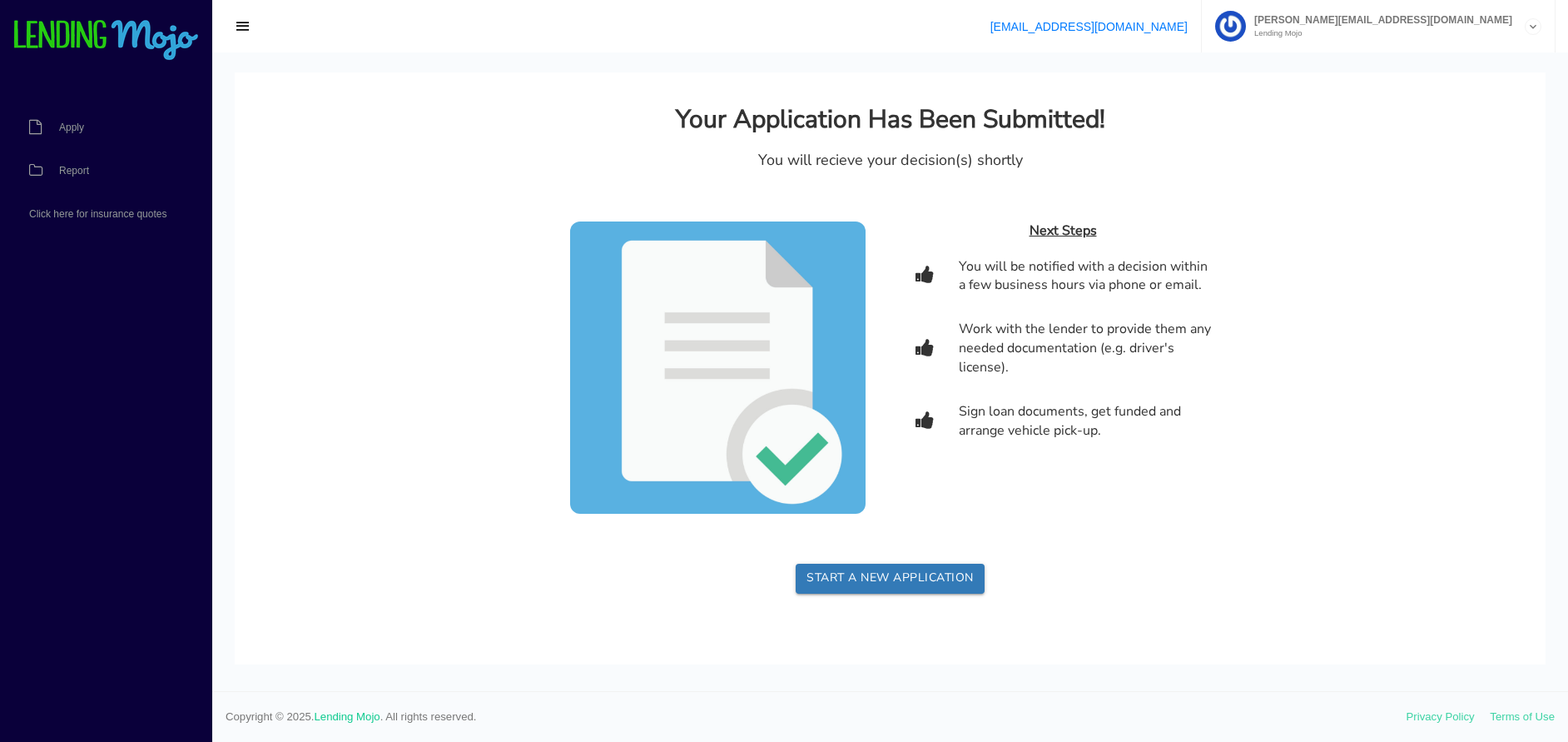
scroll to position [0, 0]
click at [249, 22] on span "button" at bounding box center [243, 26] width 16 height 18
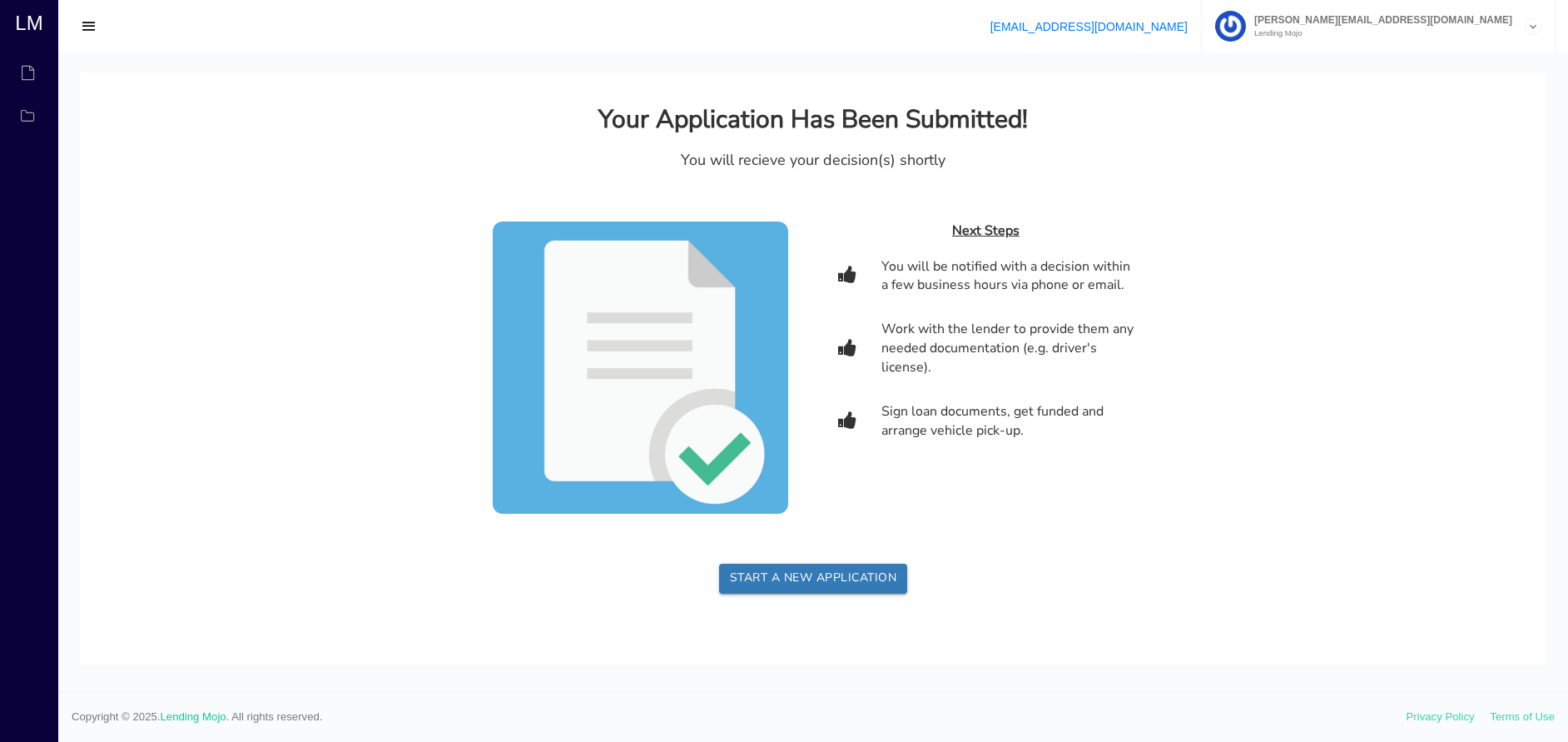
click at [89, 24] on span "button" at bounding box center [89, 26] width 16 height 18
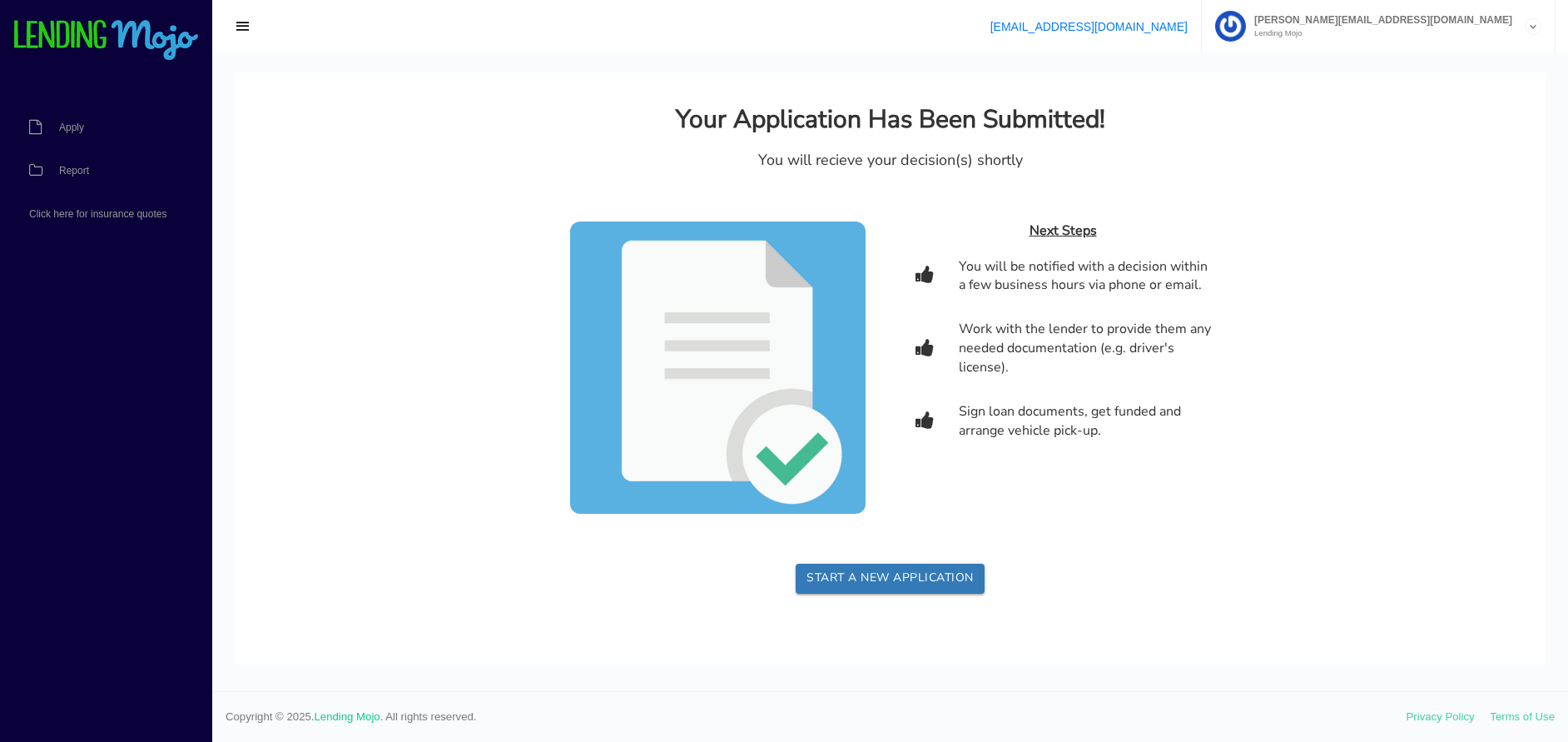
click at [1535, 26] on icon at bounding box center [1533, 27] width 15 height 16
click at [1414, 67] on link "Manage Account" at bounding box center [1378, 67] width 351 height 23
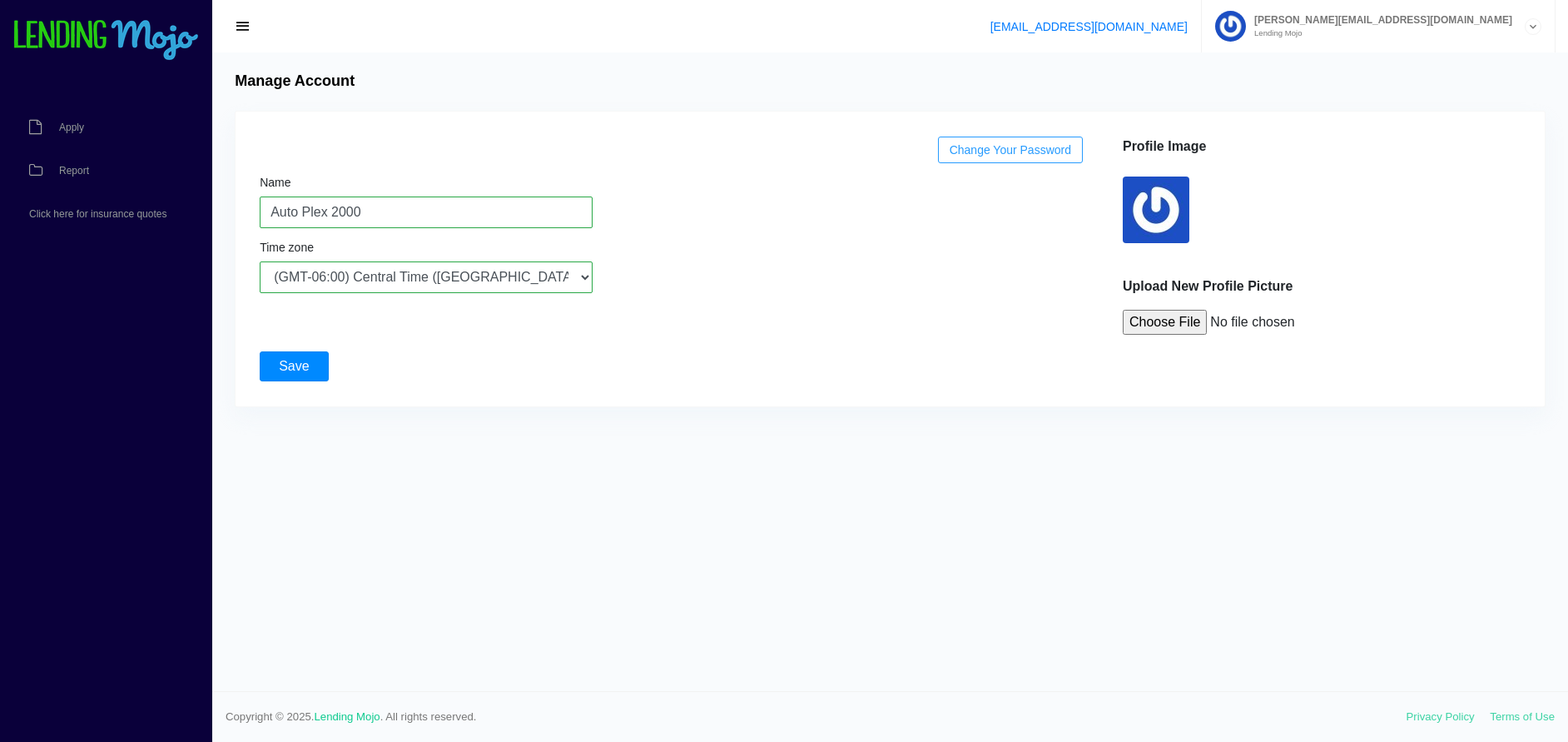
click at [303, 364] on input "Save" at bounding box center [294, 366] width 69 height 30
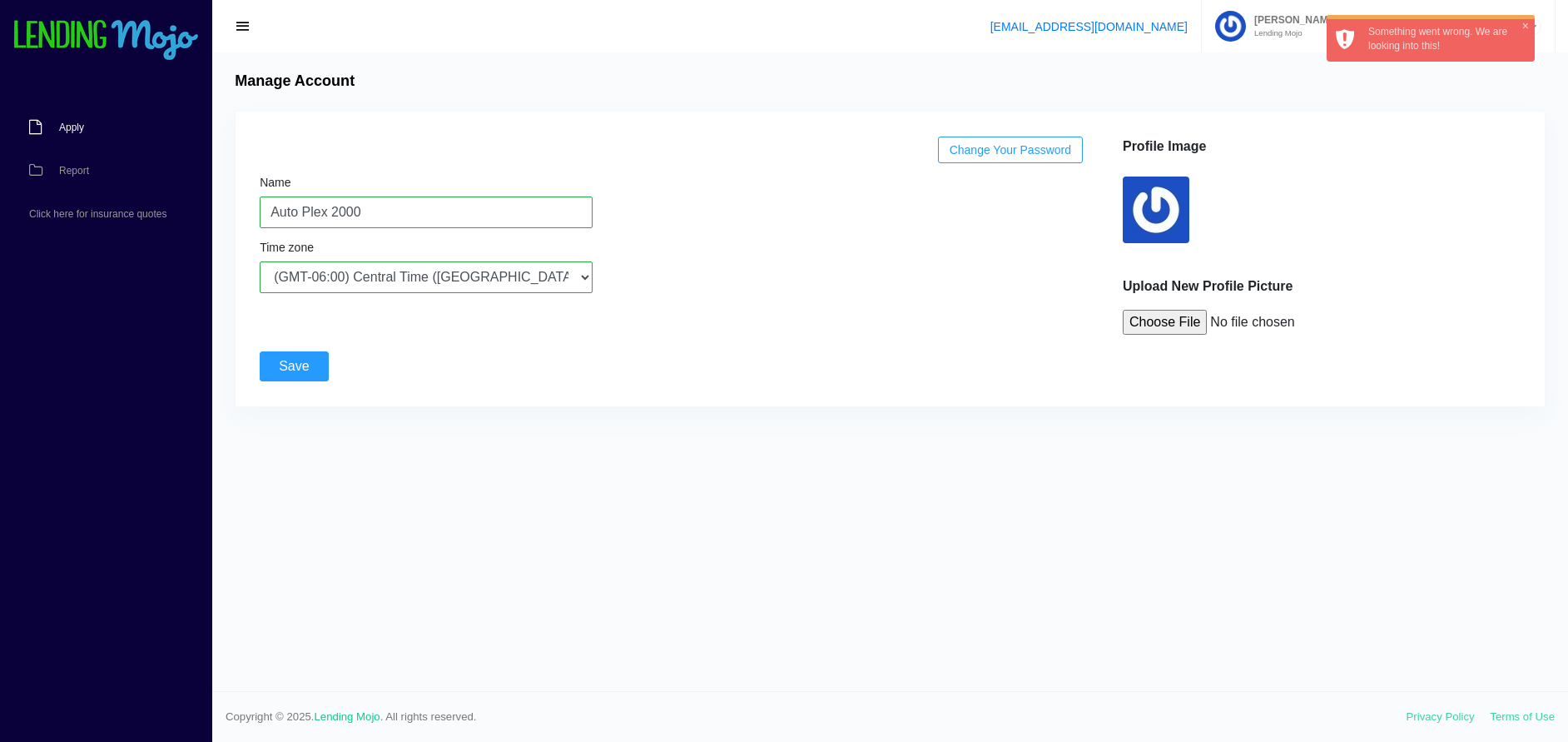
click at [53, 123] on link "Apply" at bounding box center [98, 127] width 196 height 43
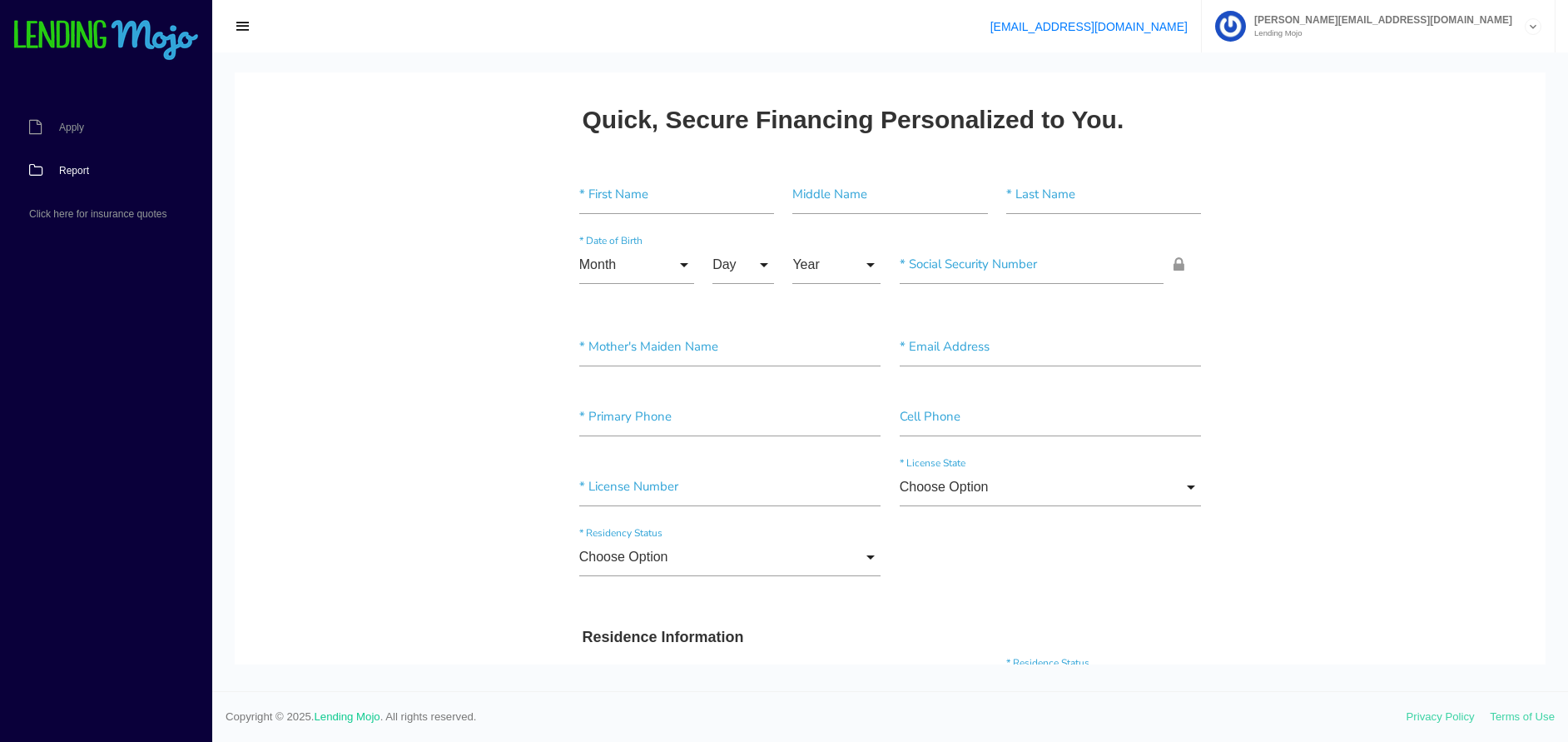
click at [79, 174] on span "Report" at bounding box center [73, 170] width 30 height 10
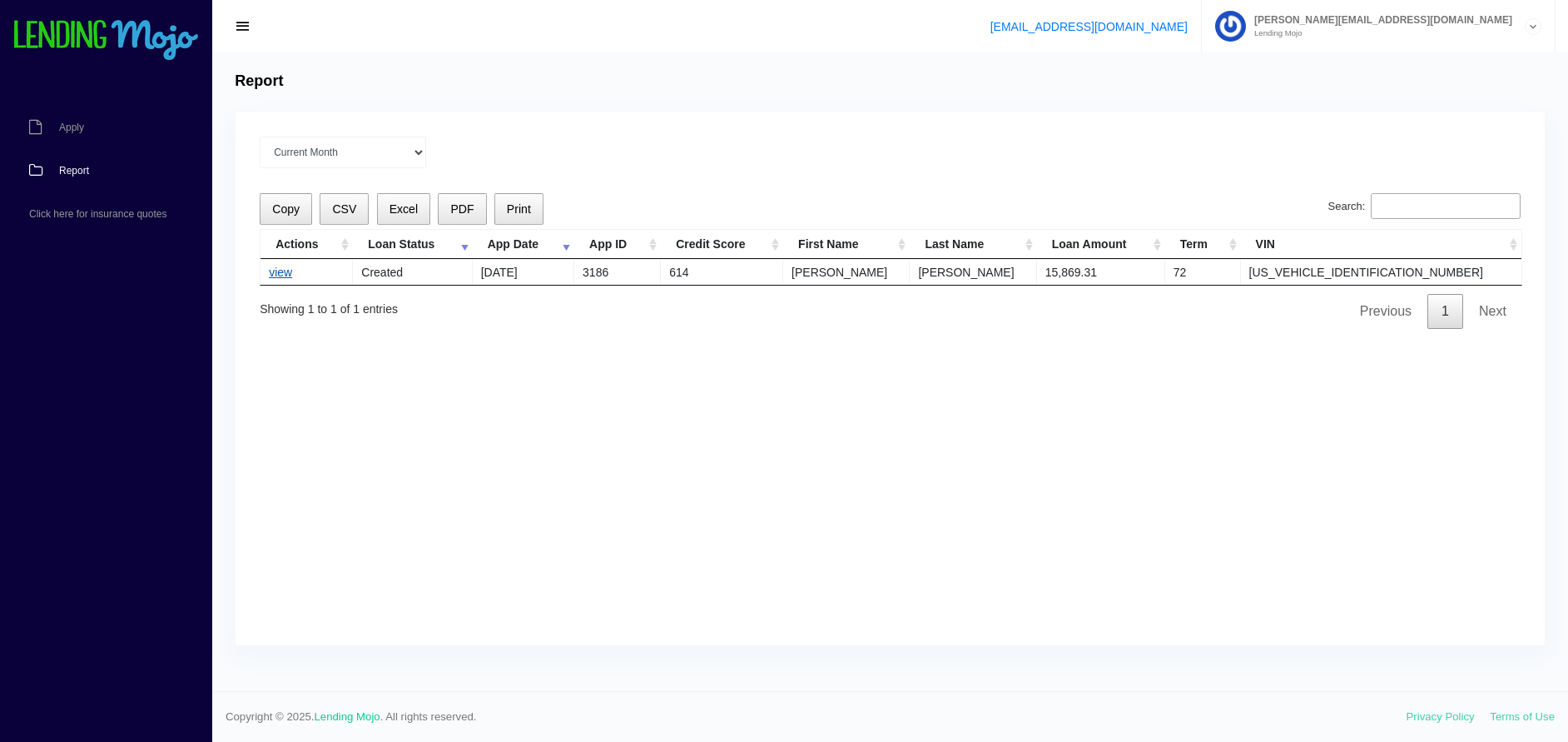
click at [275, 275] on link "view" at bounding box center [281, 272] width 23 height 14
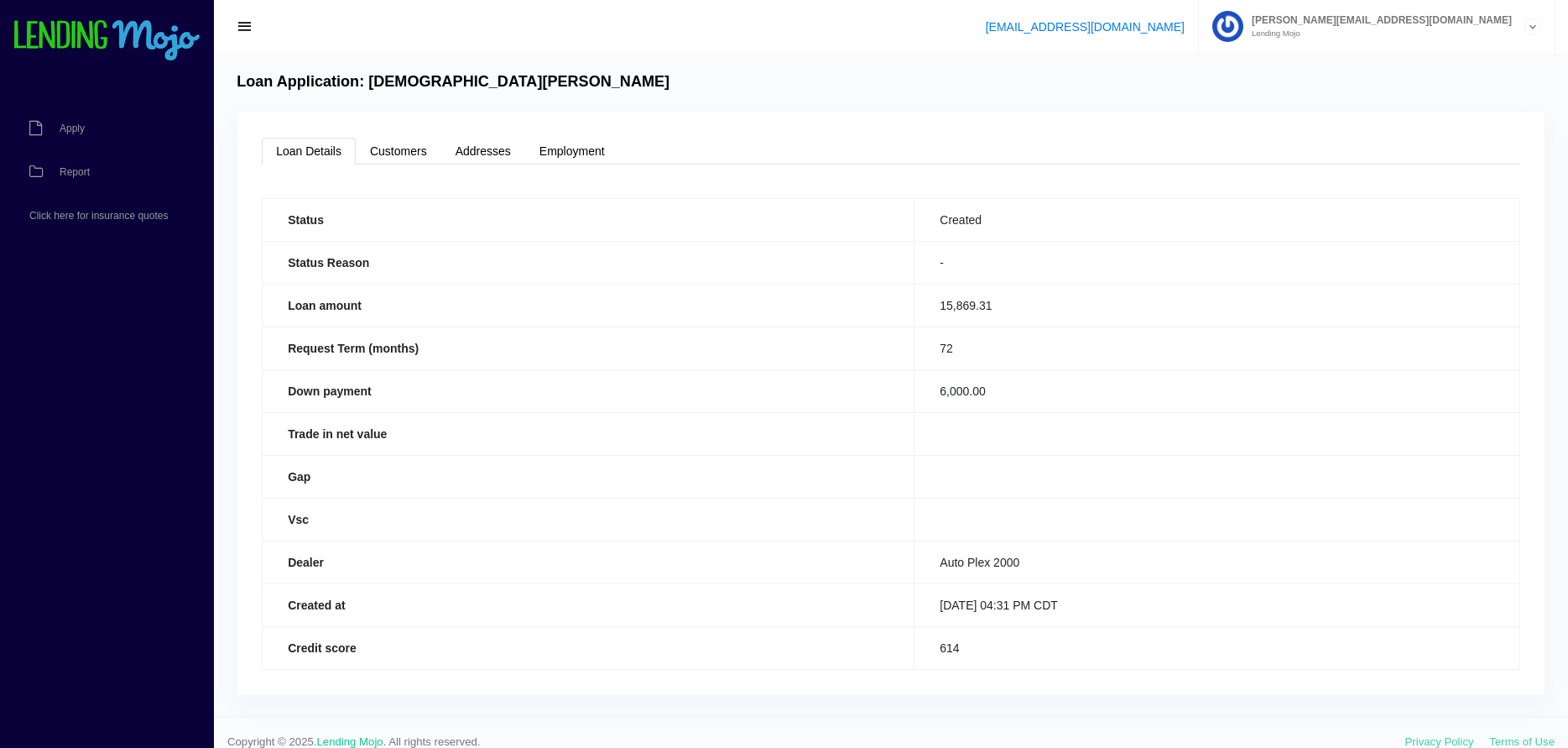
click at [245, 31] on span "button" at bounding box center [245, 26] width 16 height 18
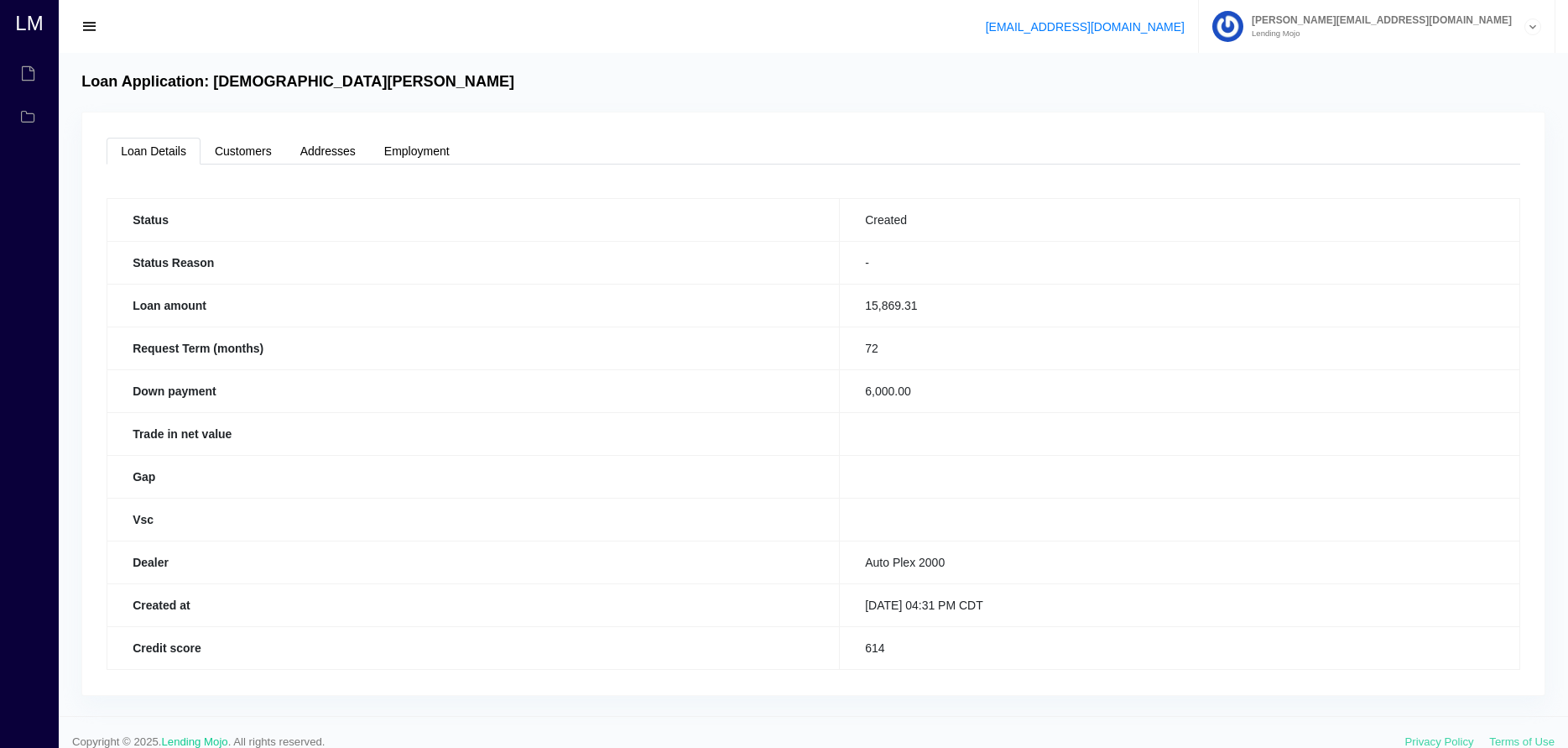
click at [91, 31] on span "button" at bounding box center [89, 26] width 16 height 18
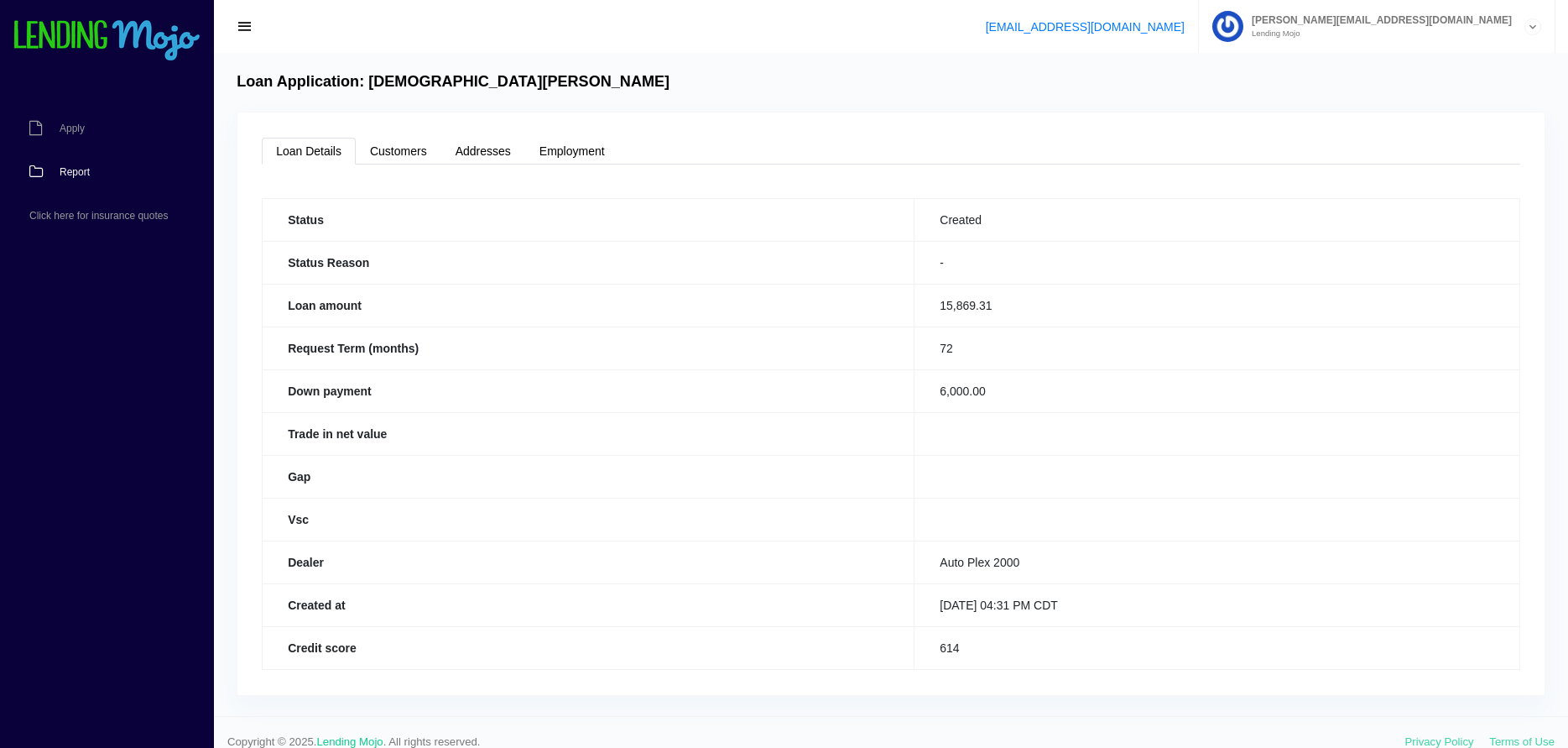
click at [69, 174] on span "Report" at bounding box center [74, 171] width 30 height 10
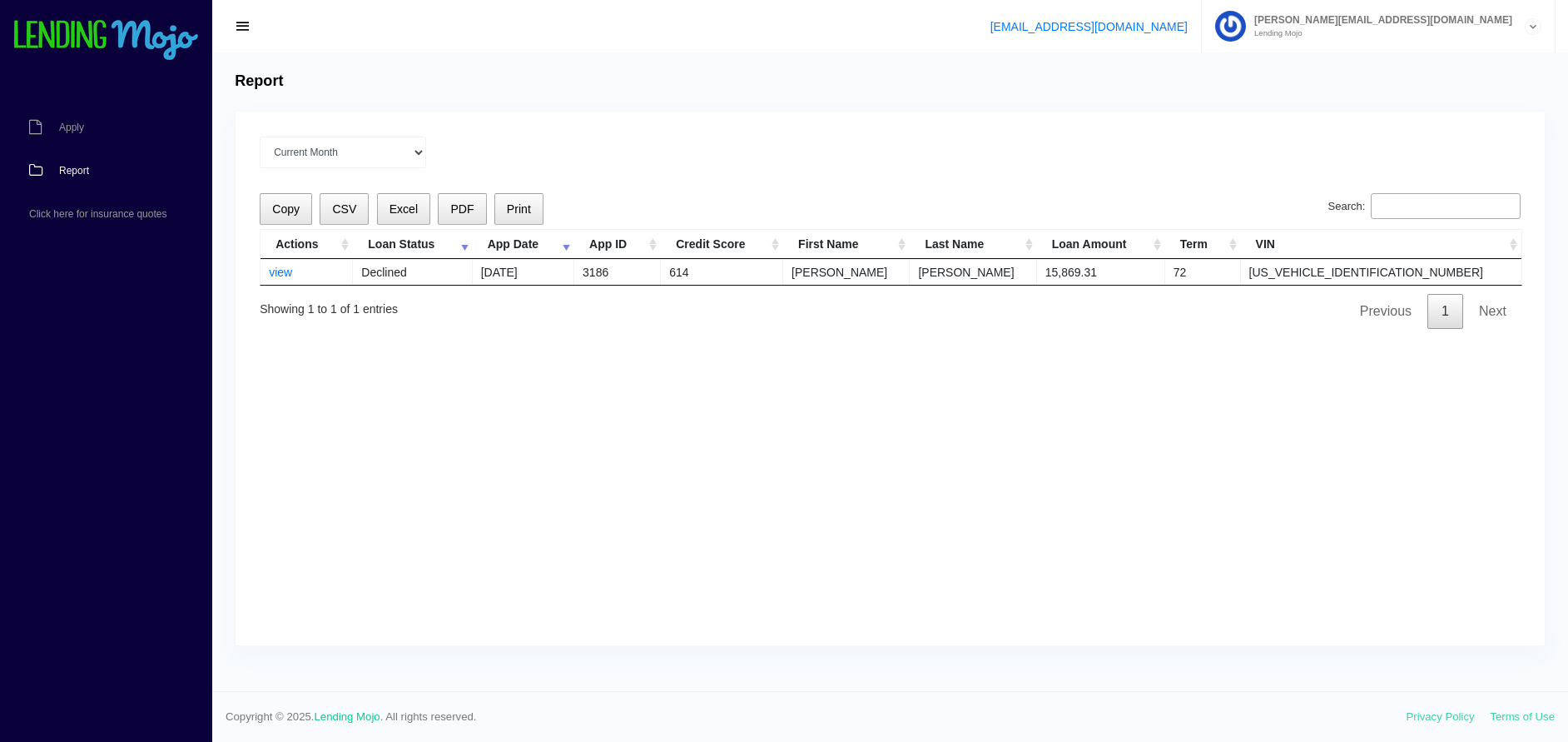
click at [1117, 148] on div "Current Month [DATE] [DATE] [DATE] [DATE] [DATE] All time" at bounding box center [891, 152] width 1261 height 32
click at [350, 76] on div "Report" at bounding box center [891, 81] width 1326 height 18
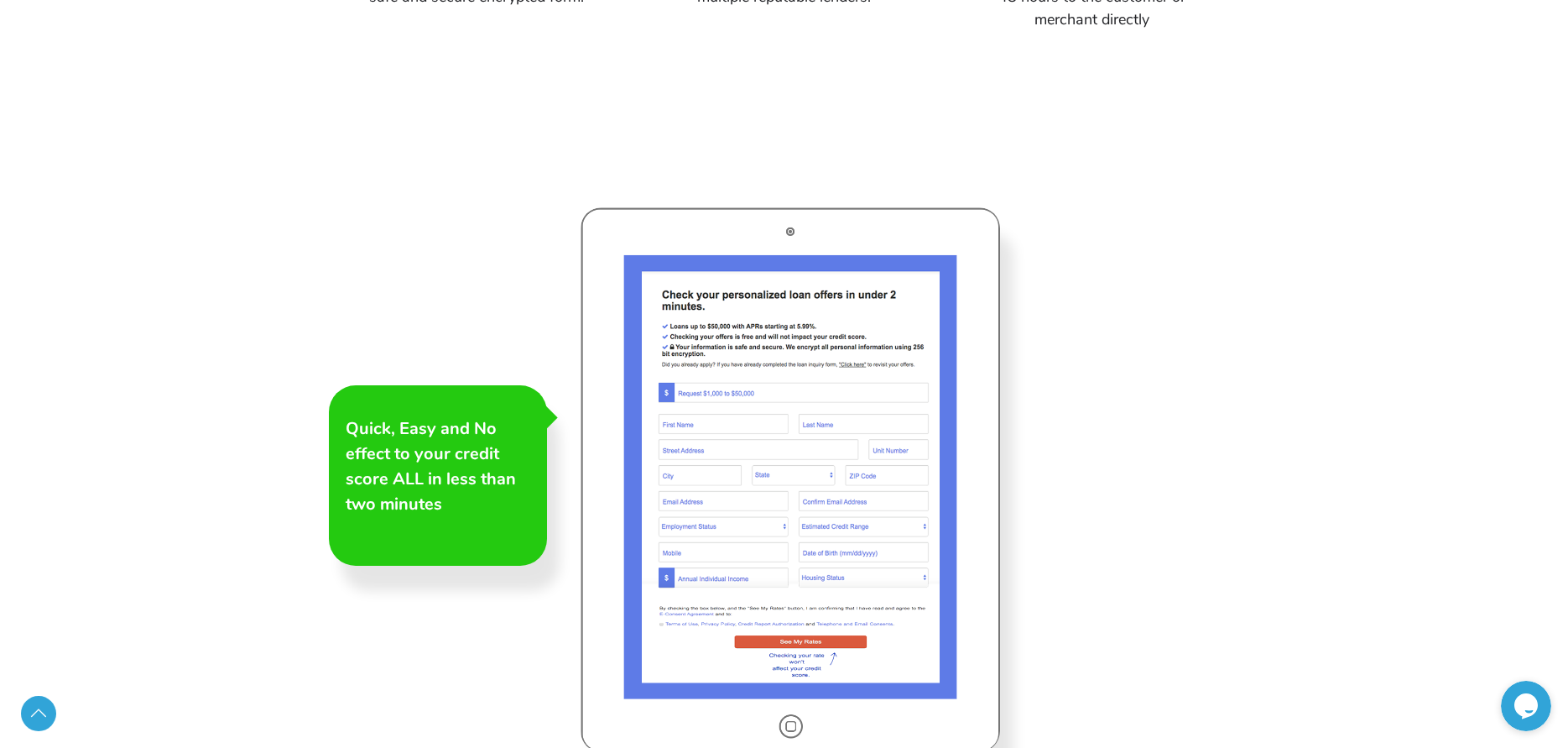
scroll to position [2183, 0]
